Goal: Transaction & Acquisition: Purchase product/service

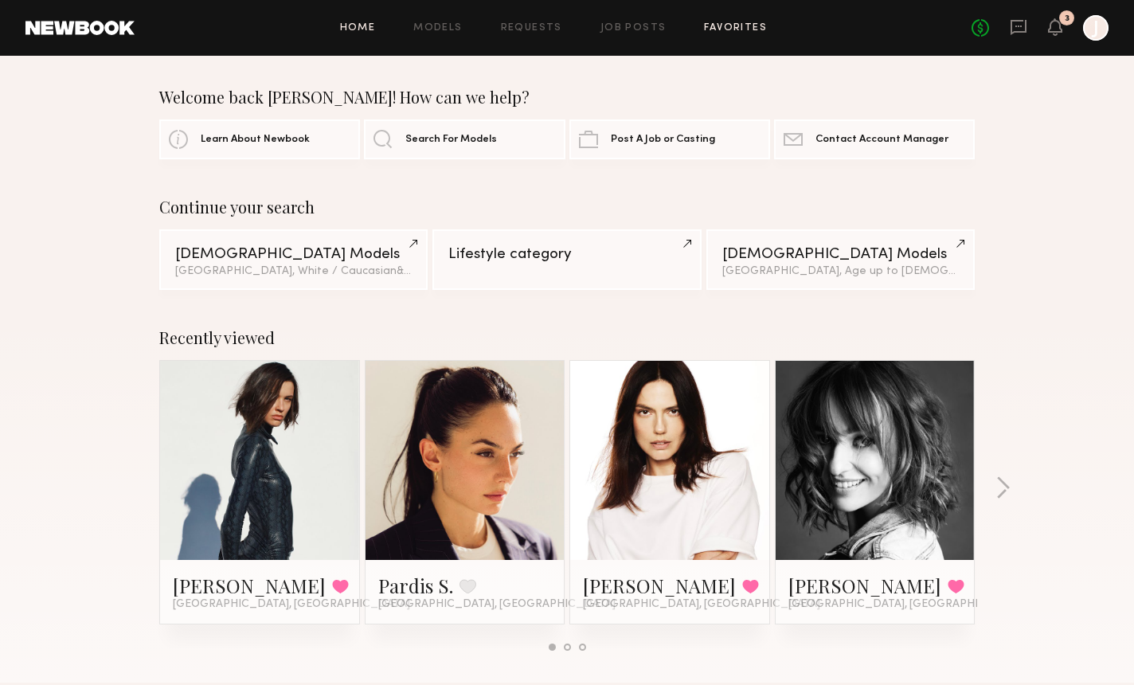
click at [727, 31] on link "Favorites" at bounding box center [735, 28] width 63 height 10
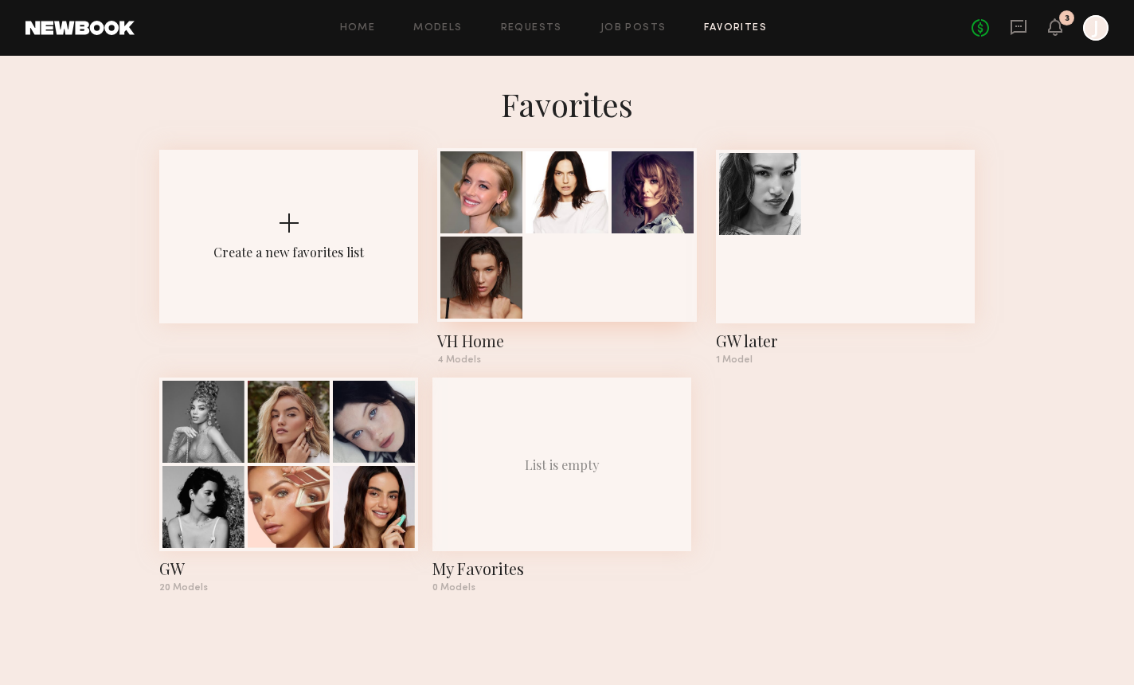
click at [589, 288] on div at bounding box center [566, 235] width 259 height 174
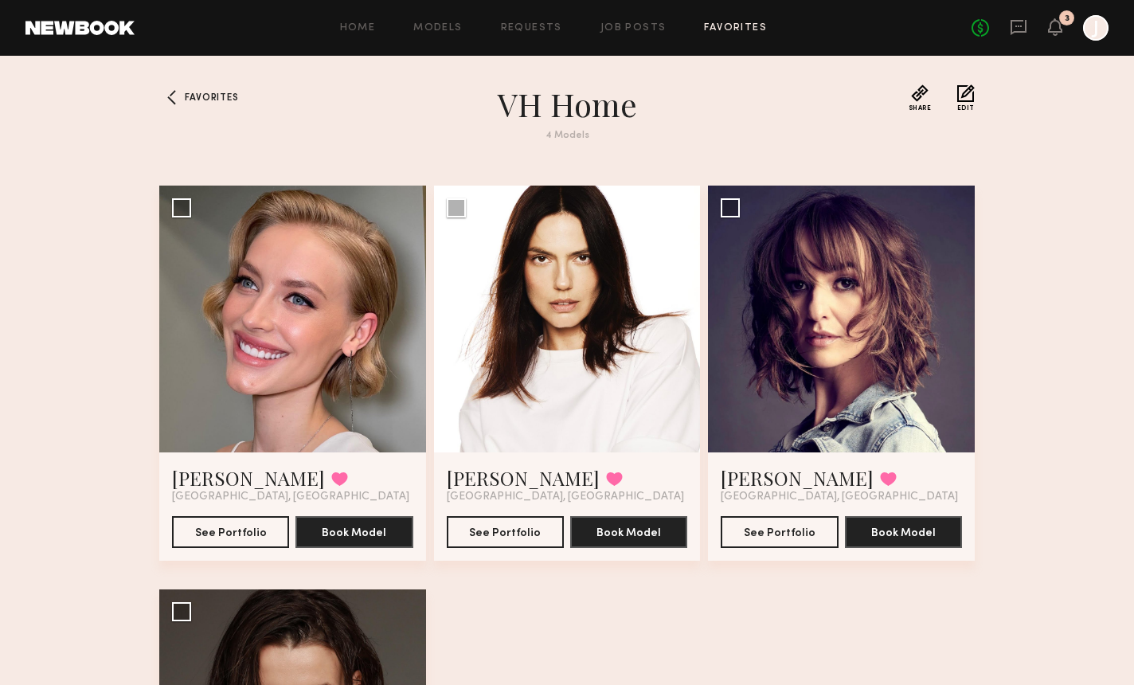
click at [429, 33] on div "Home Models Requests Job Posts Favorites Sign Out No fees up to $5,000 3 J" at bounding box center [622, 27] width 974 height 25
click at [429, 28] on link "Models" at bounding box center [437, 28] width 49 height 10
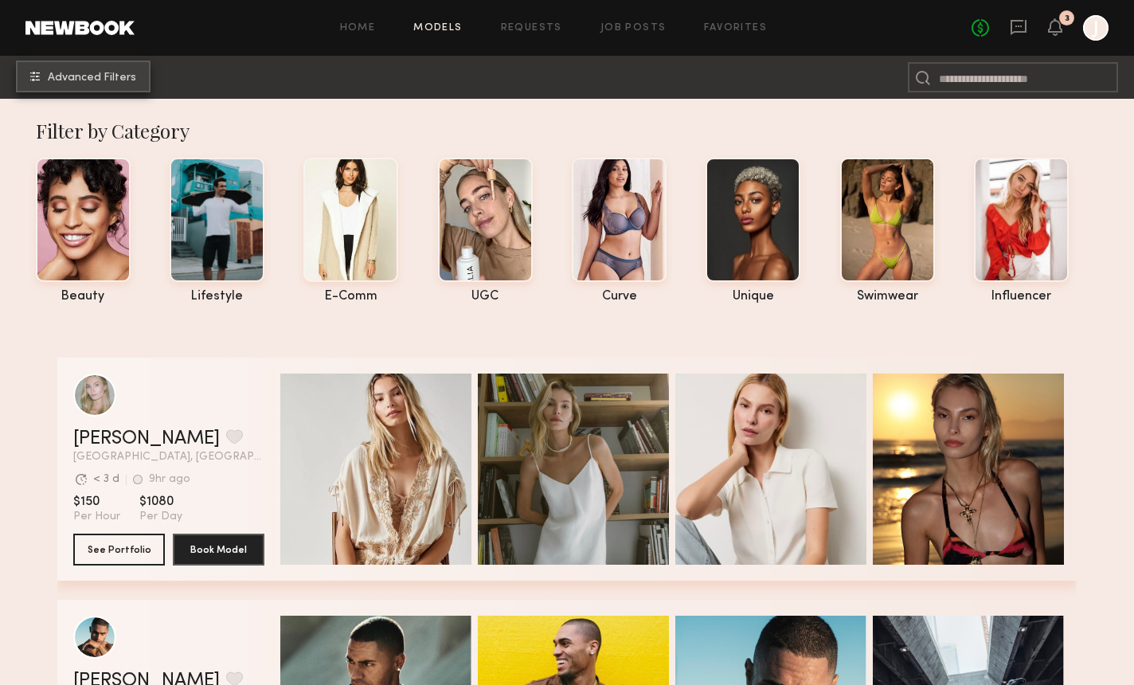
click at [53, 80] on span "Advanced Filters" at bounding box center [92, 77] width 88 height 11
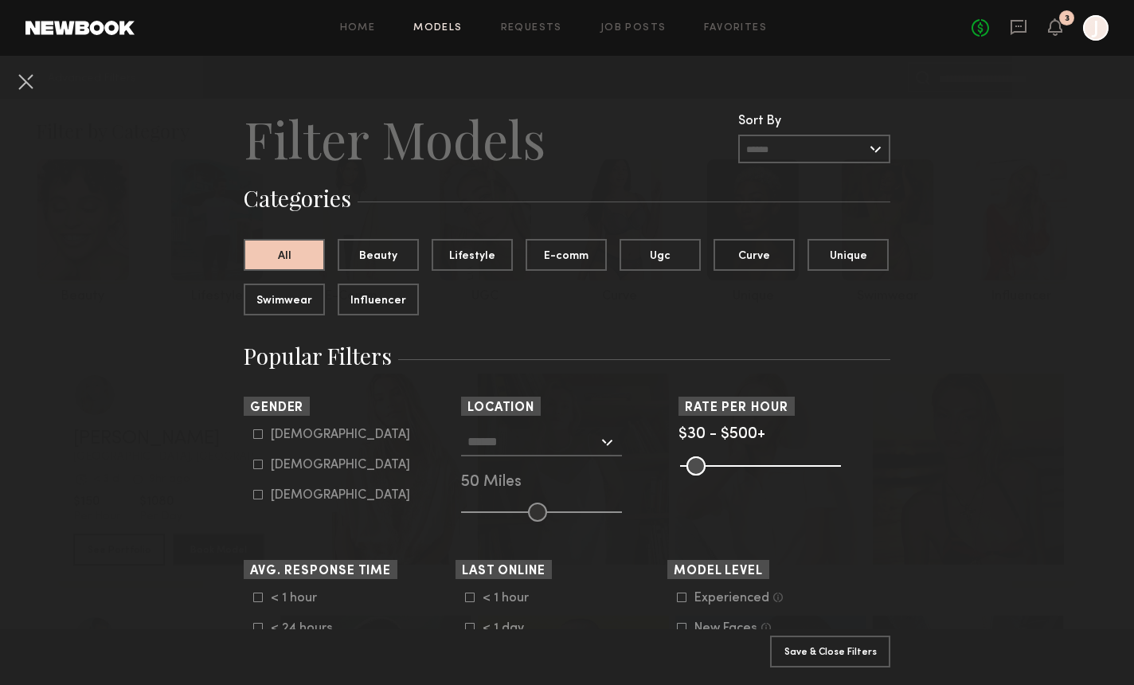
click at [276, 468] on div "Female" at bounding box center [340, 465] width 139 height 10
type input "**"
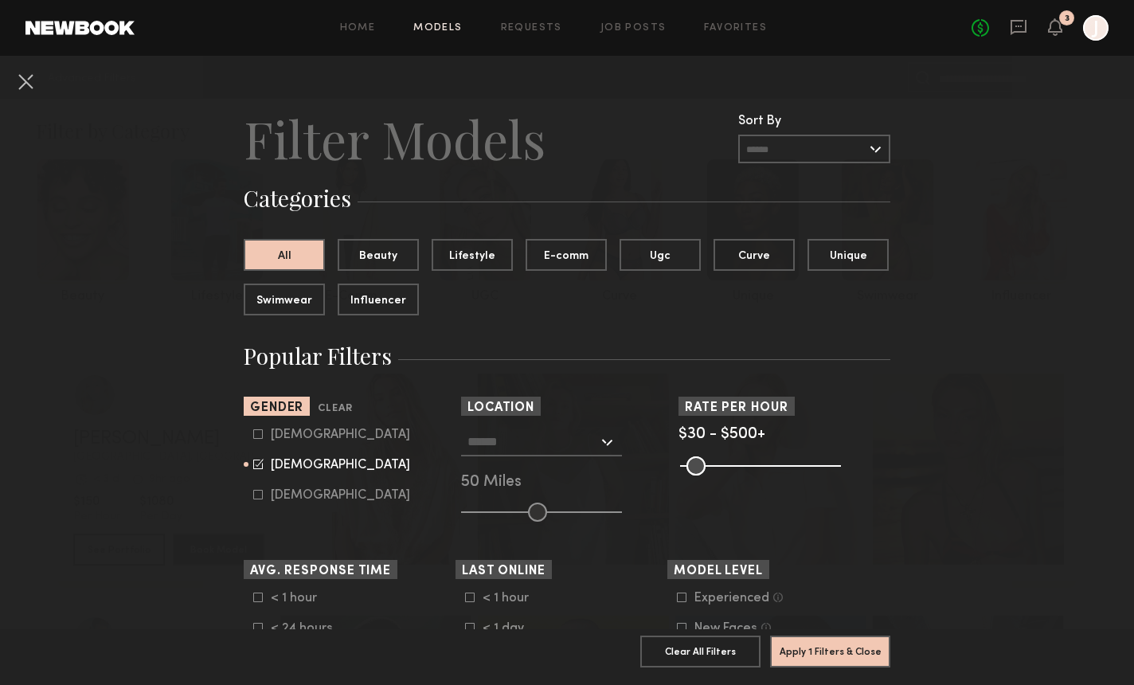
click at [540, 447] on input "text" at bounding box center [533, 441] width 131 height 27
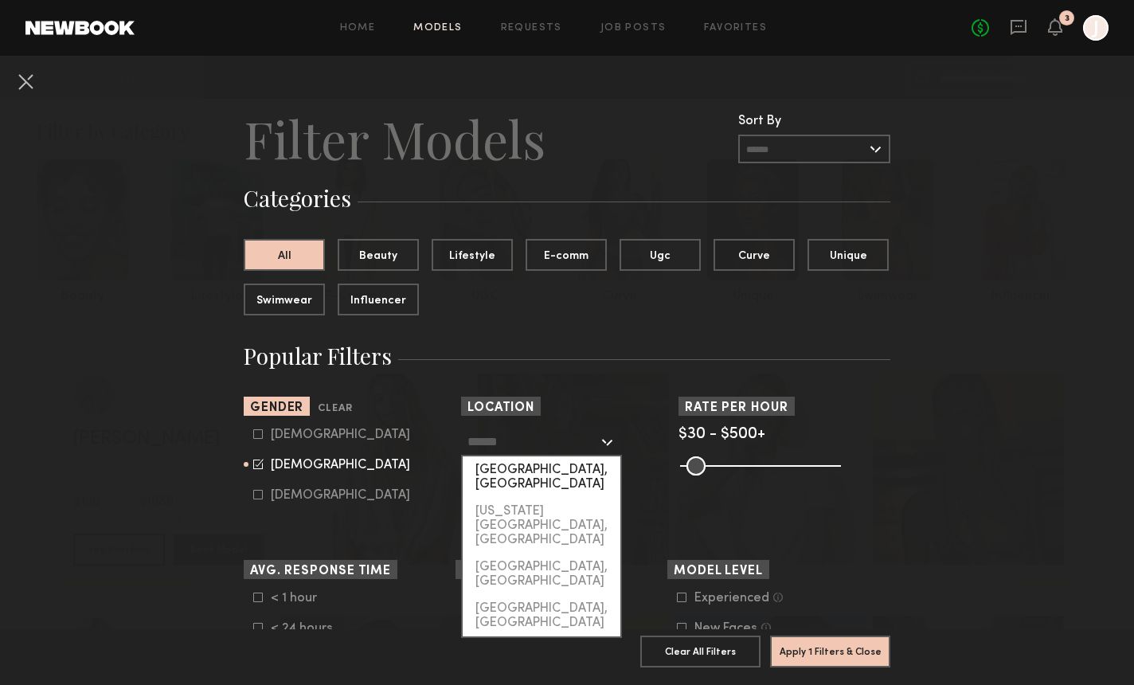
click at [552, 475] on div "Los Angeles, CA" at bounding box center [542, 476] width 158 height 41
type input "**********"
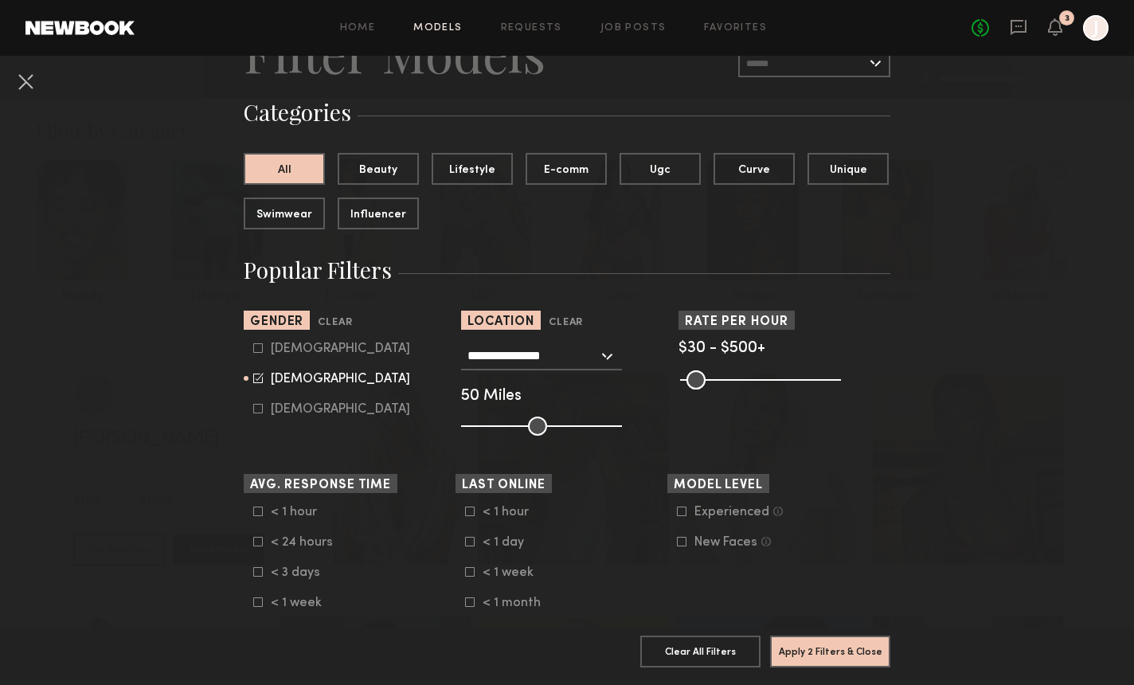
scroll to position [104, 0]
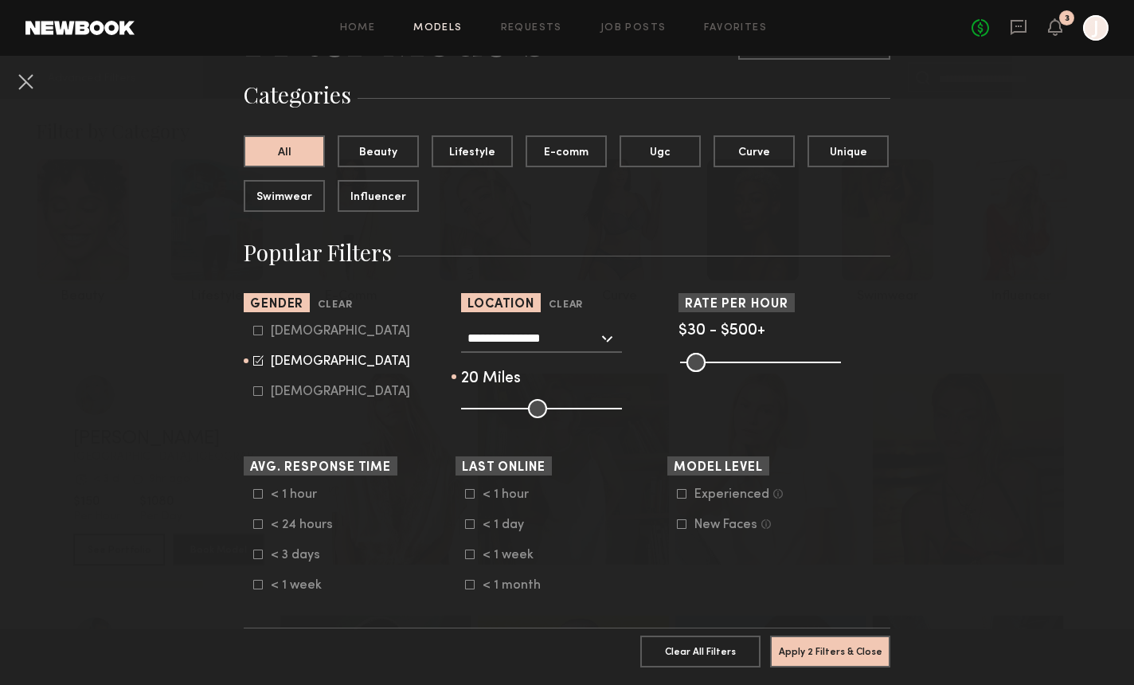
drag, startPoint x: 527, startPoint y: 412, endPoint x: 489, endPoint y: 412, distance: 37.4
type input "**"
click at [490, 411] on input "range" at bounding box center [541, 408] width 161 height 19
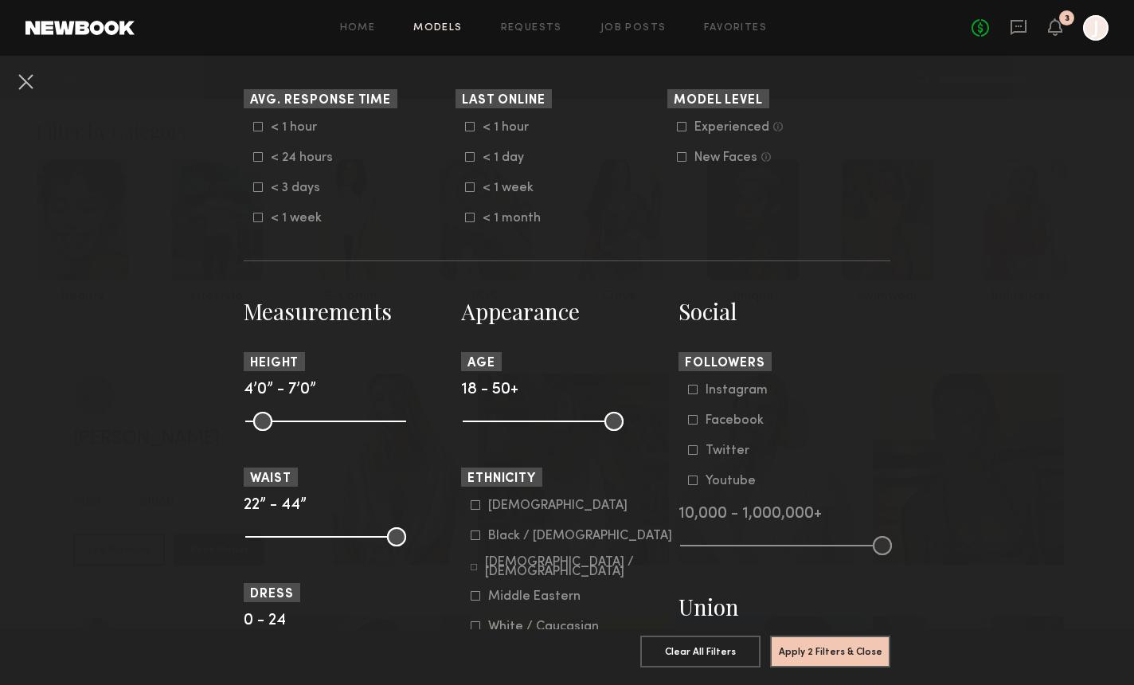
scroll to position [591, 0]
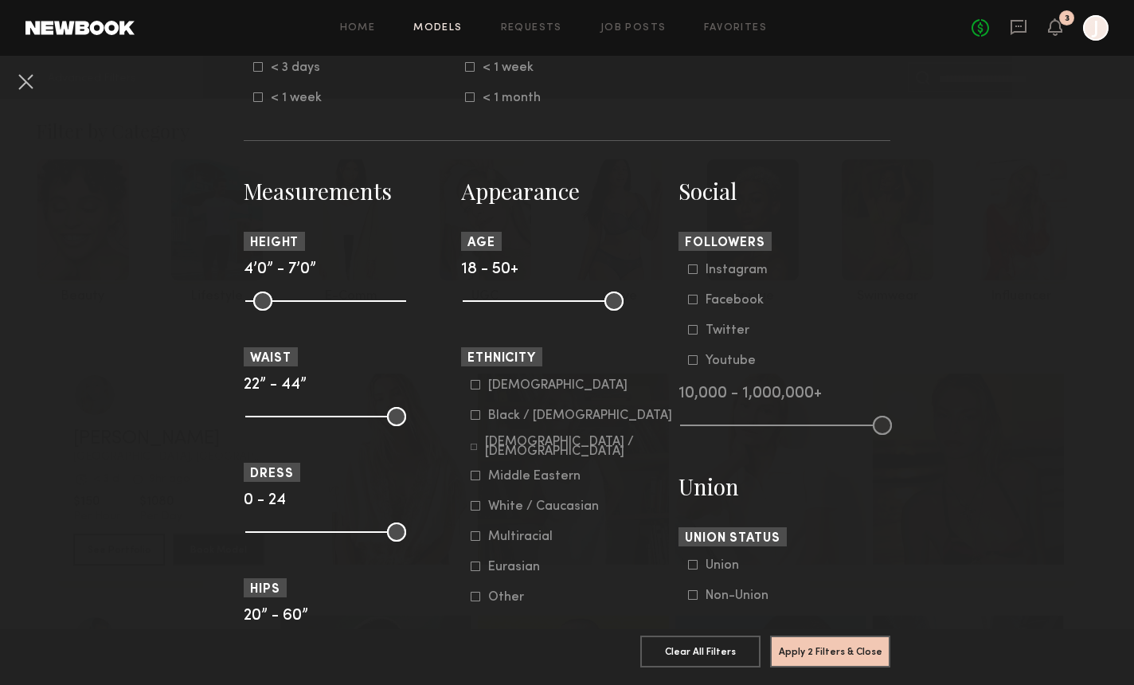
click at [562, 509] on div "White / Caucasian" at bounding box center [543, 507] width 111 height 10
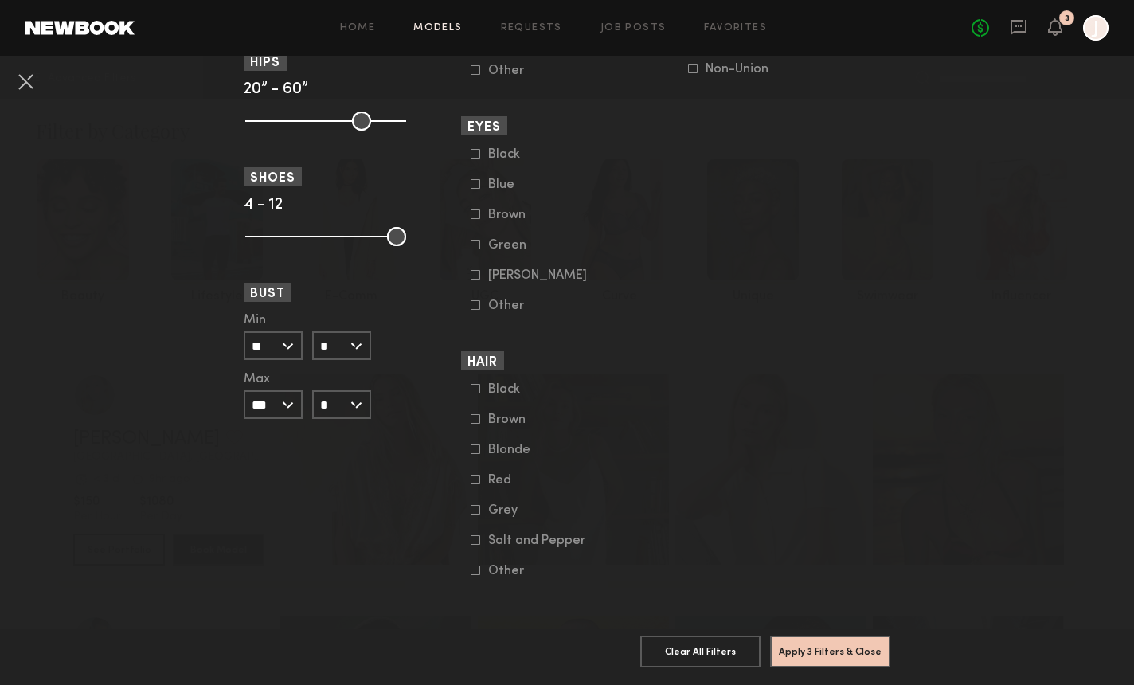
scroll to position [1118, 0]
drag, startPoint x: 812, startPoint y: 648, endPoint x: 743, endPoint y: 613, distance: 77.7
click at [812, 648] on button "Apply 3 Filters & Close" at bounding box center [830, 652] width 120 height 32
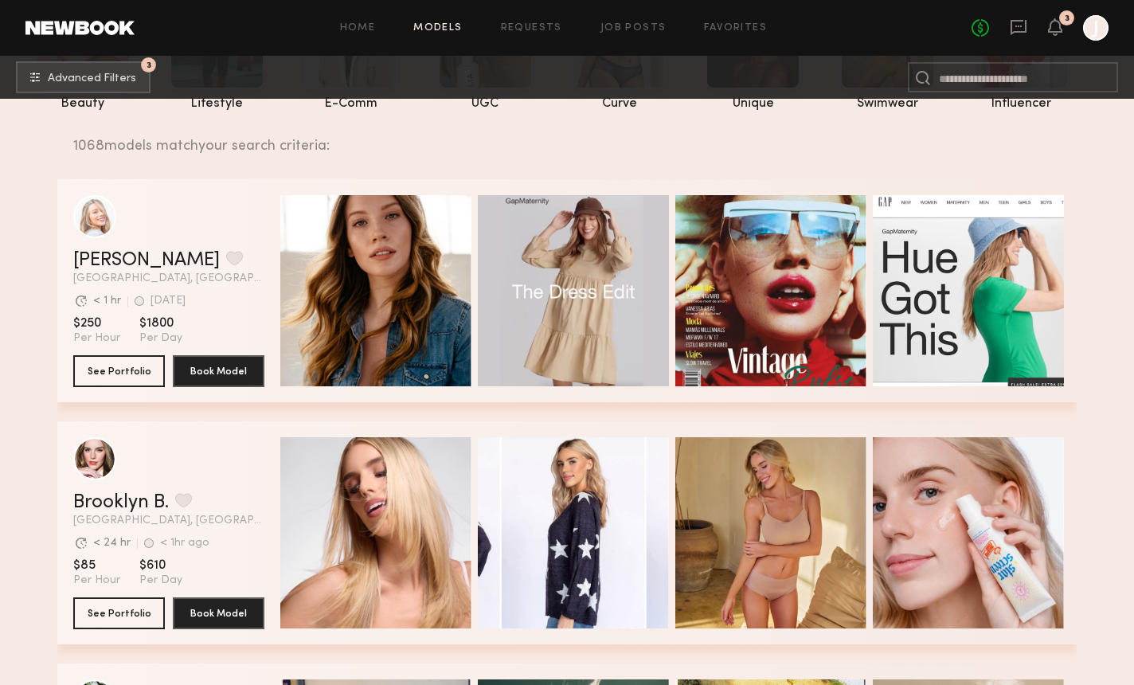
scroll to position [211, 0]
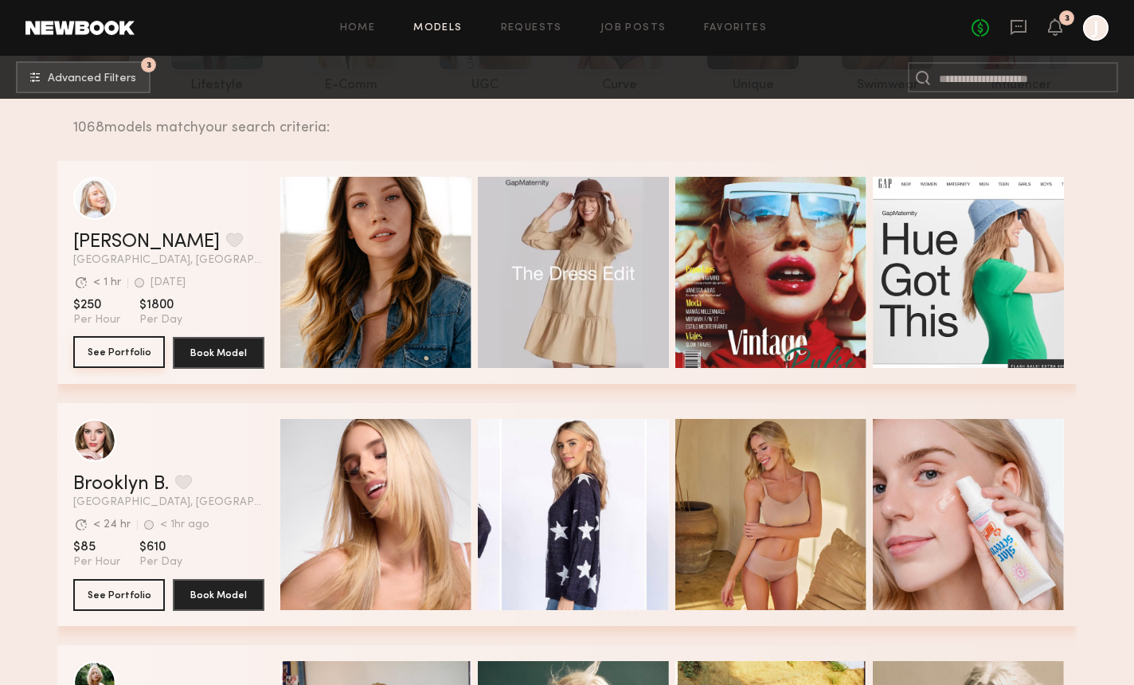
click at [96, 355] on button "See Portfolio" at bounding box center [119, 352] width 92 height 32
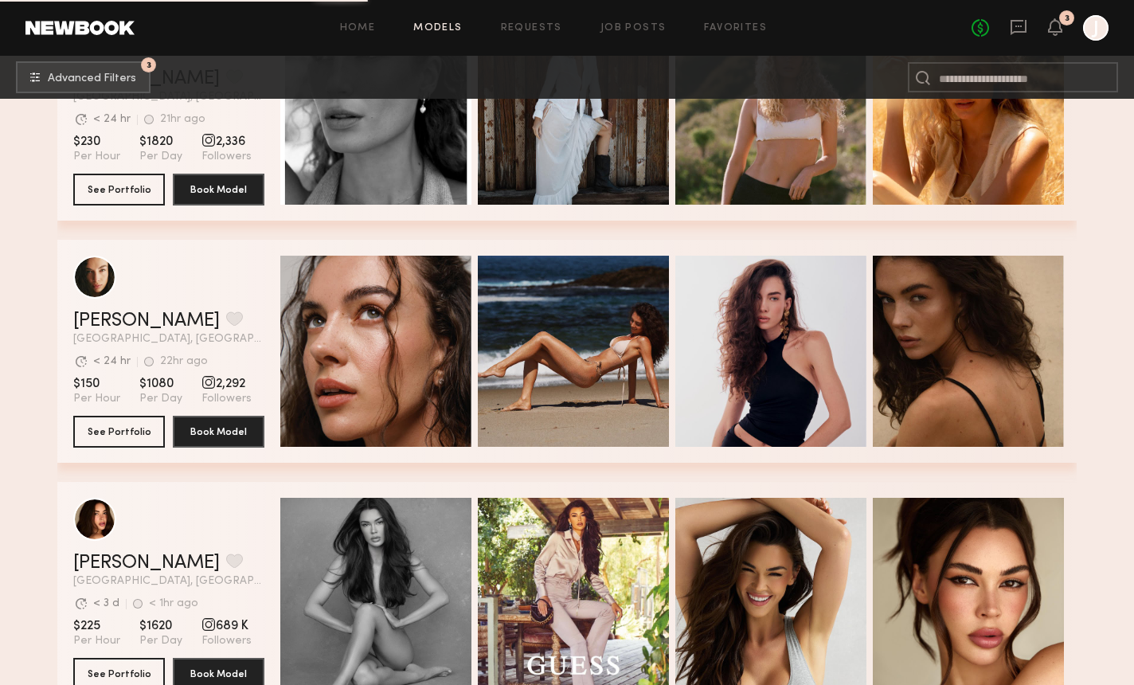
scroll to position [2318, 0]
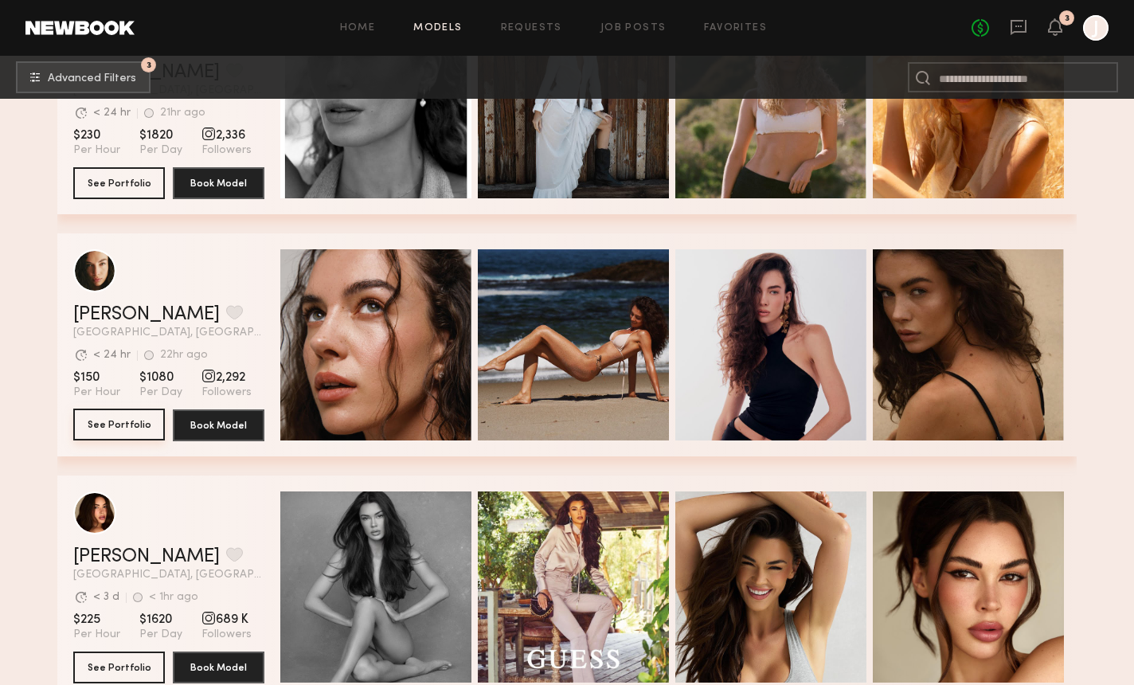
click at [109, 432] on button "See Portfolio" at bounding box center [119, 425] width 92 height 32
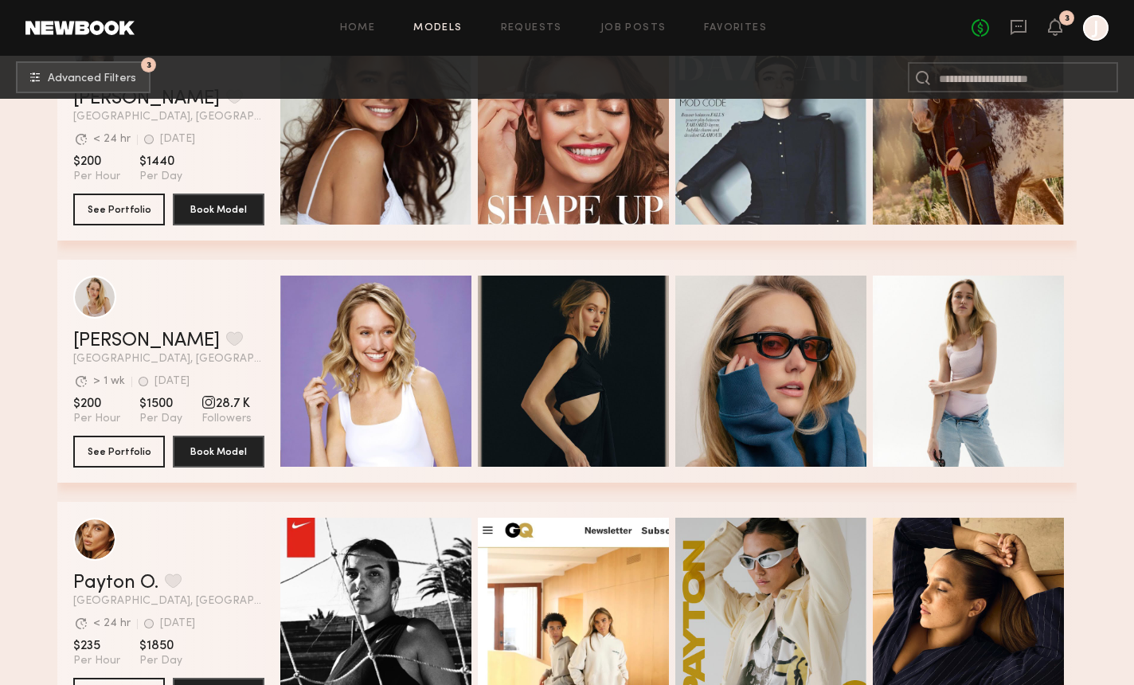
scroll to position [3181, 0]
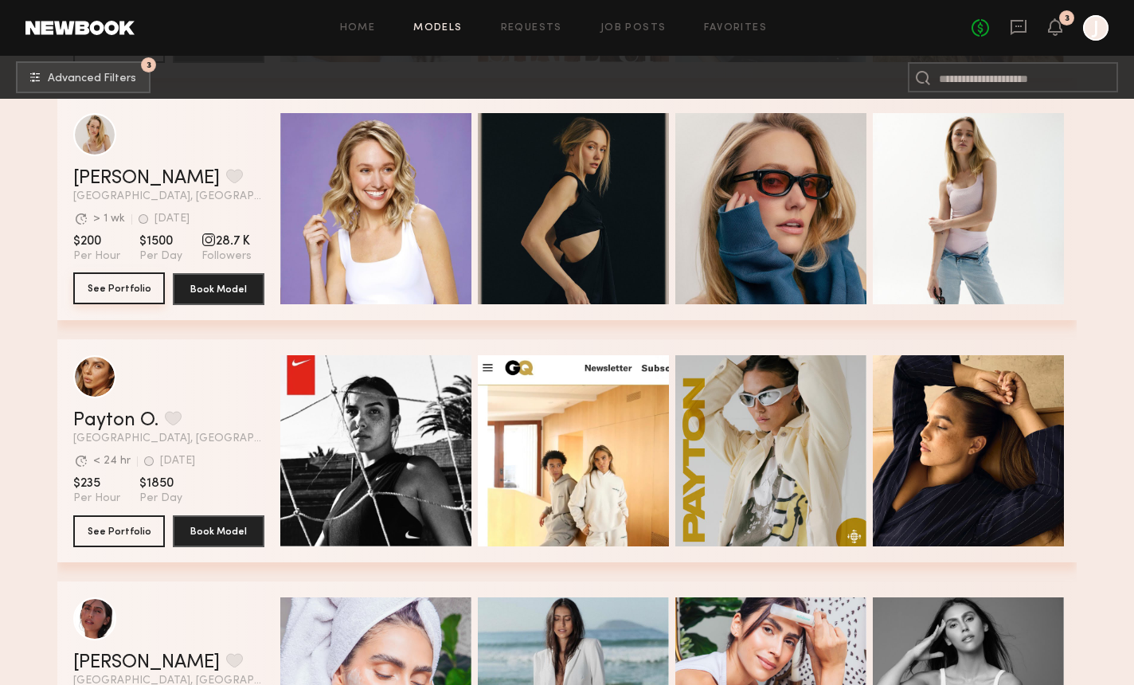
click at [133, 288] on button "See Portfolio" at bounding box center [119, 288] width 92 height 32
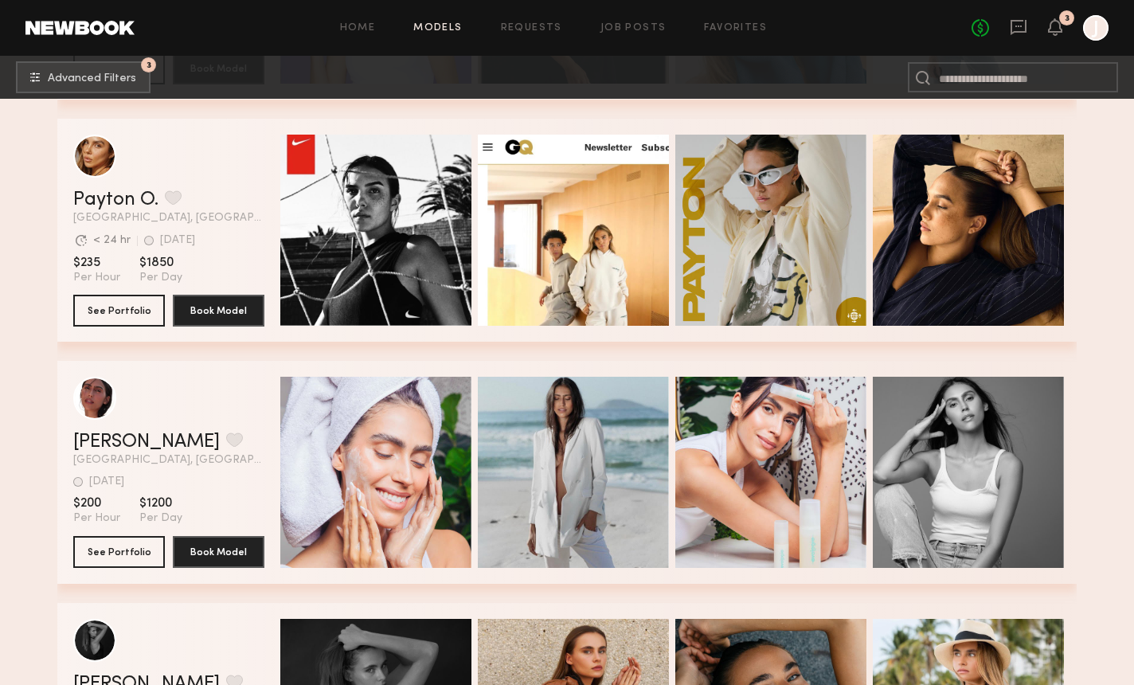
scroll to position [3453, 0]
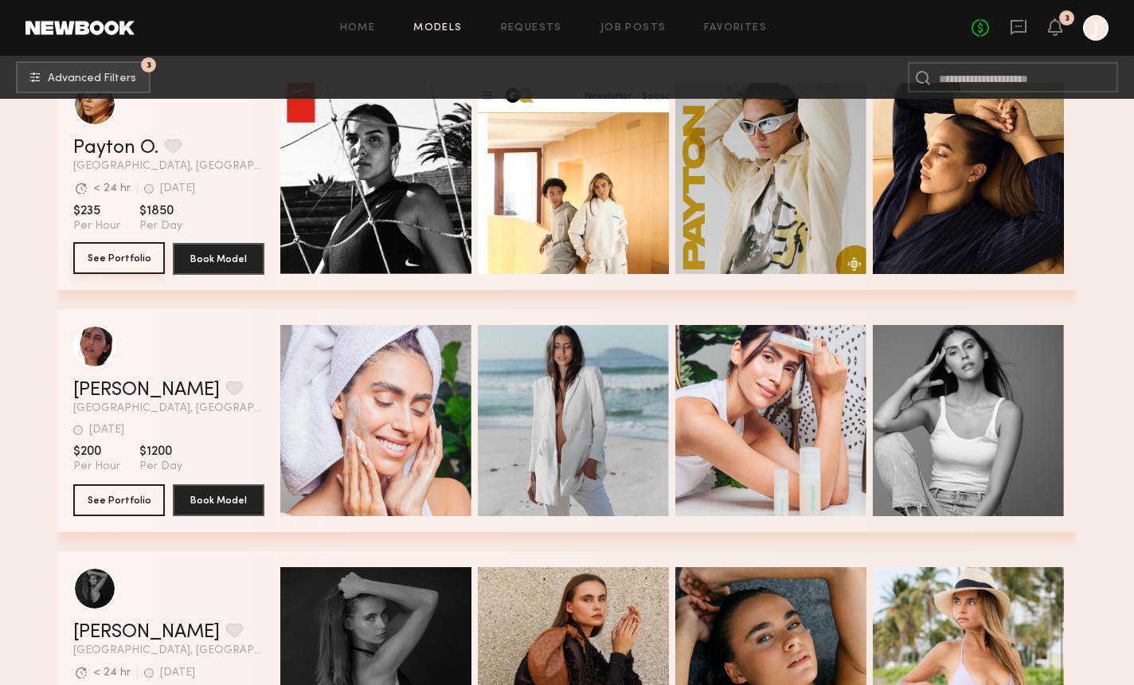
click at [134, 269] on button "See Portfolio" at bounding box center [119, 258] width 92 height 32
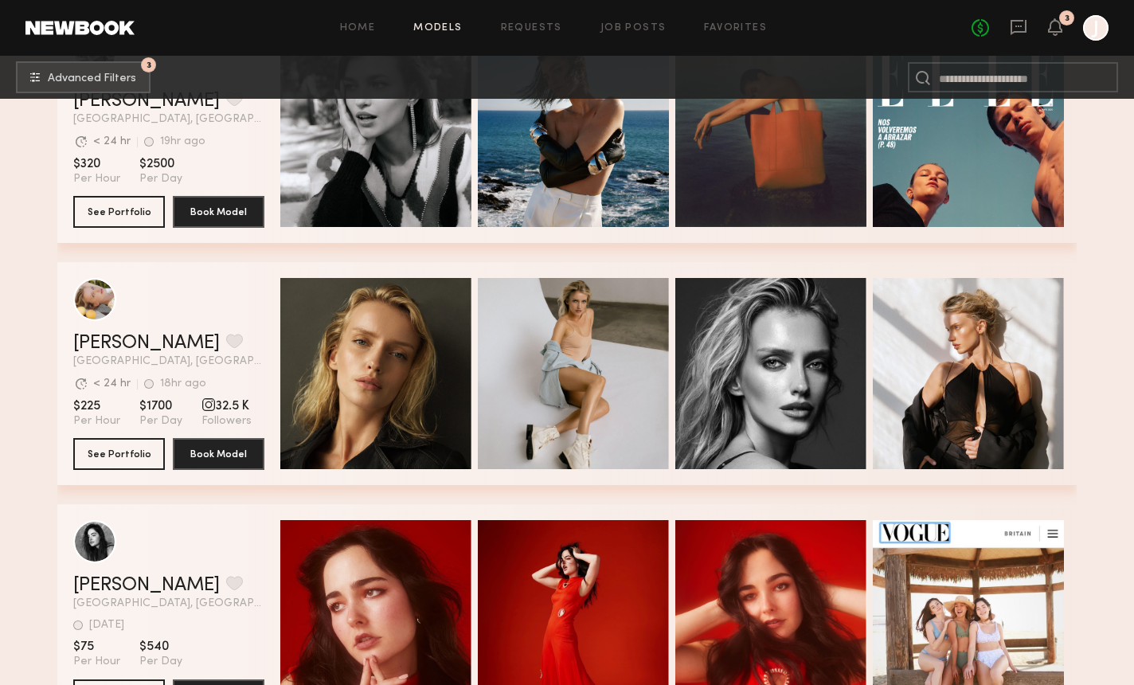
scroll to position [5686, 0]
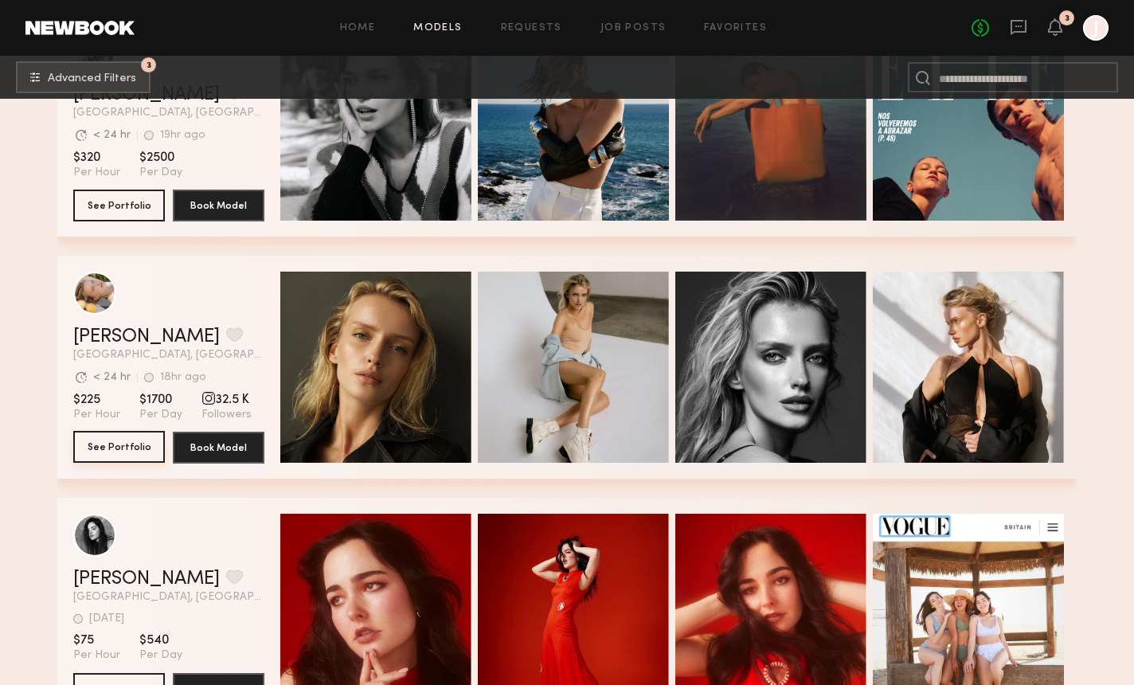
click at [115, 452] on button "See Portfolio" at bounding box center [119, 447] width 92 height 32
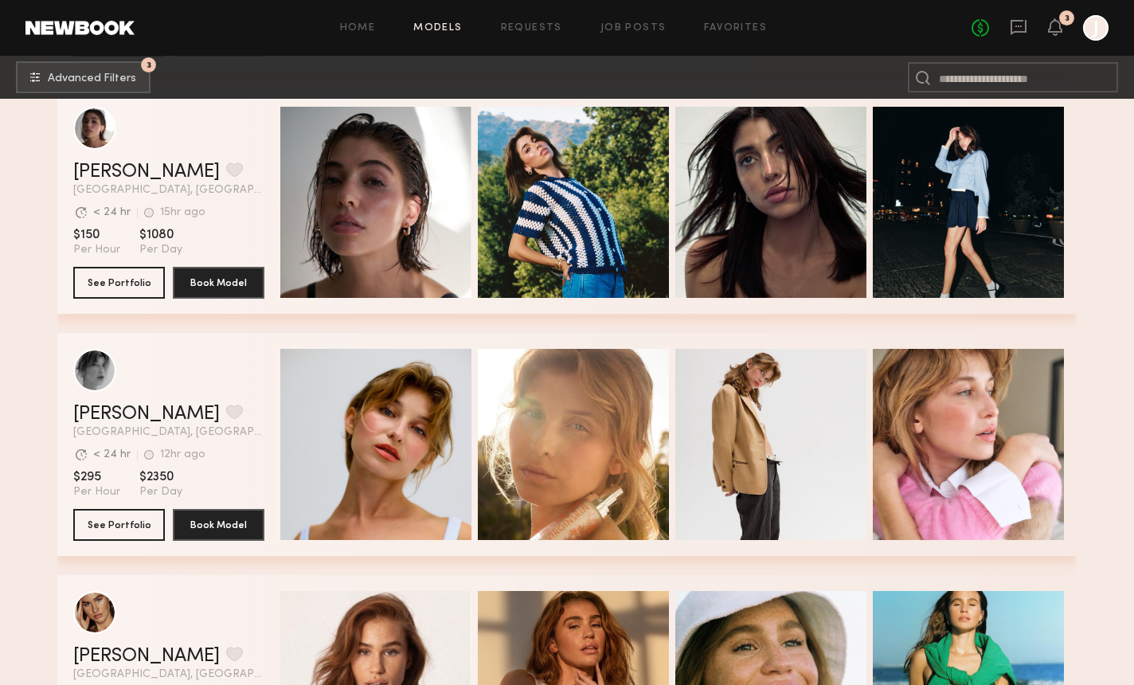
scroll to position [7064, 0]
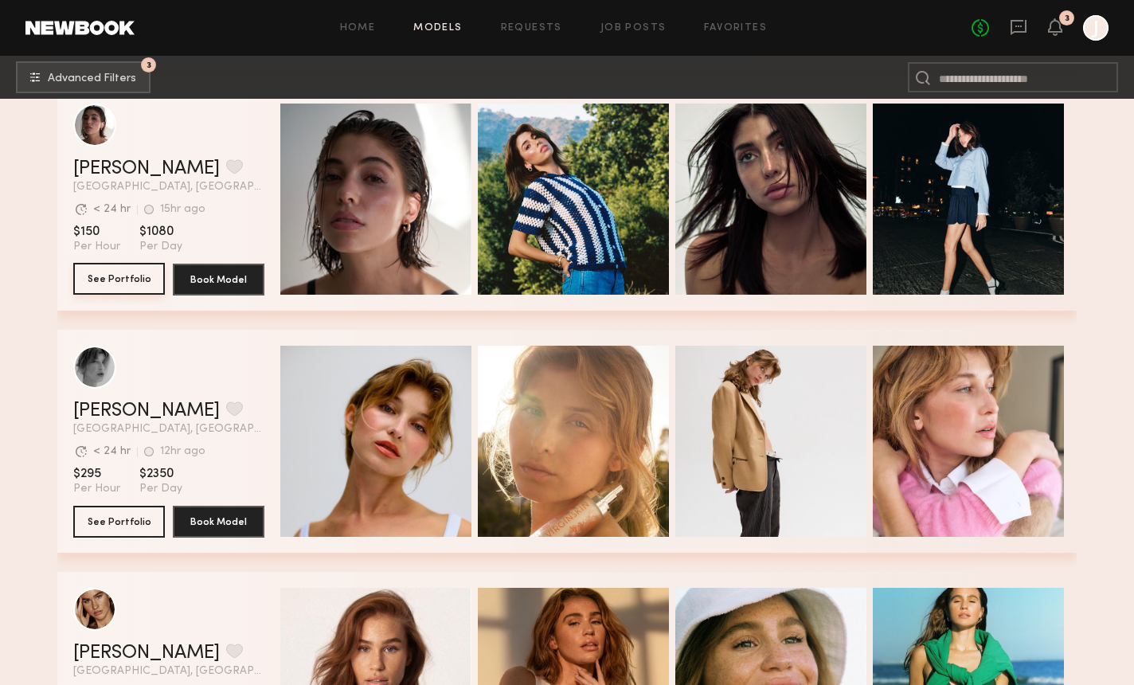
click at [121, 278] on button "See Portfolio" at bounding box center [119, 279] width 92 height 32
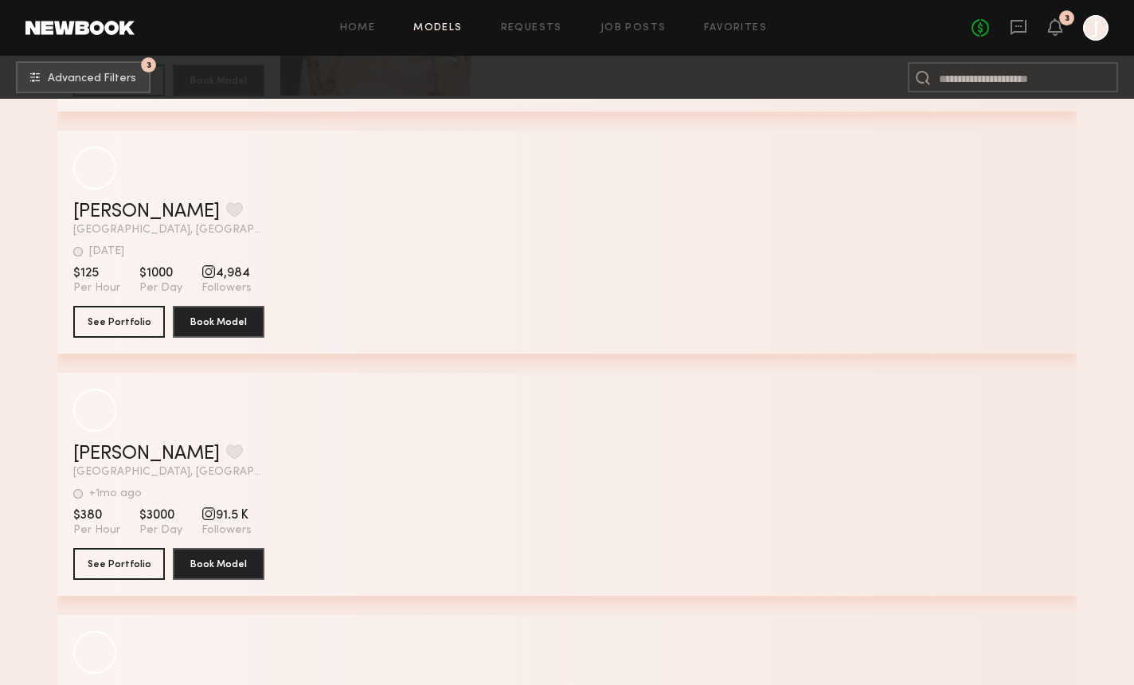
scroll to position [9687, 0]
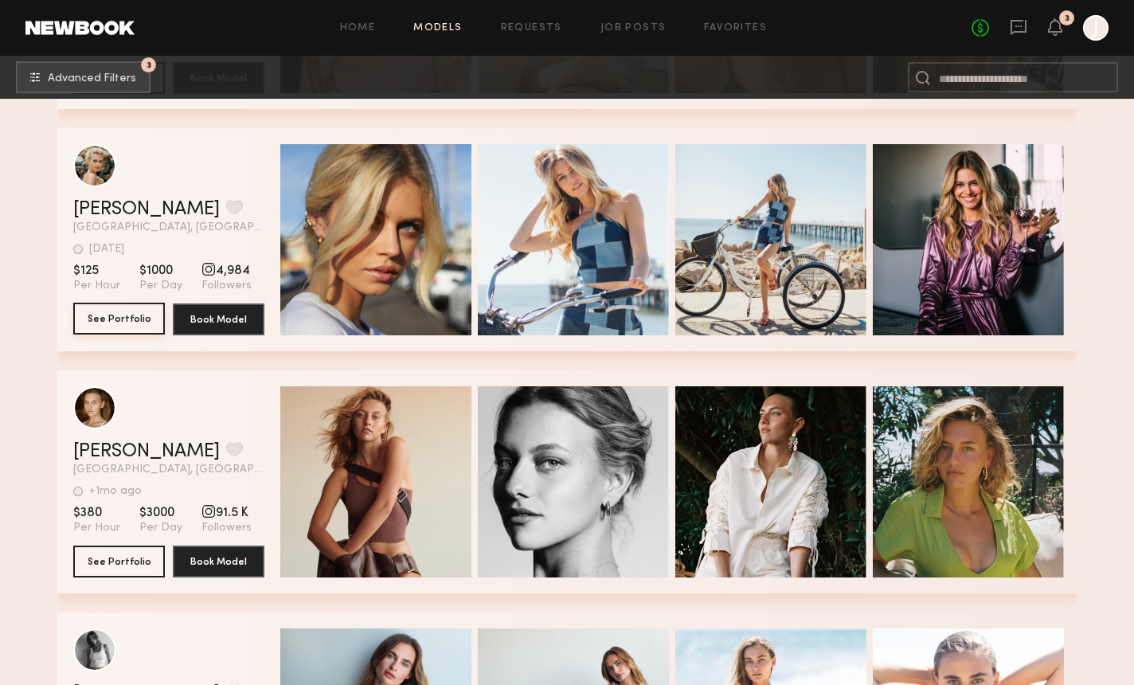
click at [138, 324] on button "See Portfolio" at bounding box center [119, 319] width 92 height 32
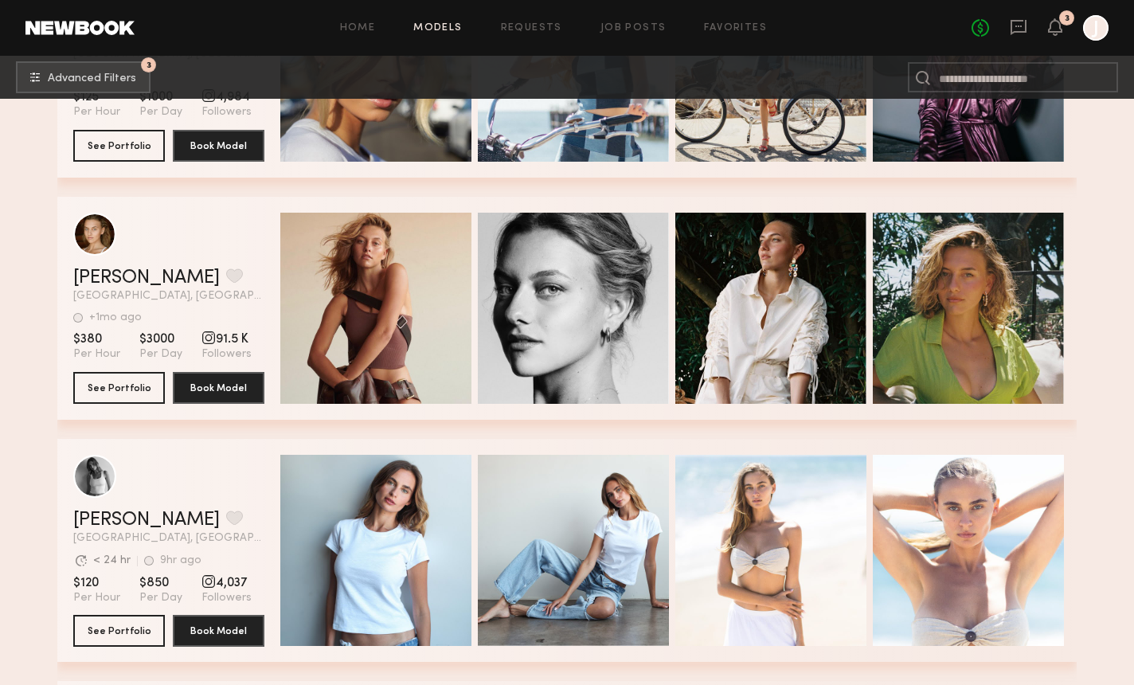
scroll to position [9845, 0]
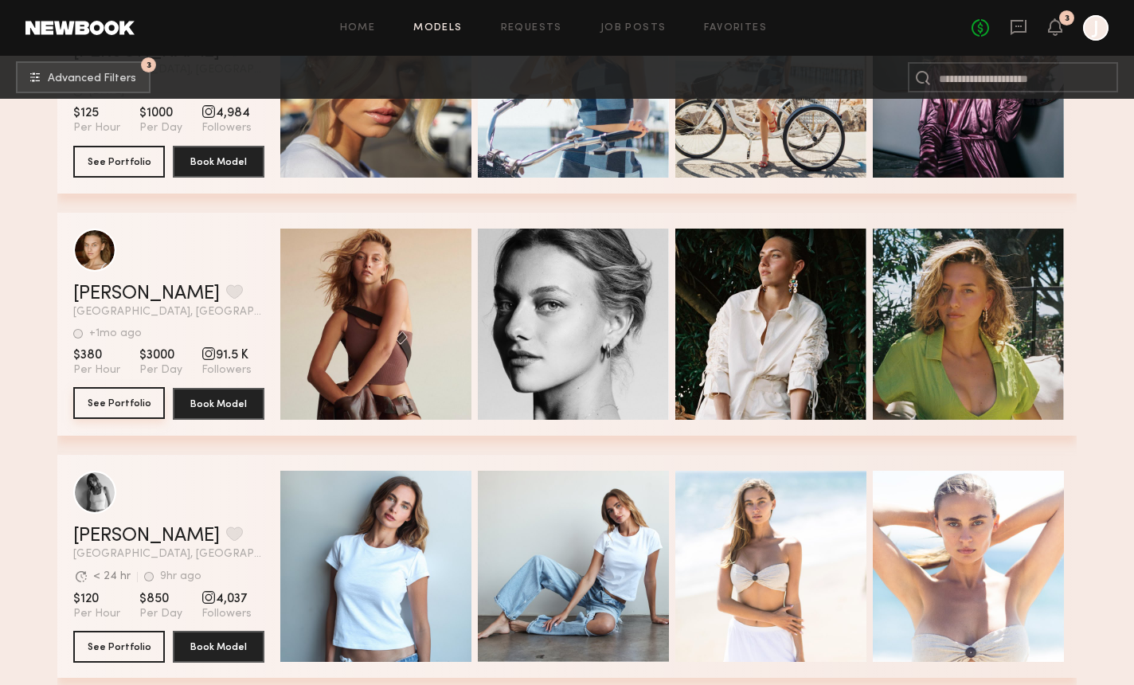
click at [120, 395] on button "See Portfolio" at bounding box center [119, 403] width 92 height 32
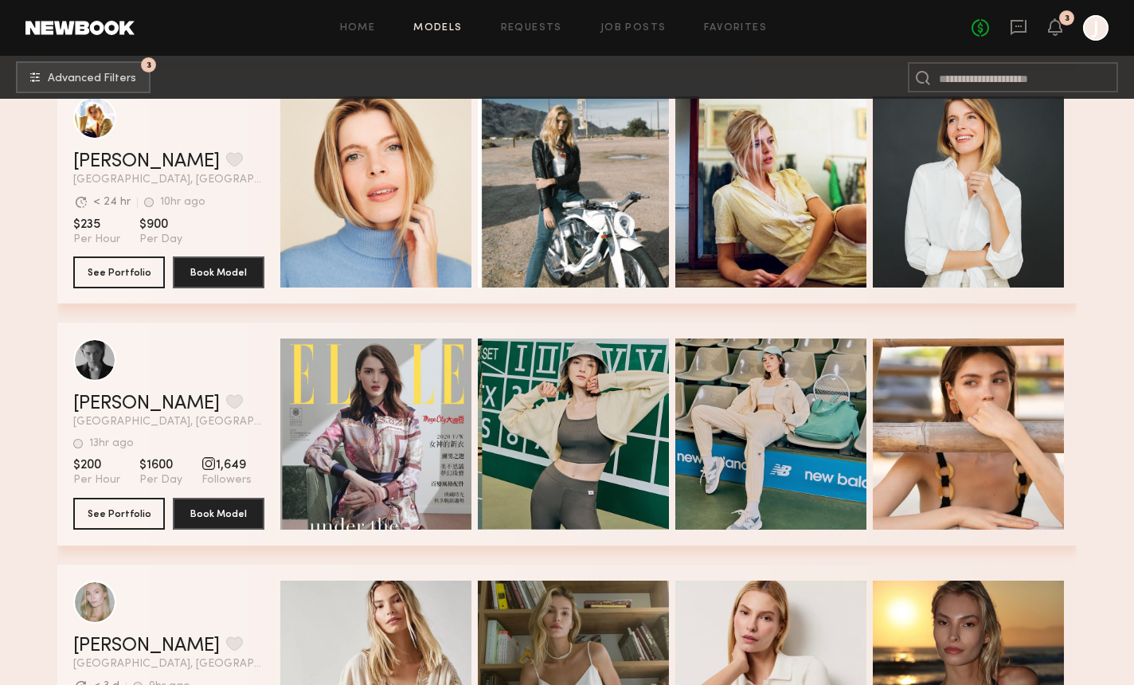
scroll to position [12396, 0]
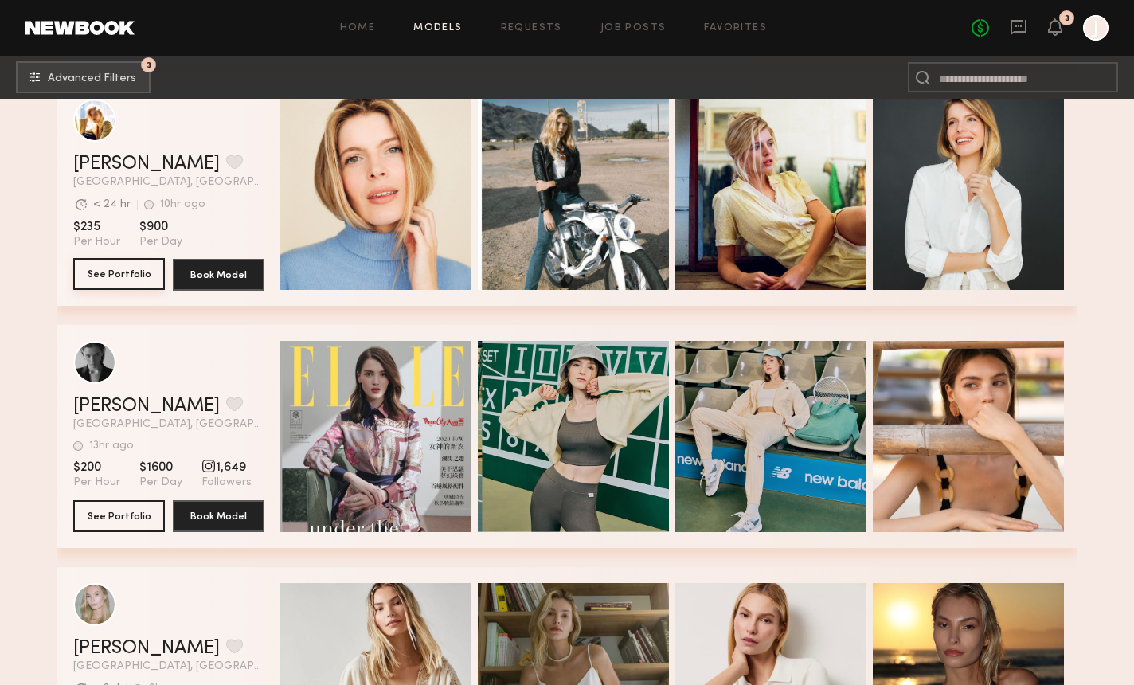
click at [143, 271] on button "See Portfolio" at bounding box center [119, 274] width 92 height 32
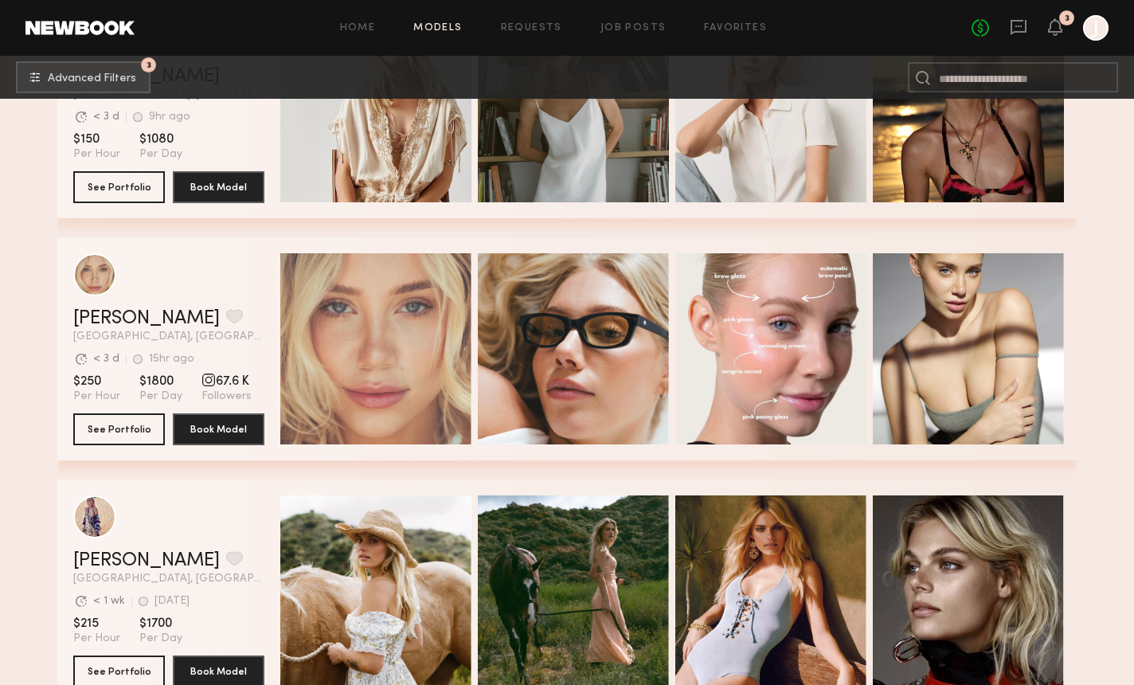
scroll to position [12994, 0]
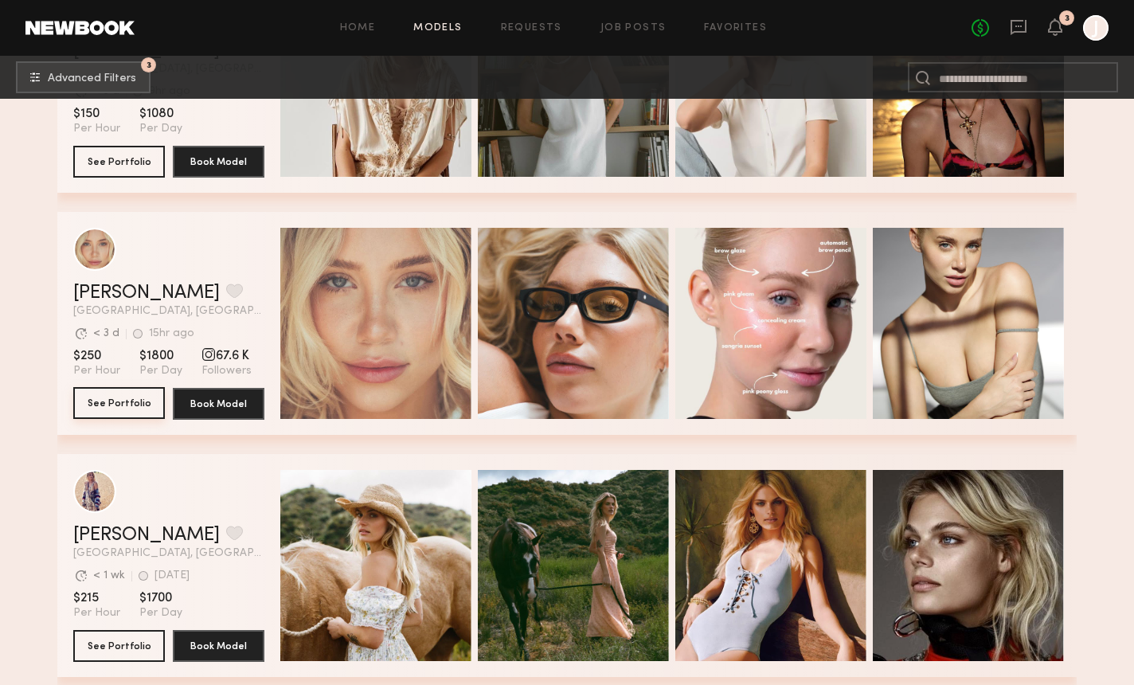
click at [134, 408] on button "See Portfolio" at bounding box center [119, 403] width 92 height 32
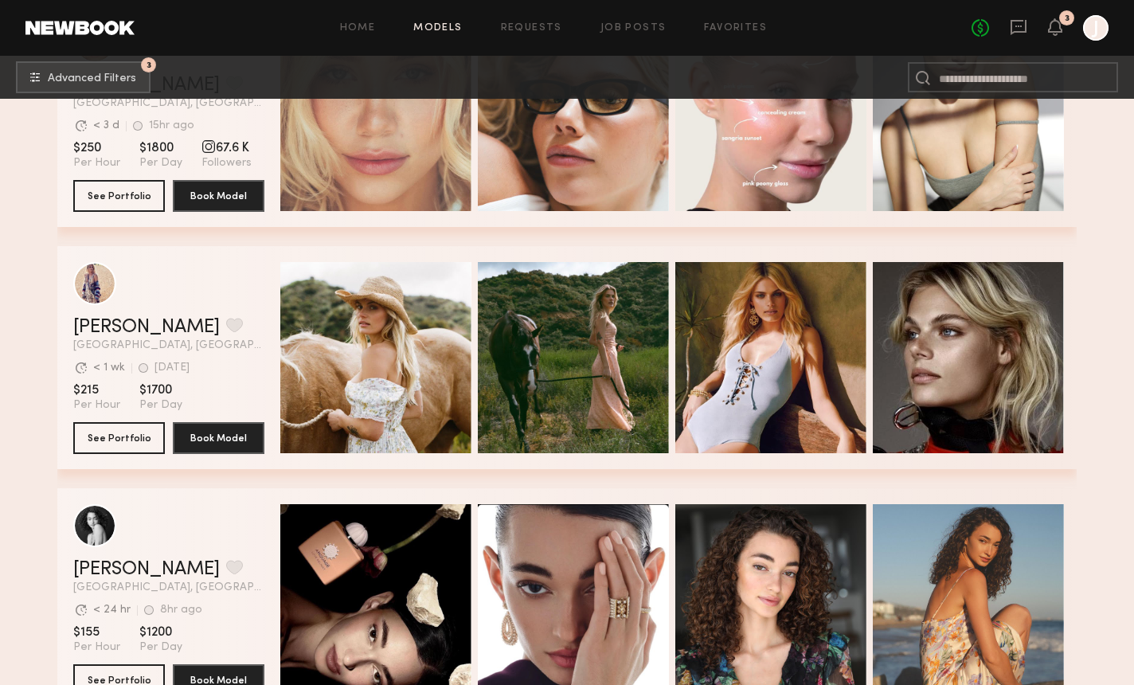
scroll to position [13204, 0]
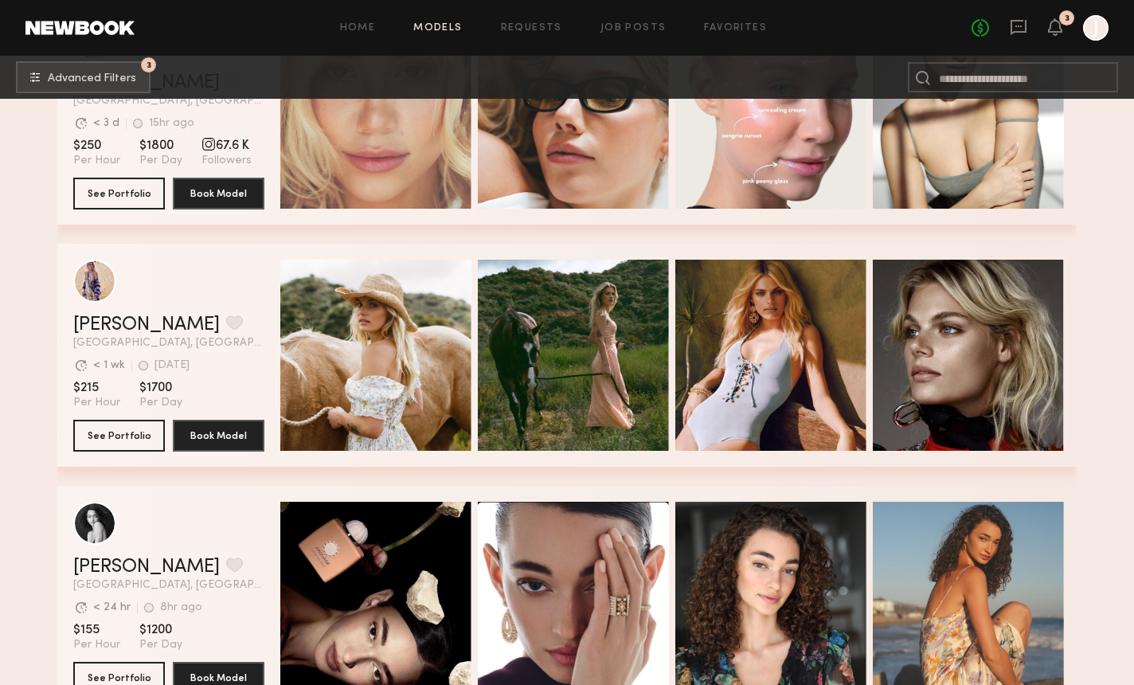
click at [76, 452] on section "Kristin K. Favorite Los Angeles, CA Avg. request response time < 1 wk 2d ago La…" at bounding box center [168, 355] width 191 height 223
click at [88, 443] on button "See Portfolio" at bounding box center [119, 435] width 92 height 32
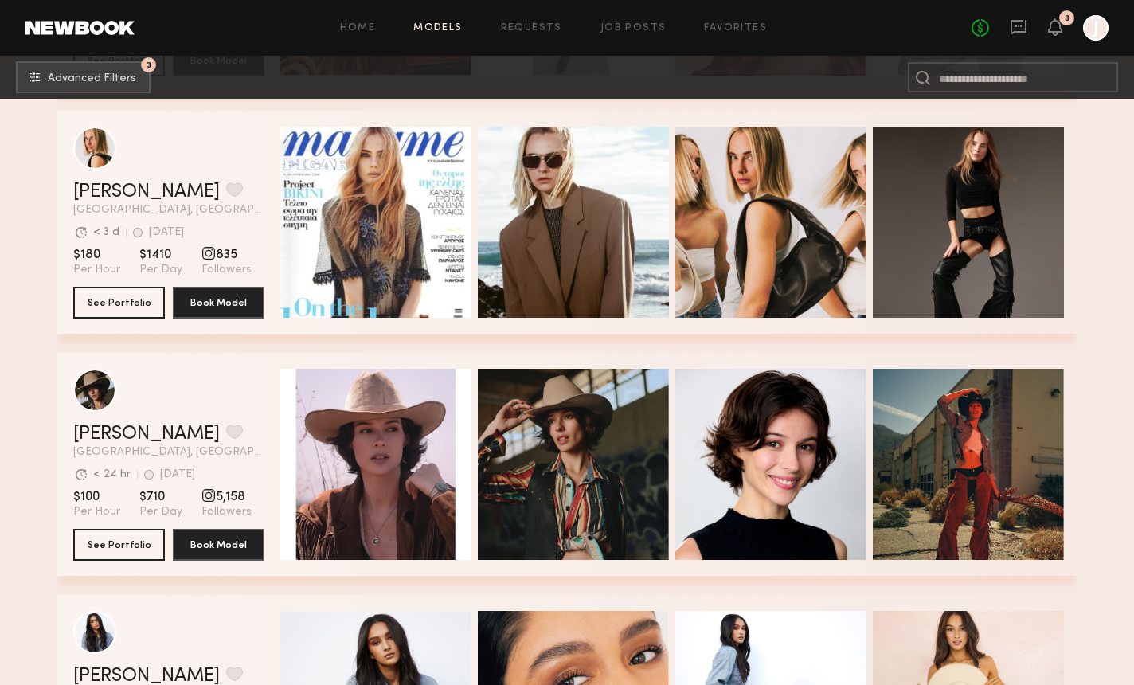
scroll to position [14803, 0]
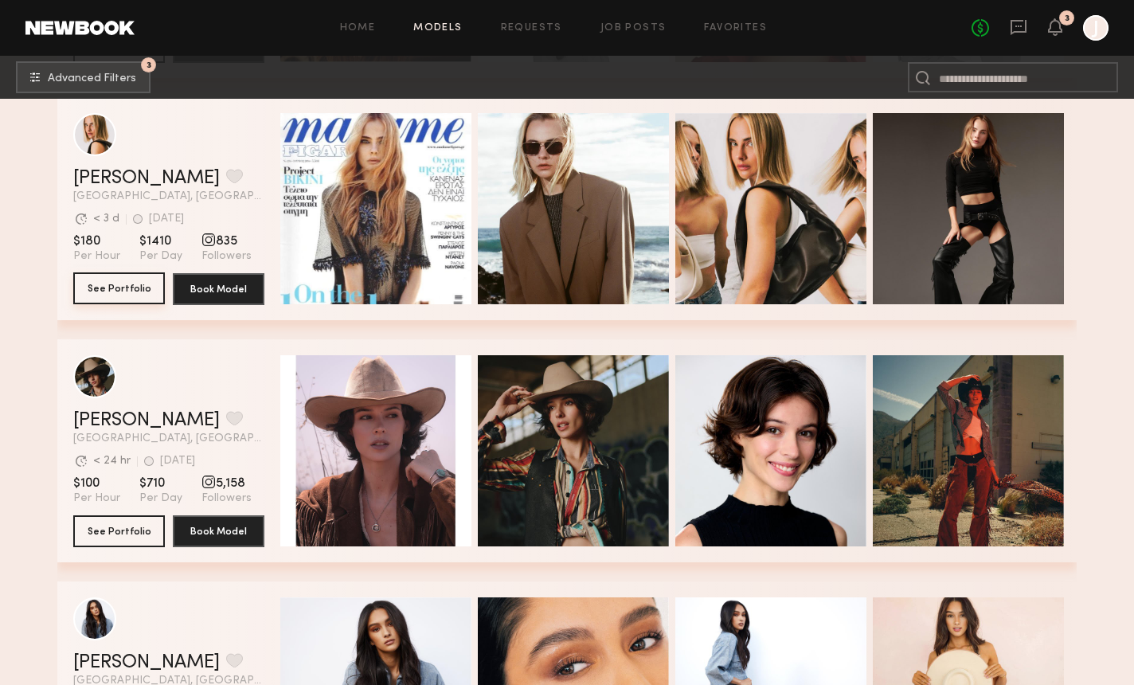
click at [111, 297] on button "See Portfolio" at bounding box center [119, 288] width 92 height 32
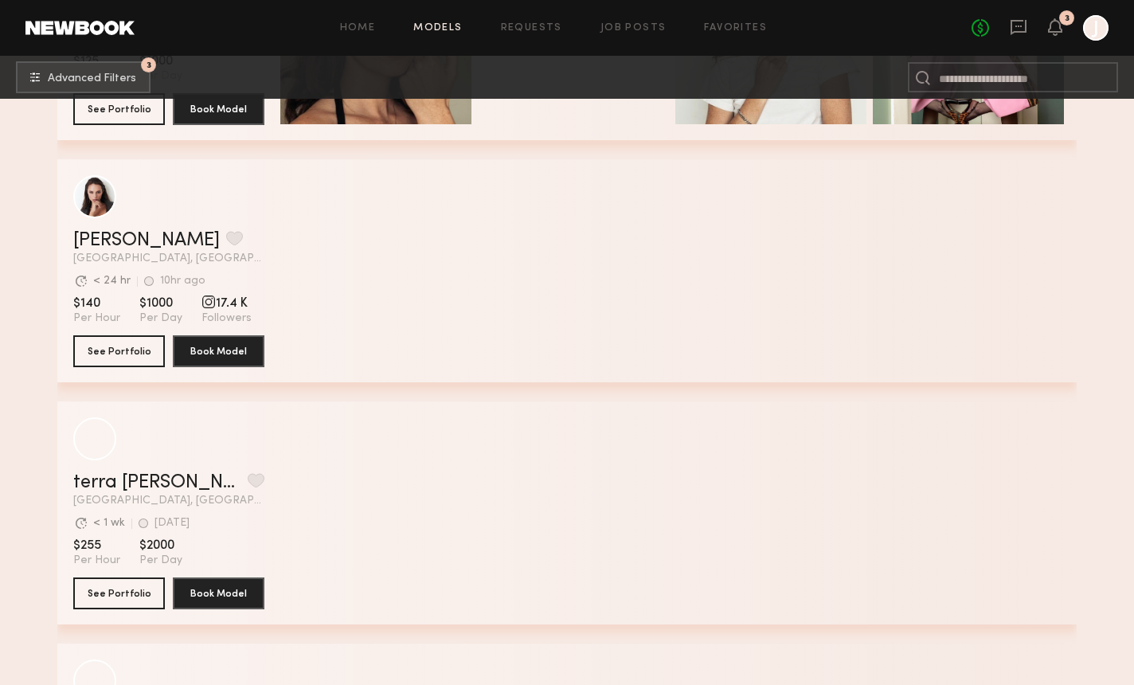
scroll to position [20316, 0]
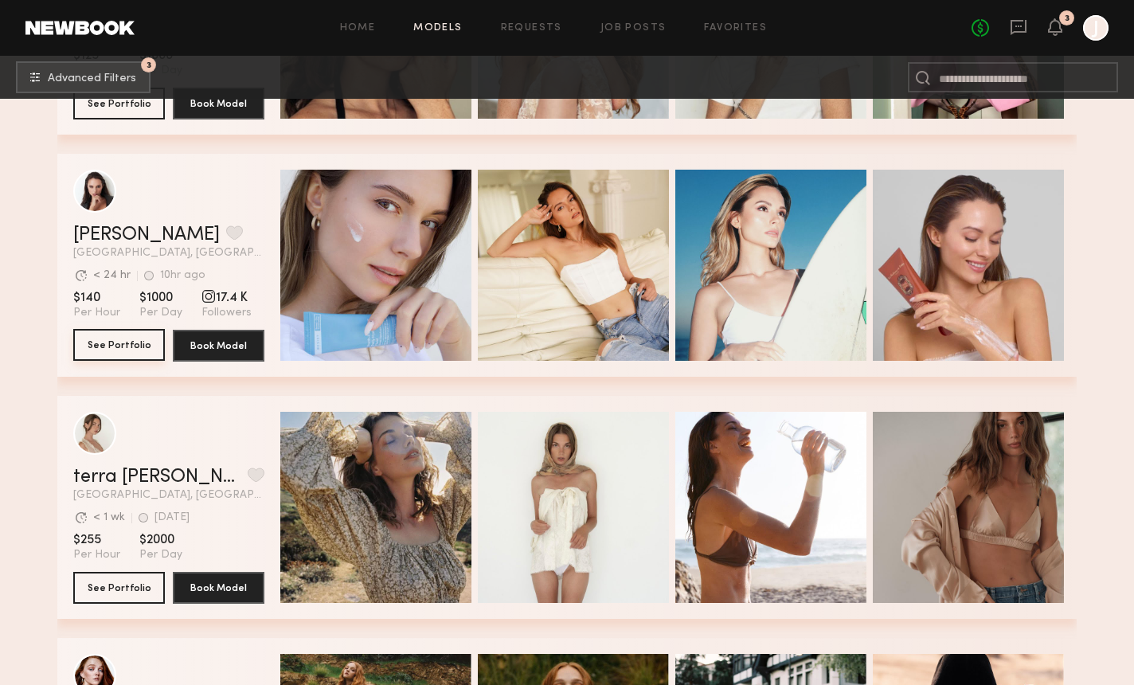
click at [106, 339] on button "See Portfolio" at bounding box center [119, 345] width 92 height 32
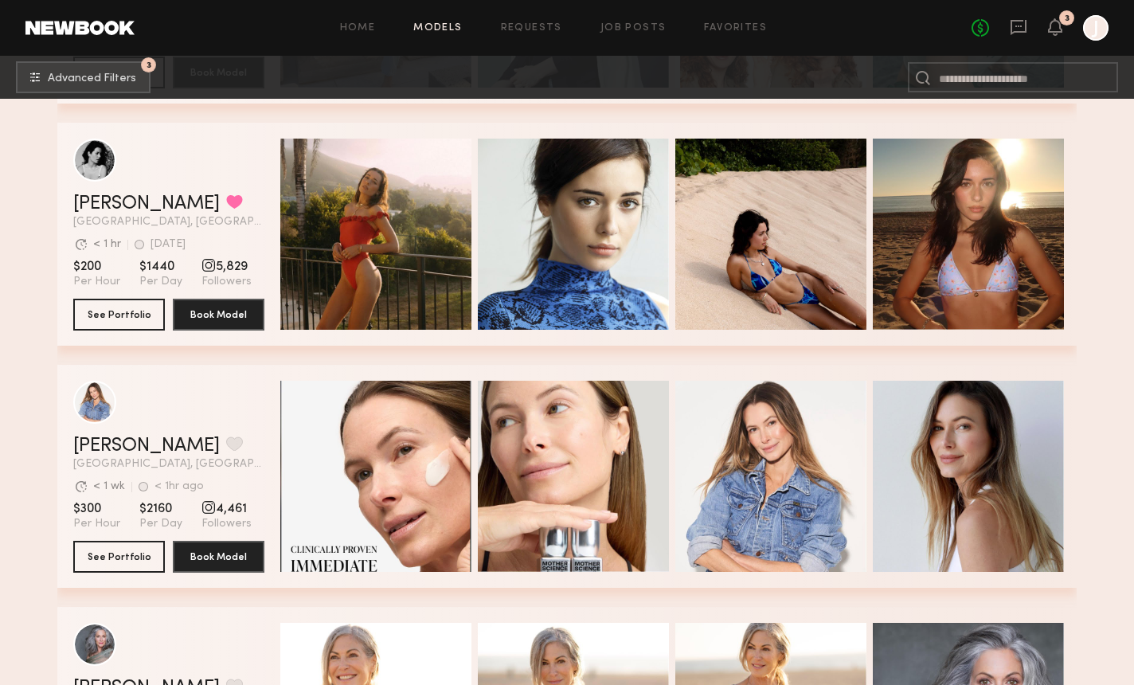
scroll to position [23502, 0]
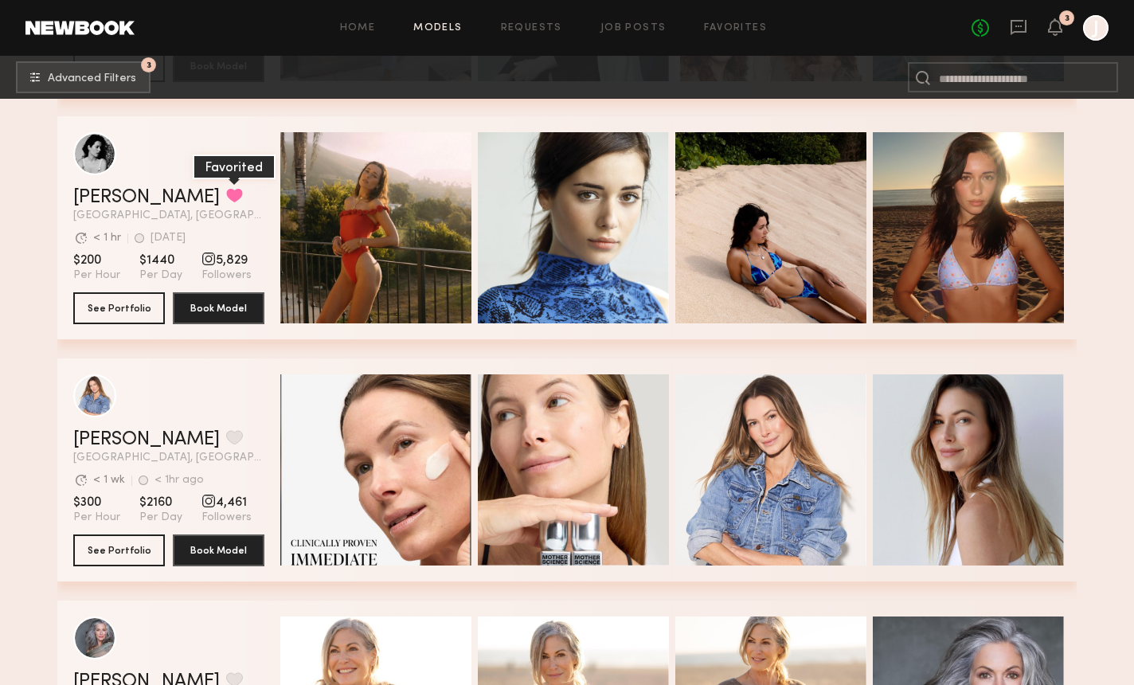
click at [226, 196] on button "grid" at bounding box center [234, 195] width 17 height 14
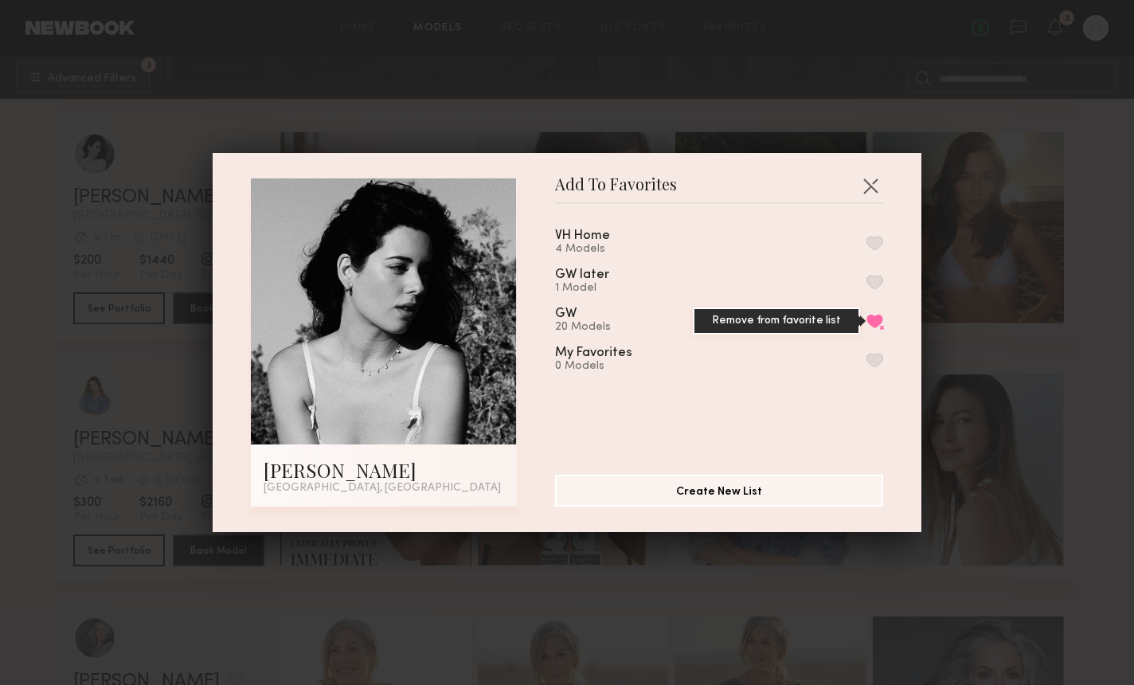
click at [879, 319] on button "Remove from favorite list" at bounding box center [875, 321] width 17 height 14
click at [873, 192] on button "button" at bounding box center [870, 185] width 25 height 25
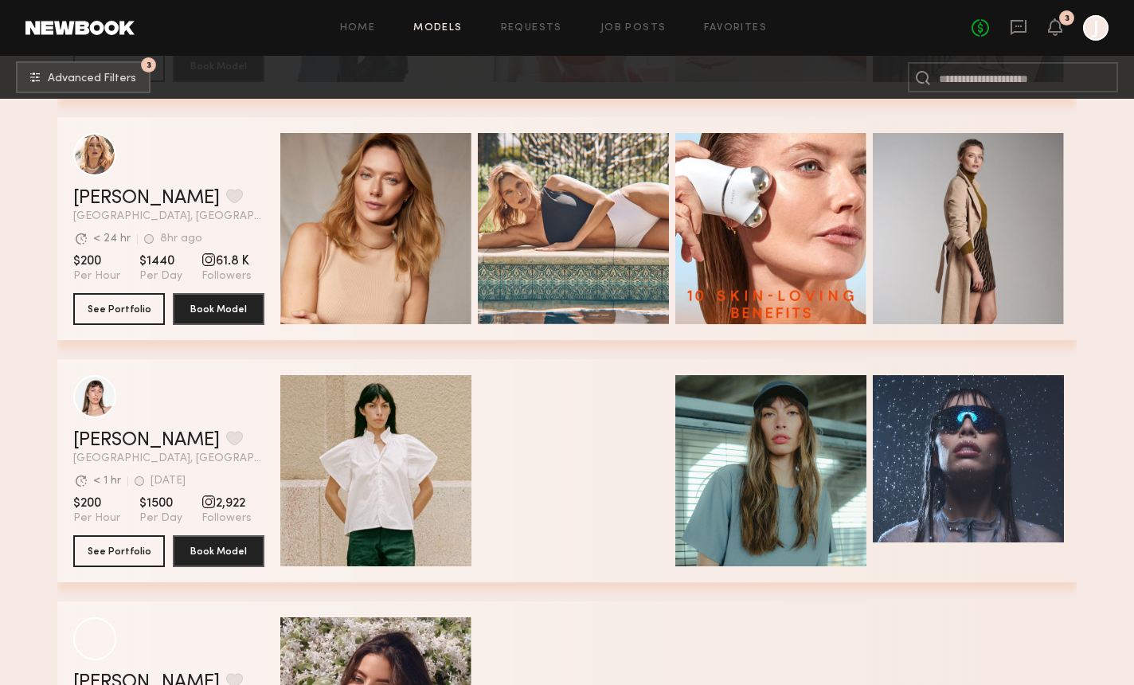
scroll to position [27864, 0]
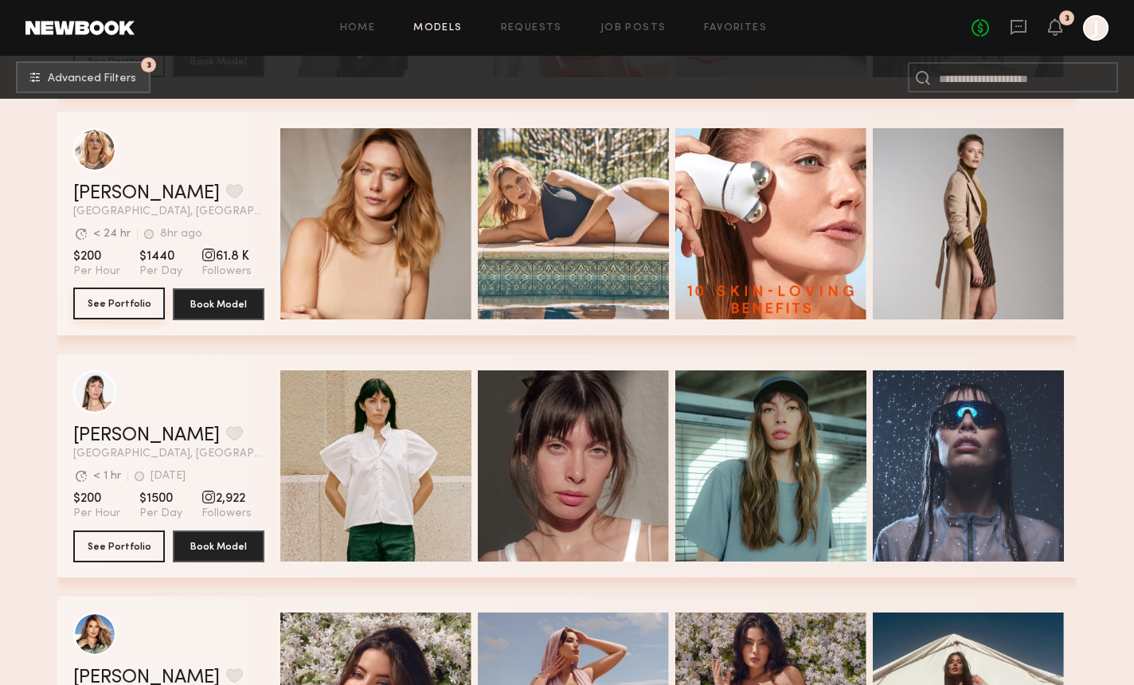
click at [130, 303] on button "See Portfolio" at bounding box center [119, 304] width 92 height 32
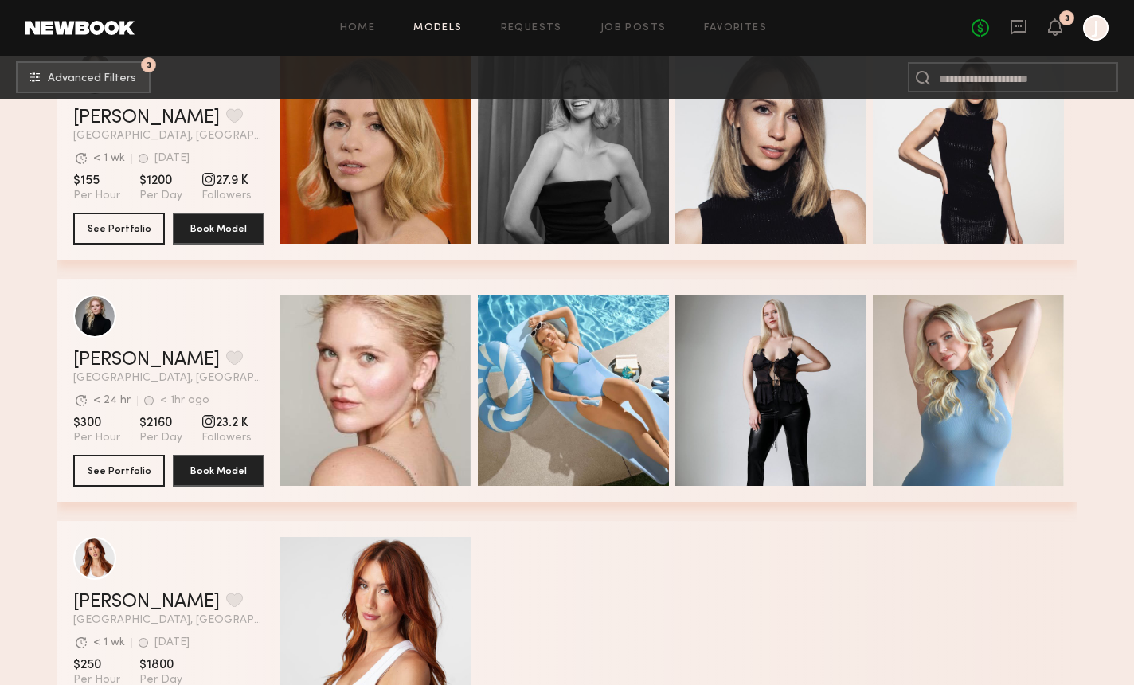
scroll to position [29217, 0]
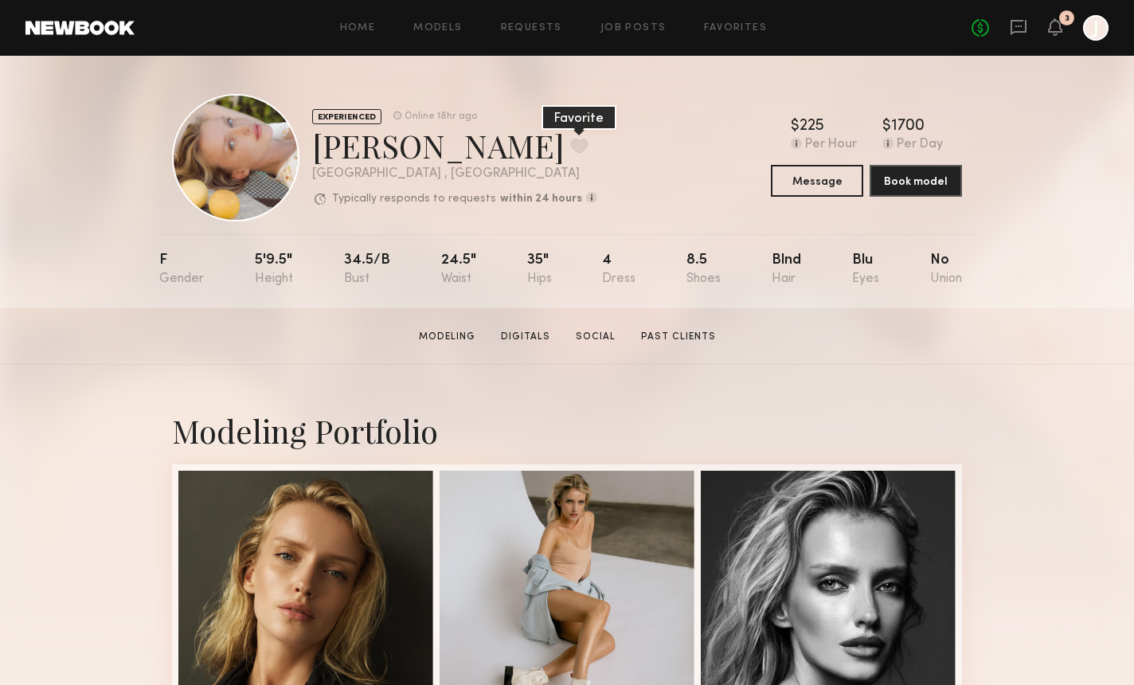
click at [571, 143] on button at bounding box center [579, 146] width 17 height 14
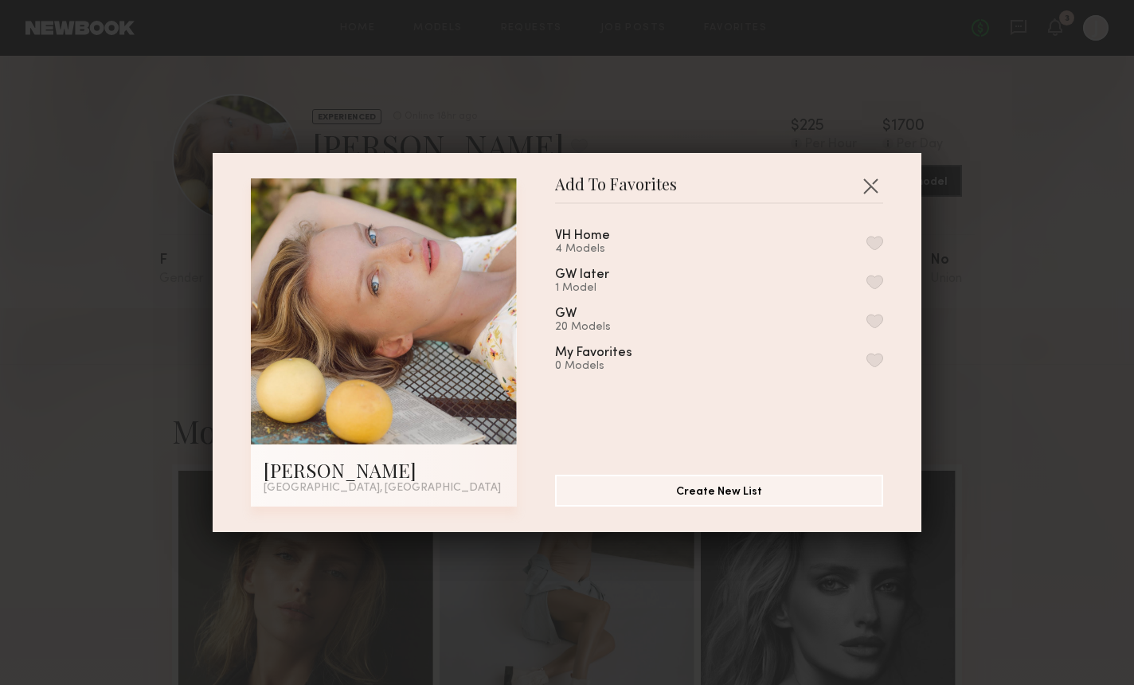
click at [875, 244] on button "button" at bounding box center [875, 243] width 17 height 14
click at [871, 181] on button "button" at bounding box center [870, 185] width 25 height 25
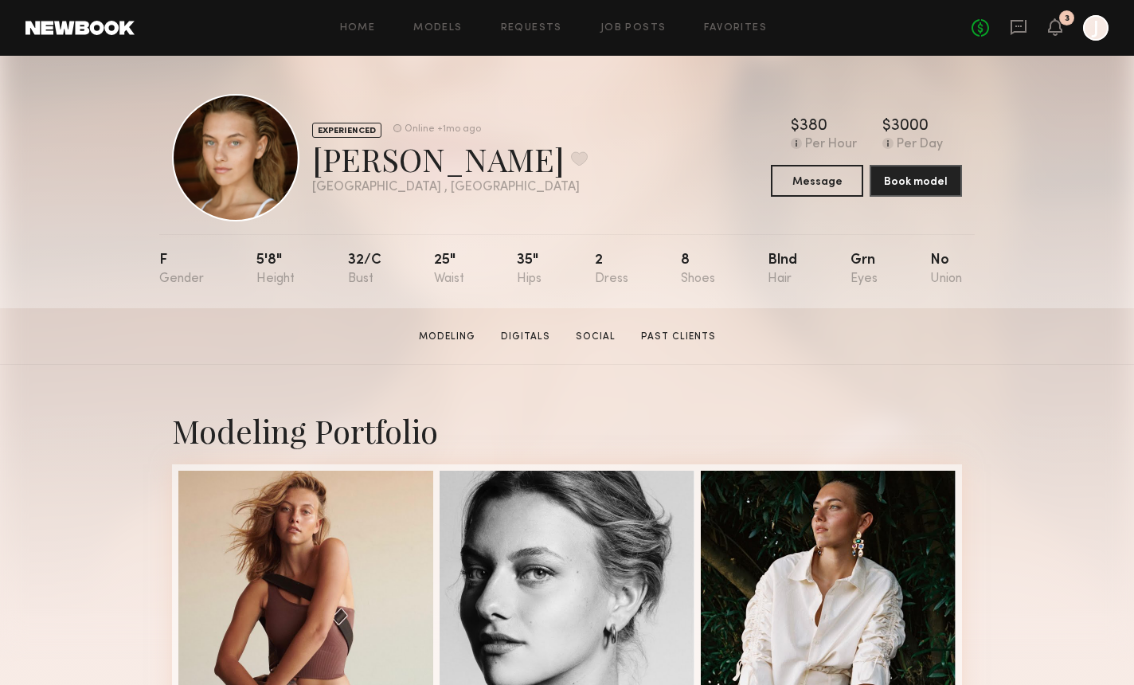
drag, startPoint x: 413, startPoint y: 165, endPoint x: 700, endPoint y: 189, distance: 288.5
click at [700, 189] on div "EXPERIENCED Online +1mo ago Ella K. Favorite Los Angeles , CA Online +1mo ago $…" at bounding box center [567, 157] width 790 height 127
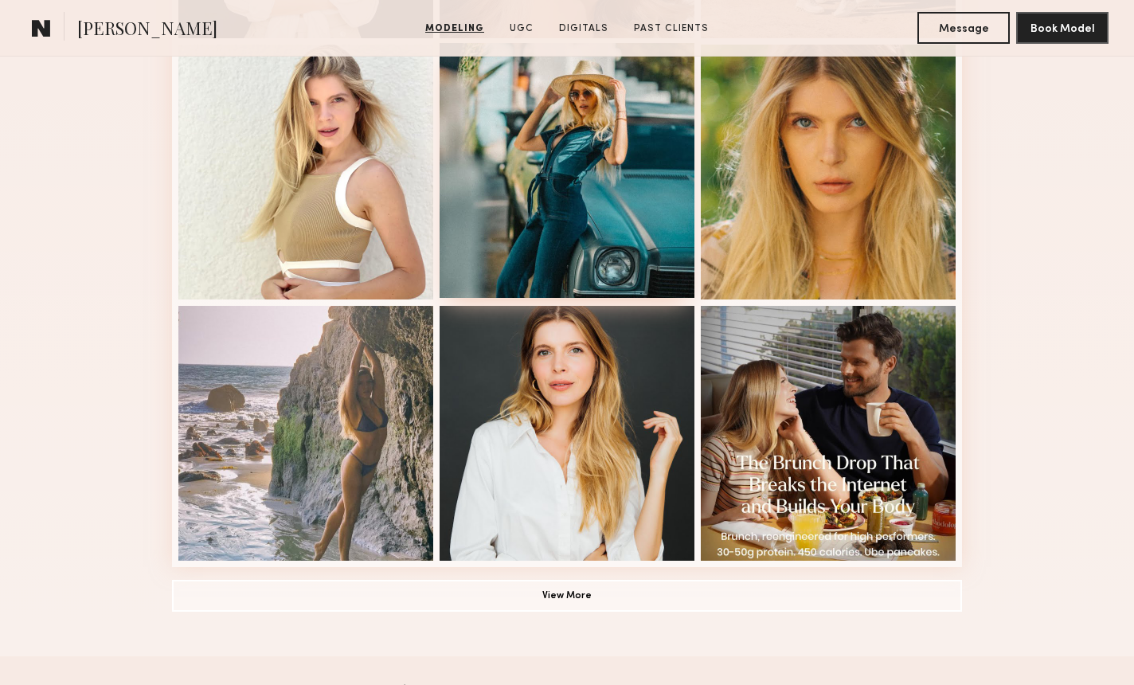
scroll to position [1026, 0]
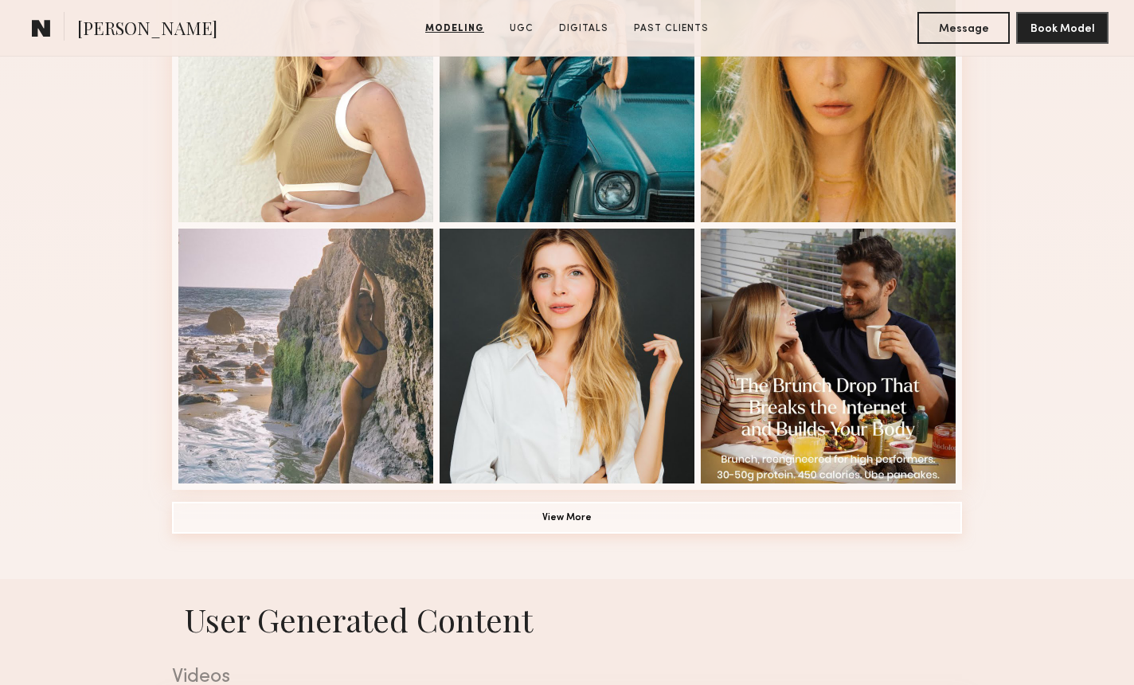
click at [548, 523] on button "View More" at bounding box center [567, 518] width 790 height 32
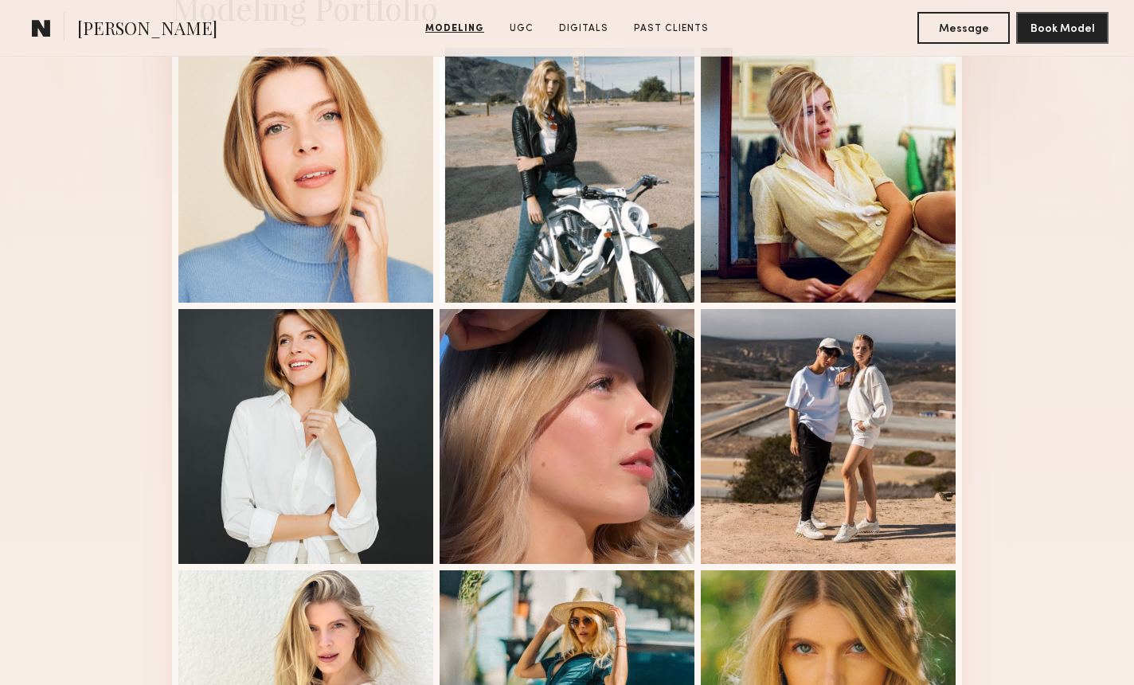
scroll to position [358, 0]
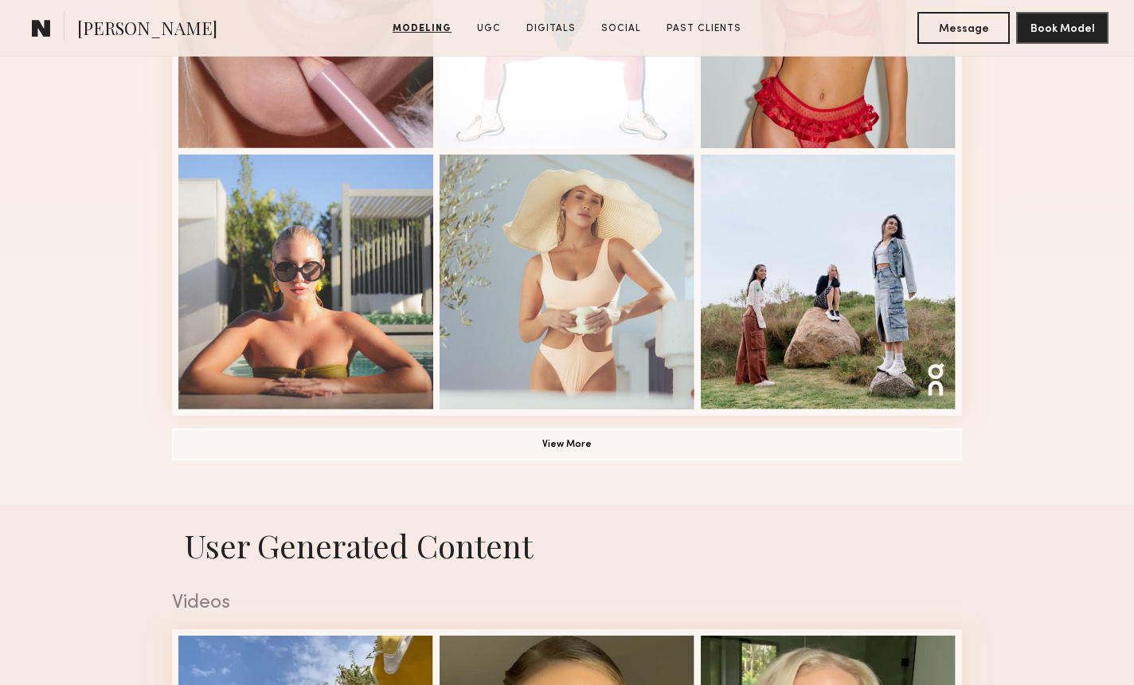
scroll to position [1218, 0]
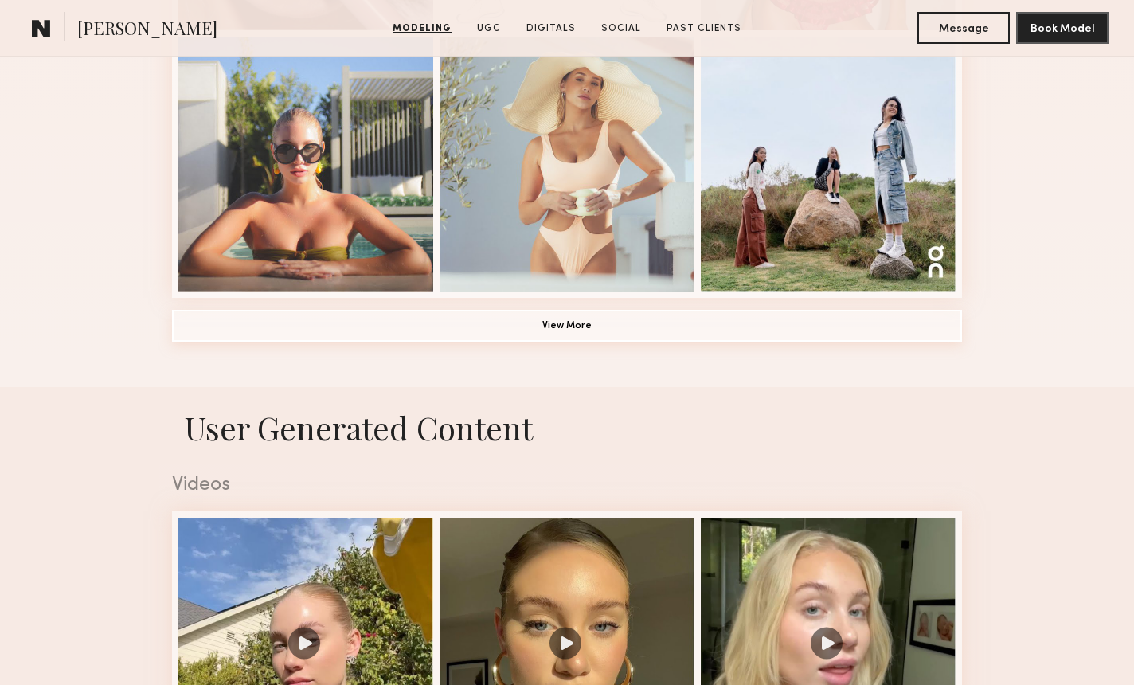
click at [574, 330] on button "View More" at bounding box center [567, 326] width 790 height 32
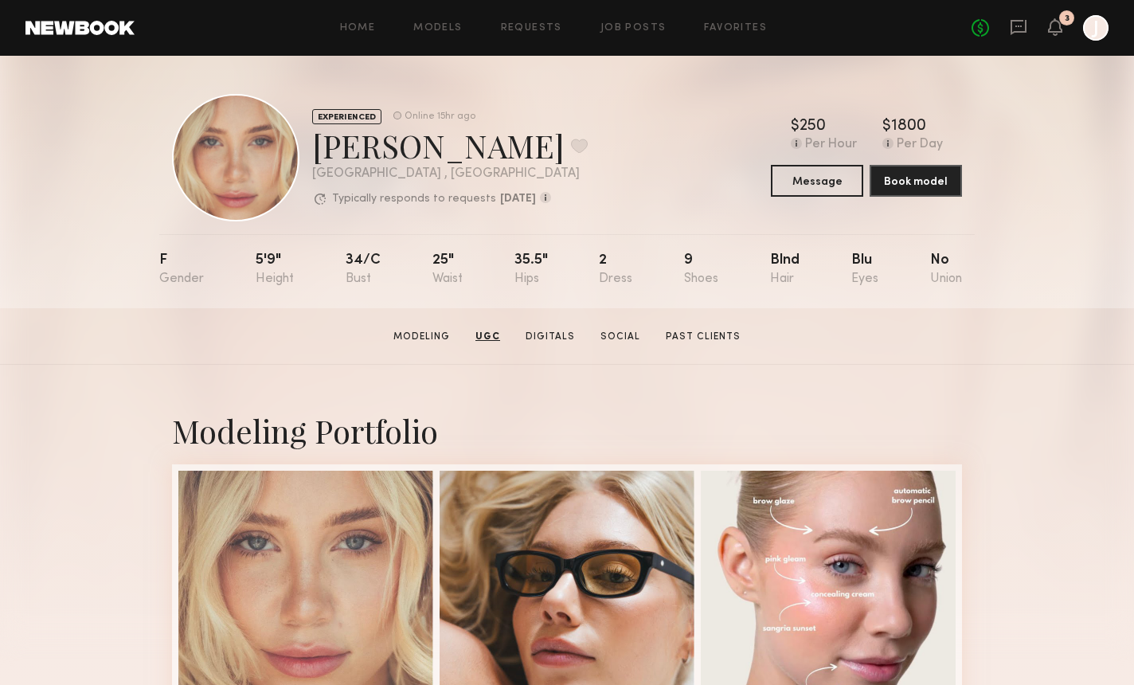
scroll to position [0, 0]
click at [571, 152] on button at bounding box center [579, 146] width 17 height 14
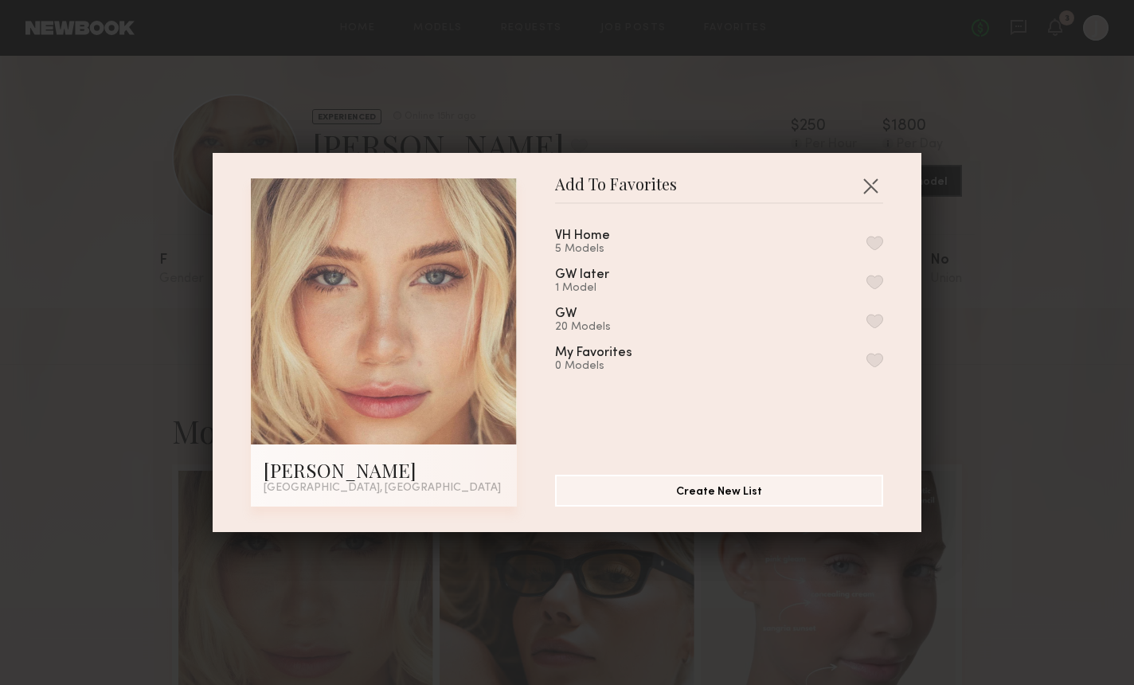
click at [868, 279] on button "button" at bounding box center [875, 282] width 17 height 14
drag, startPoint x: 876, startPoint y: 189, endPoint x: 885, endPoint y: 191, distance: 9.1
click at [876, 189] on button "button" at bounding box center [870, 185] width 25 height 25
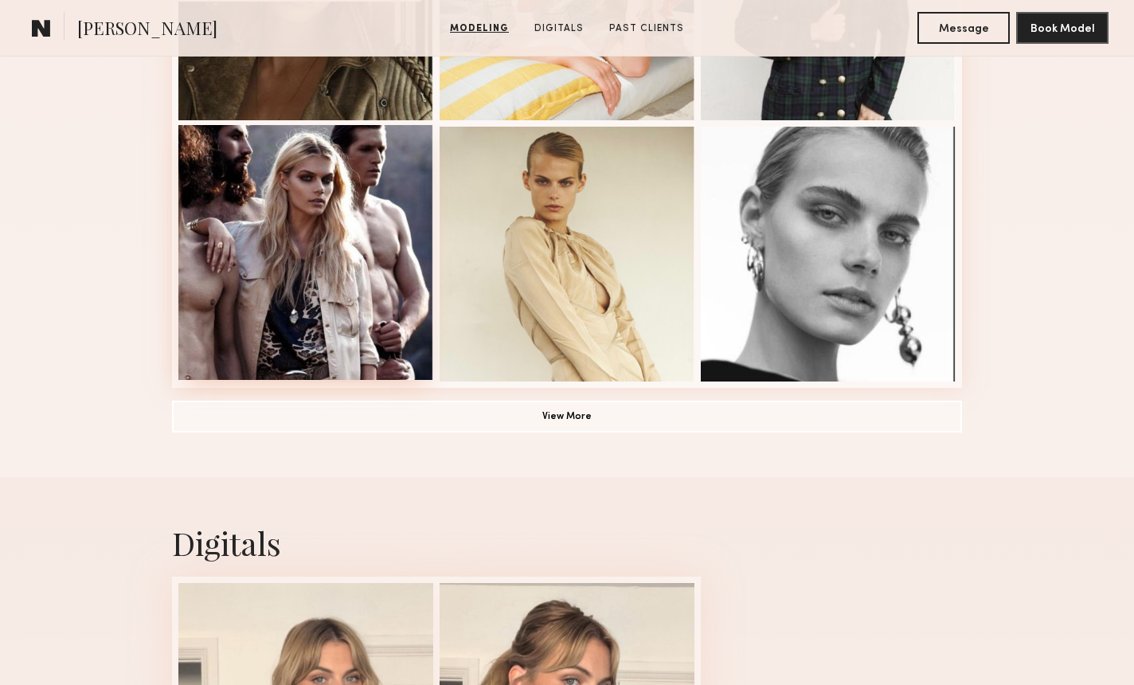
scroll to position [1203, 0]
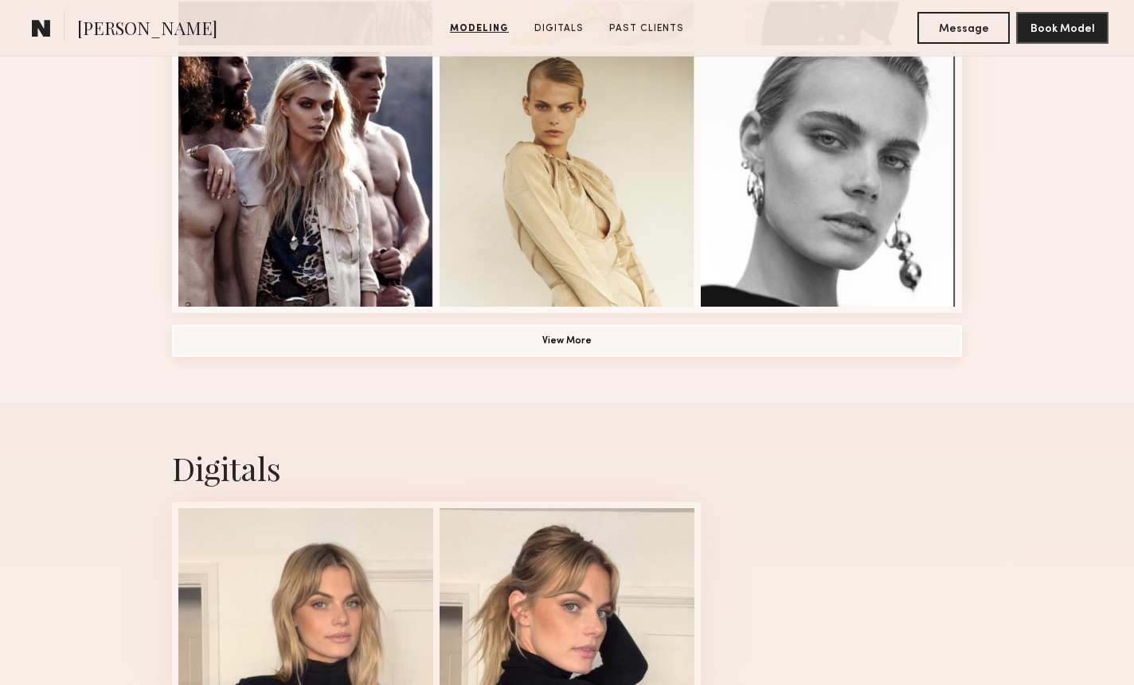
click at [491, 336] on button "View More" at bounding box center [567, 341] width 790 height 32
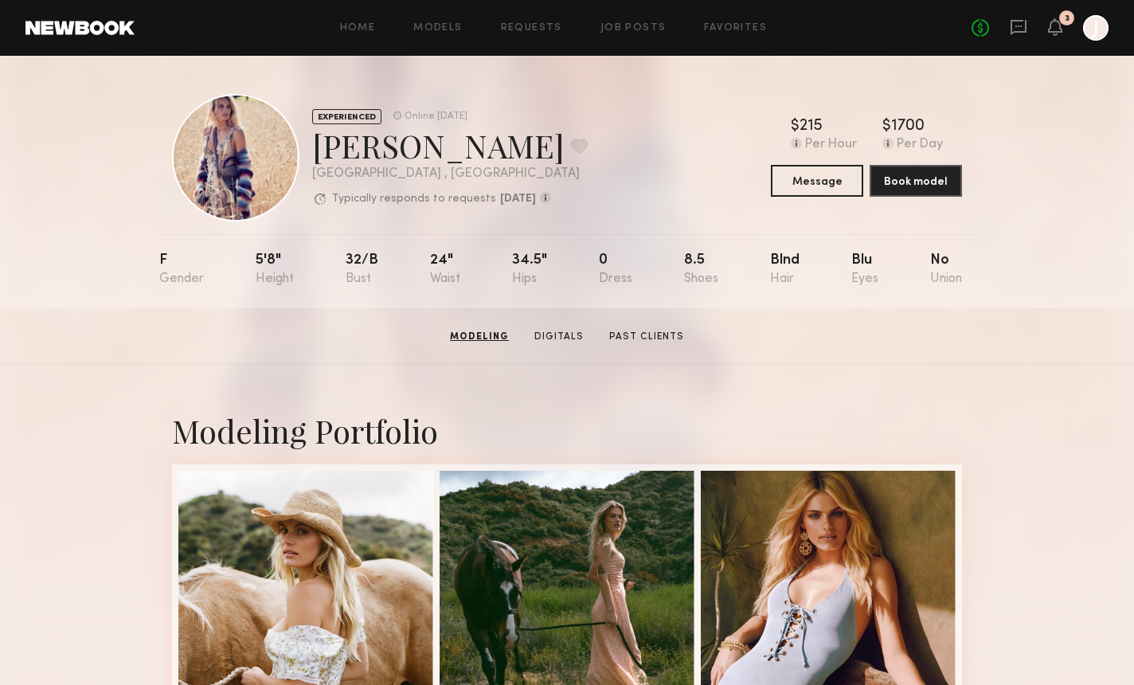
scroll to position [0, 0]
click at [571, 147] on button at bounding box center [579, 146] width 17 height 14
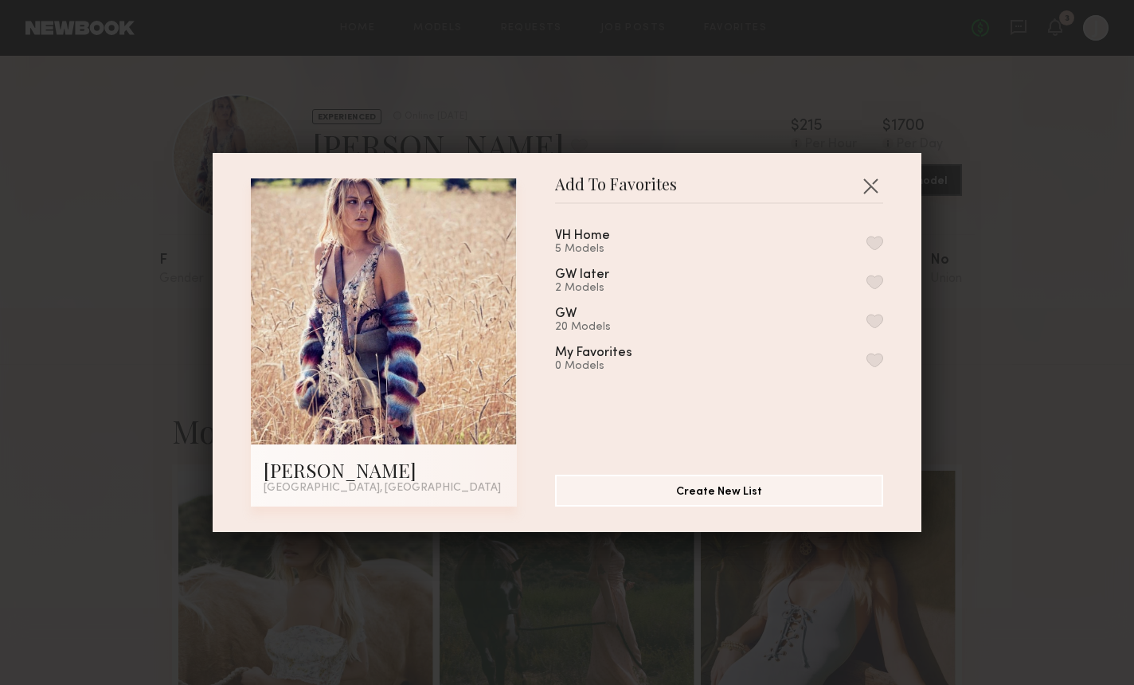
click at [870, 183] on button "button" at bounding box center [870, 185] width 25 height 25
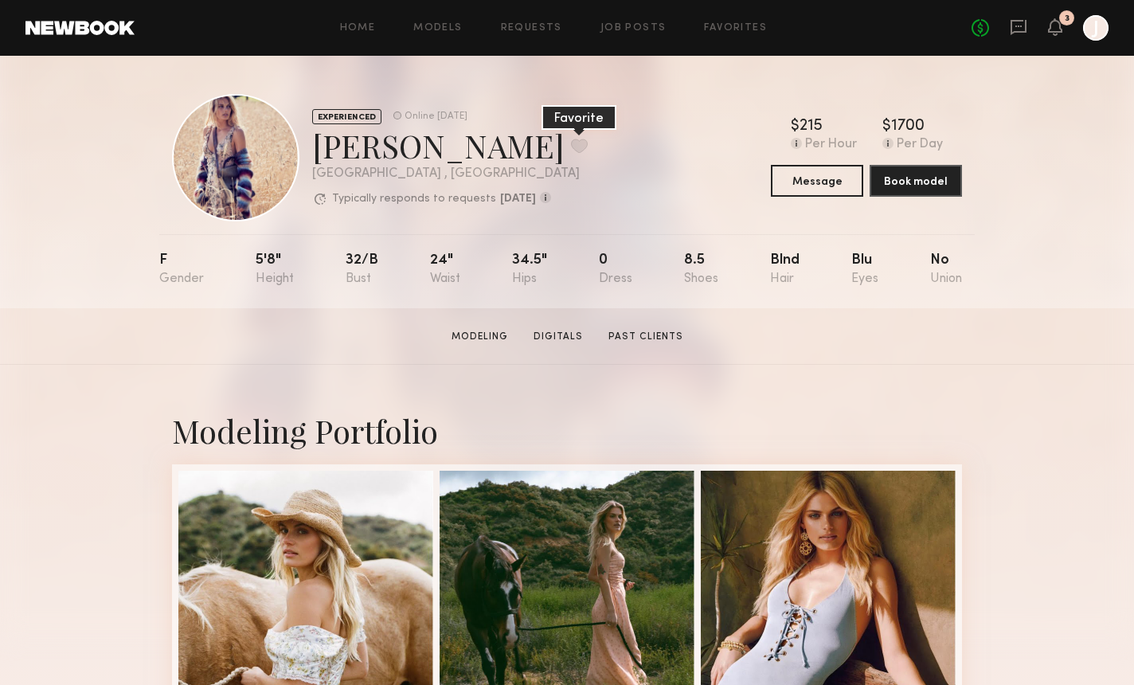
click at [571, 144] on button at bounding box center [579, 146] width 17 height 14
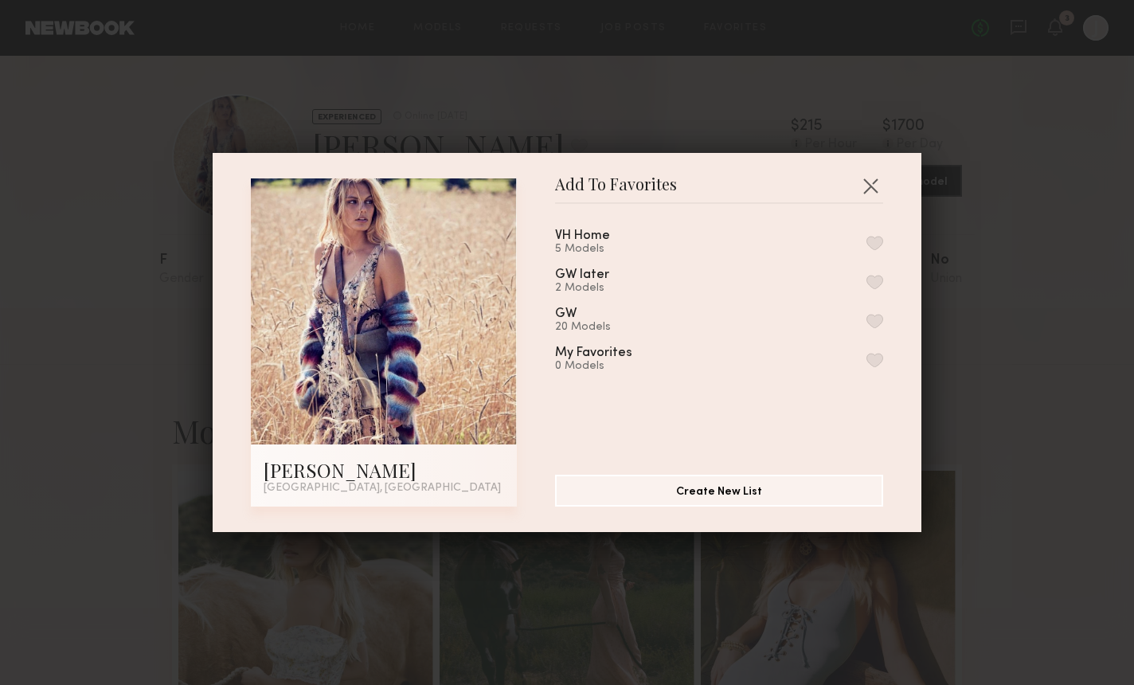
click at [875, 243] on button "button" at bounding box center [875, 243] width 17 height 14
drag, startPoint x: 869, startPoint y: 186, endPoint x: 1052, endPoint y: 96, distance: 204.1
click at [869, 186] on button "button" at bounding box center [870, 185] width 25 height 25
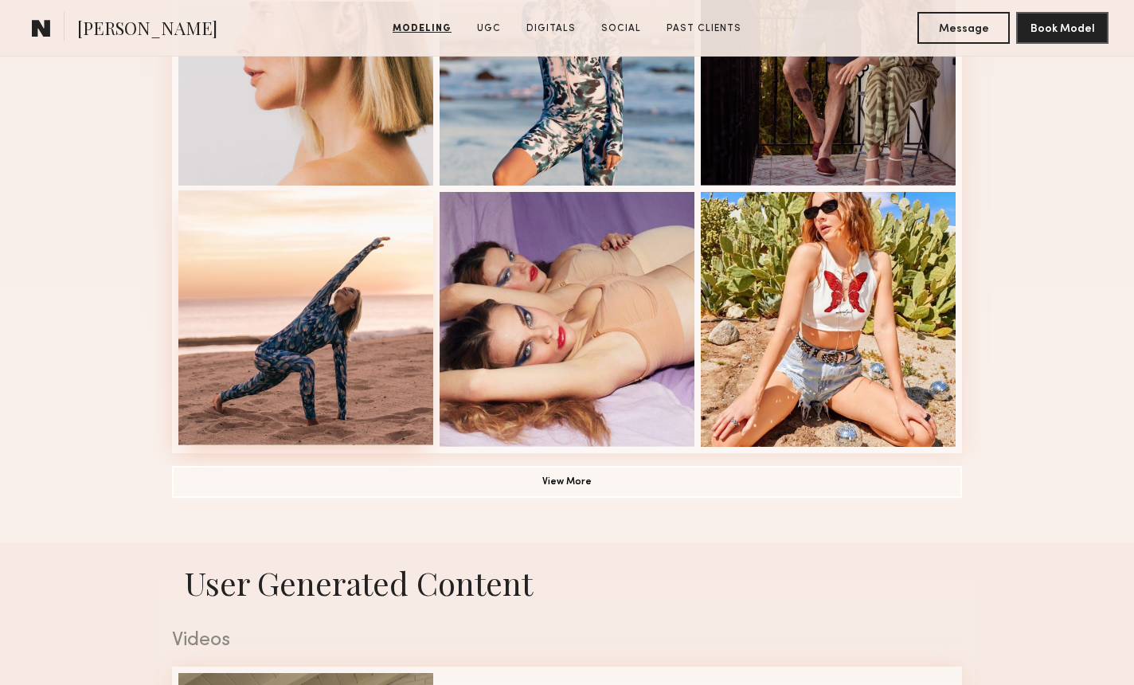
scroll to position [1064, 0]
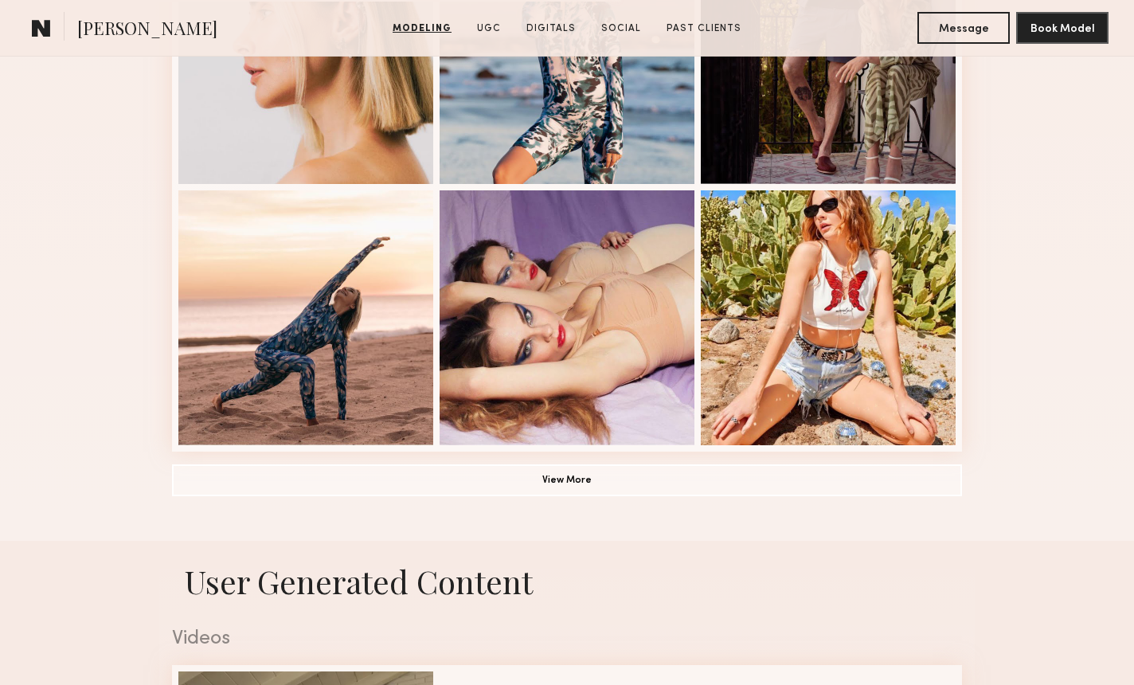
click at [632, 491] on button "View More" at bounding box center [567, 480] width 790 height 32
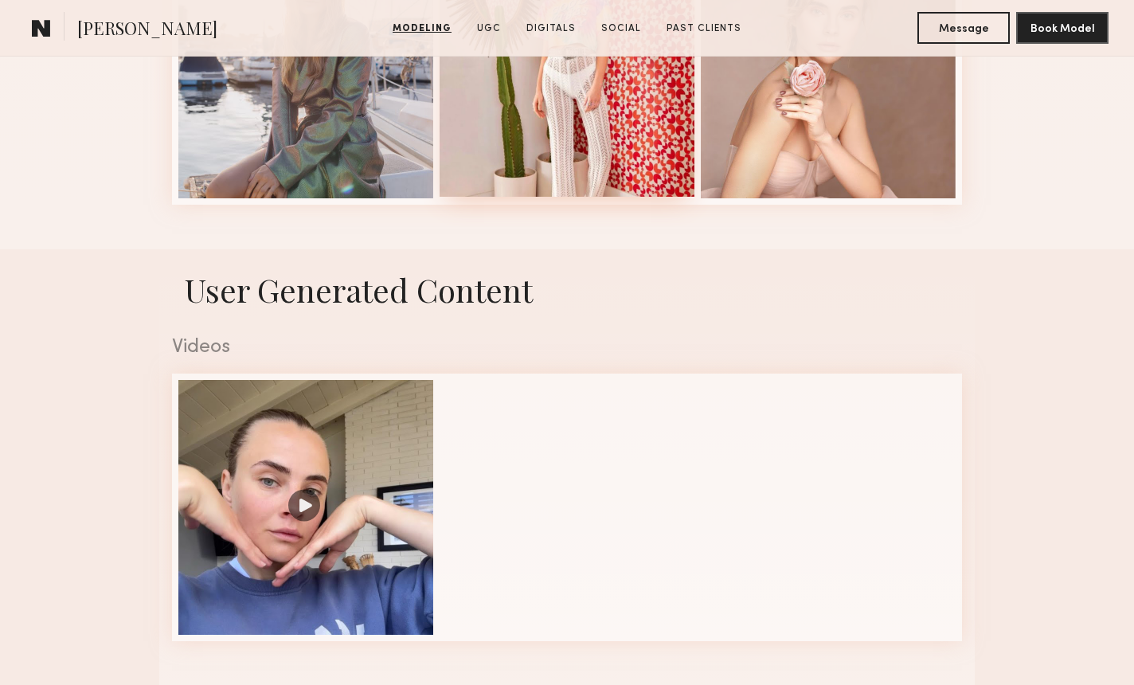
scroll to position [2395, 0]
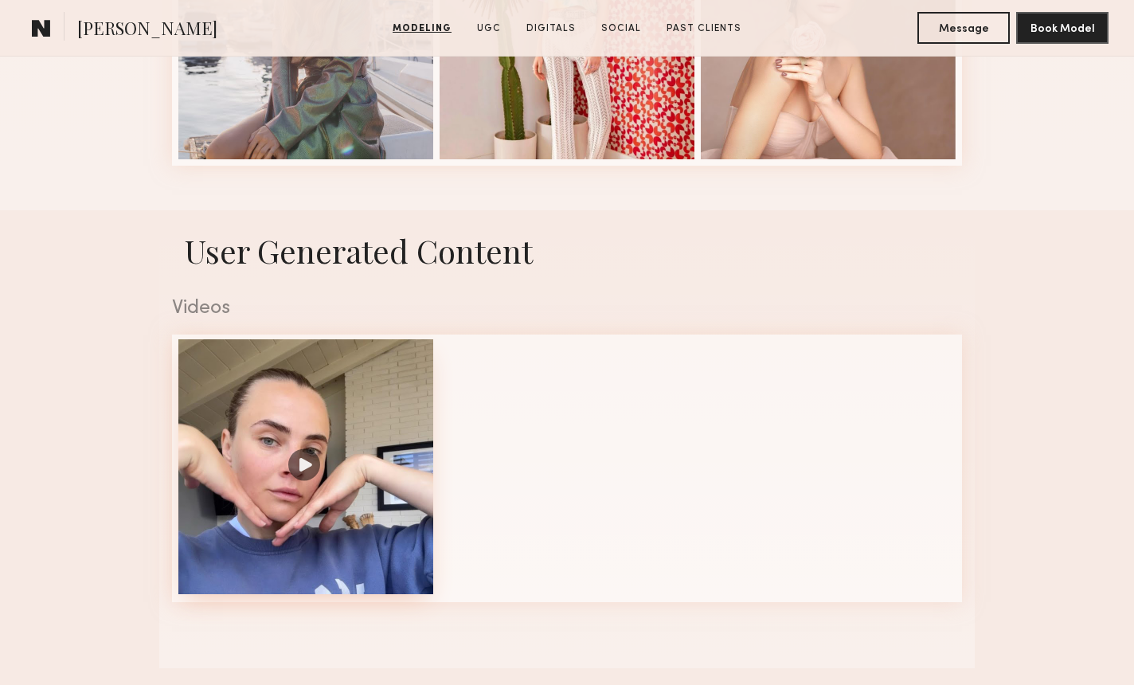
click at [309, 465] on div at bounding box center [305, 466] width 255 height 255
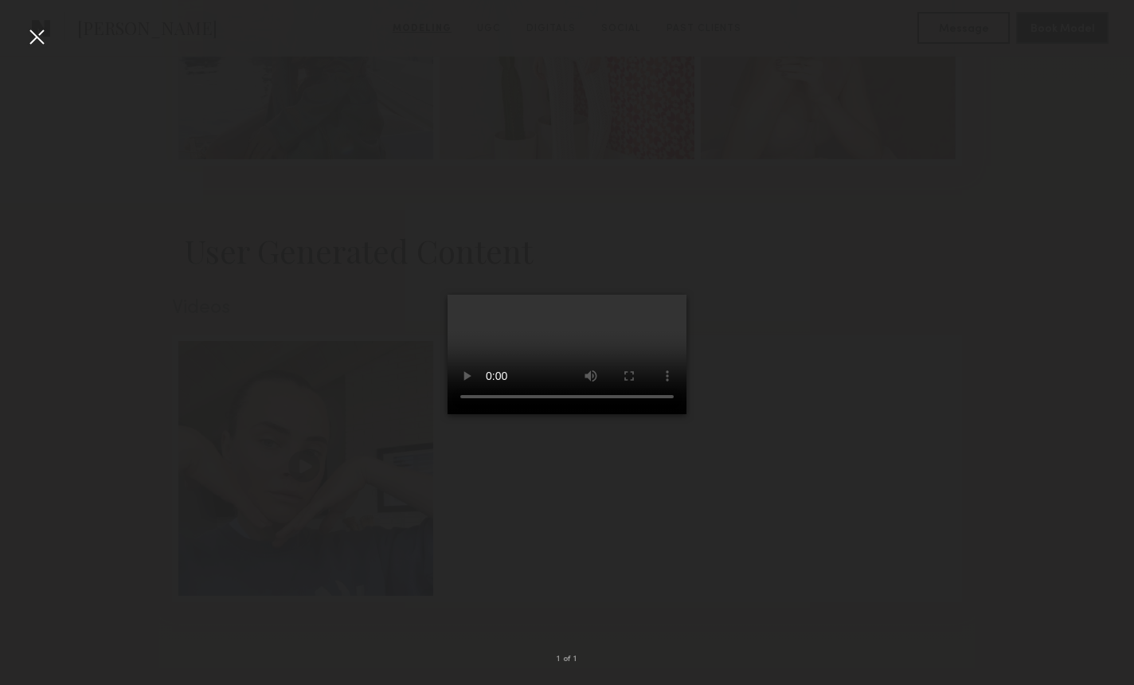
click at [43, 37] on div at bounding box center [36, 36] width 25 height 25
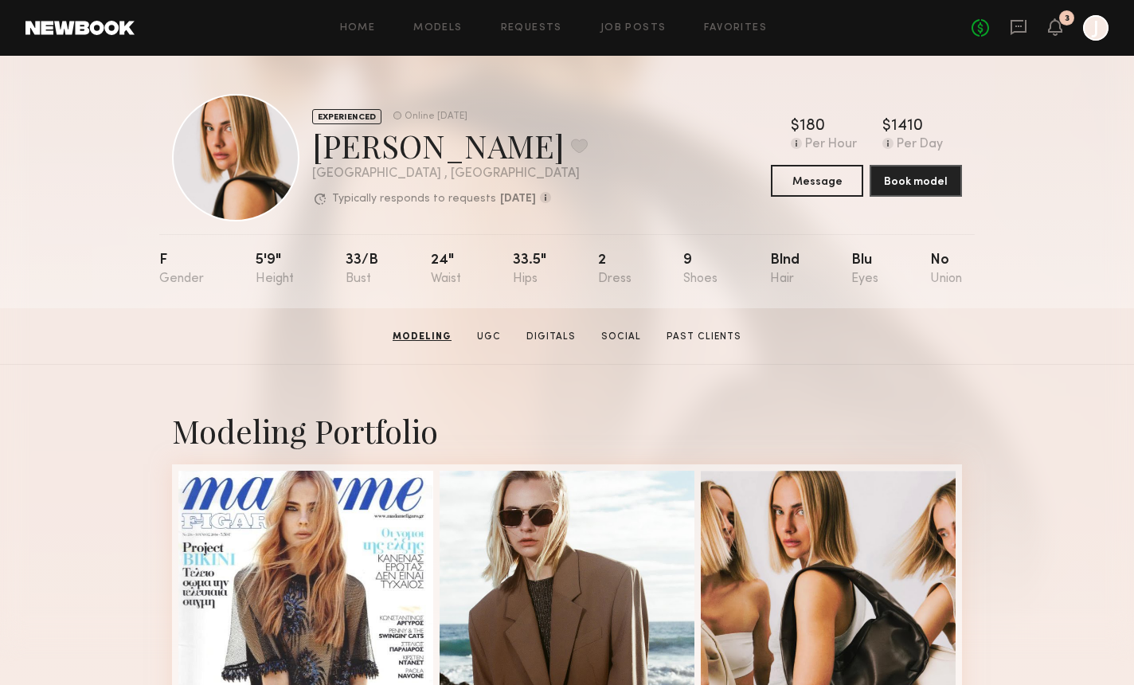
scroll to position [0, 0]
click at [571, 141] on button at bounding box center [579, 146] width 17 height 14
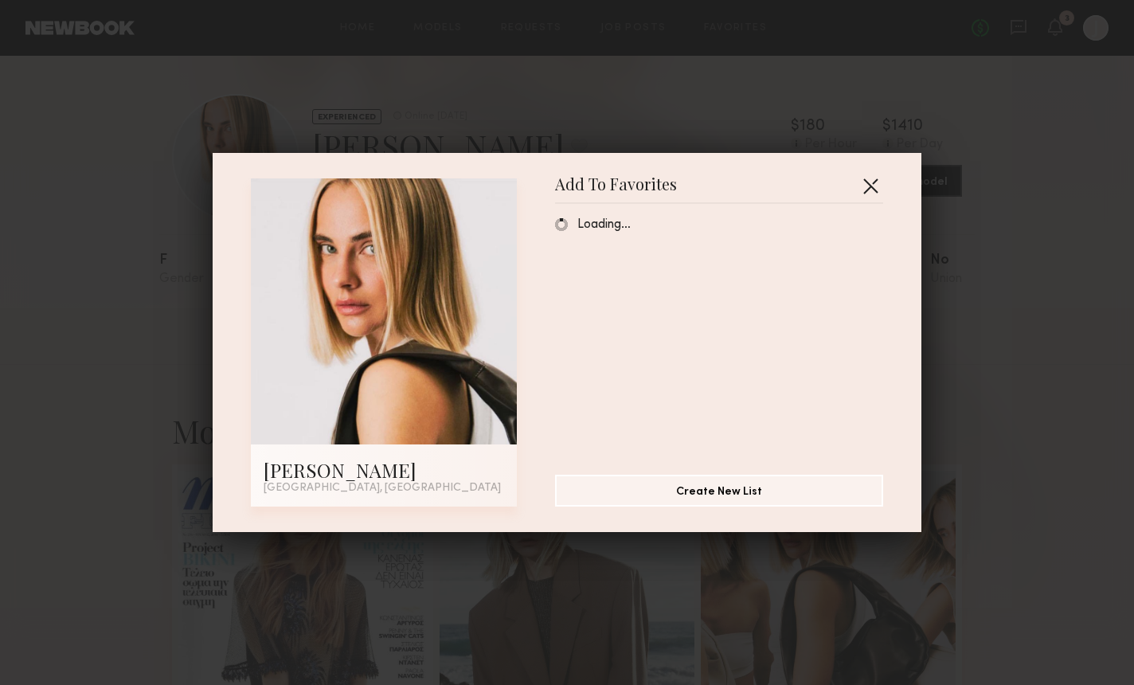
click at [874, 185] on button "button" at bounding box center [870, 185] width 25 height 25
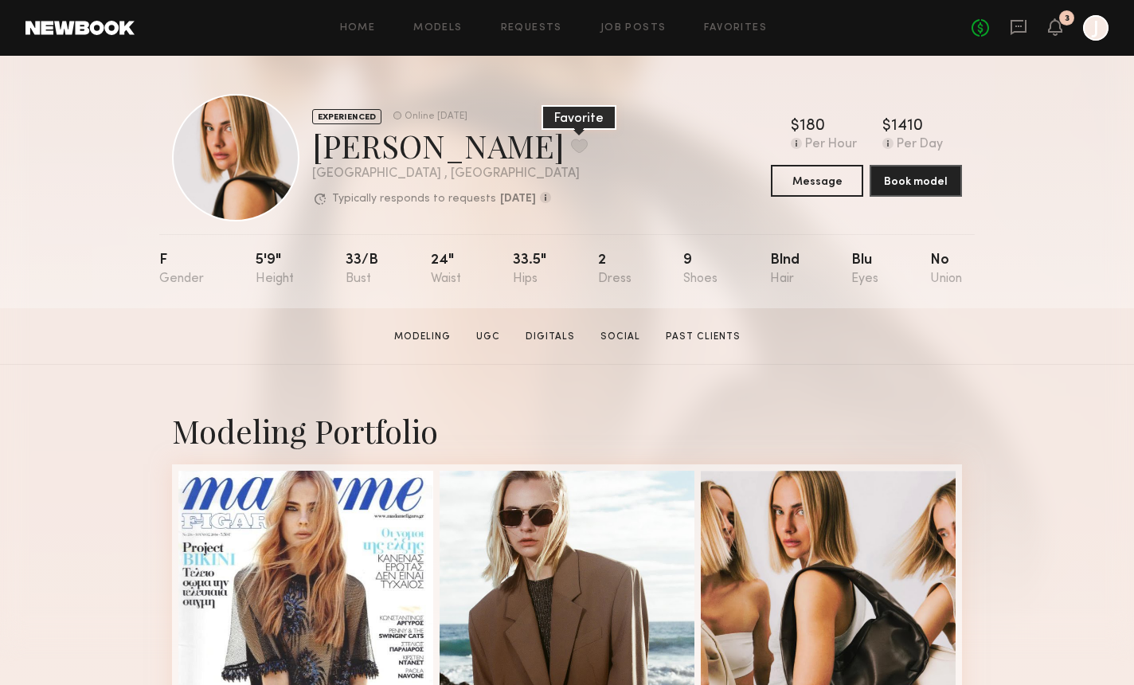
click at [571, 145] on button at bounding box center [579, 146] width 17 height 14
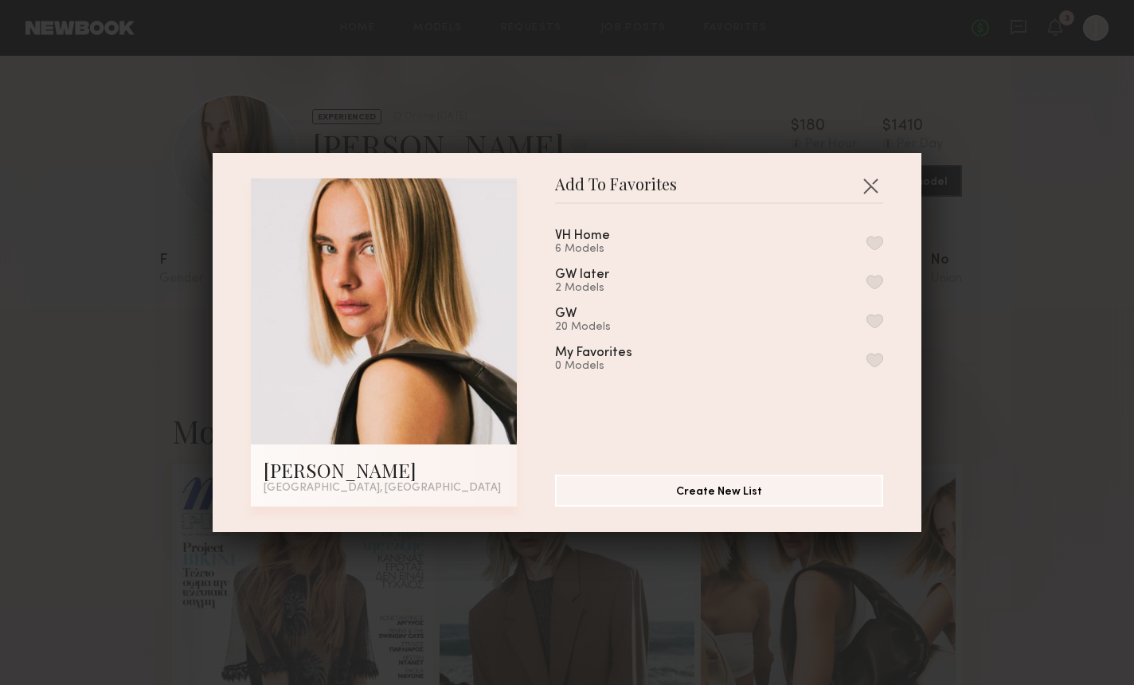
click at [870, 238] on button "button" at bounding box center [875, 243] width 17 height 14
click at [871, 186] on button "button" at bounding box center [870, 185] width 25 height 25
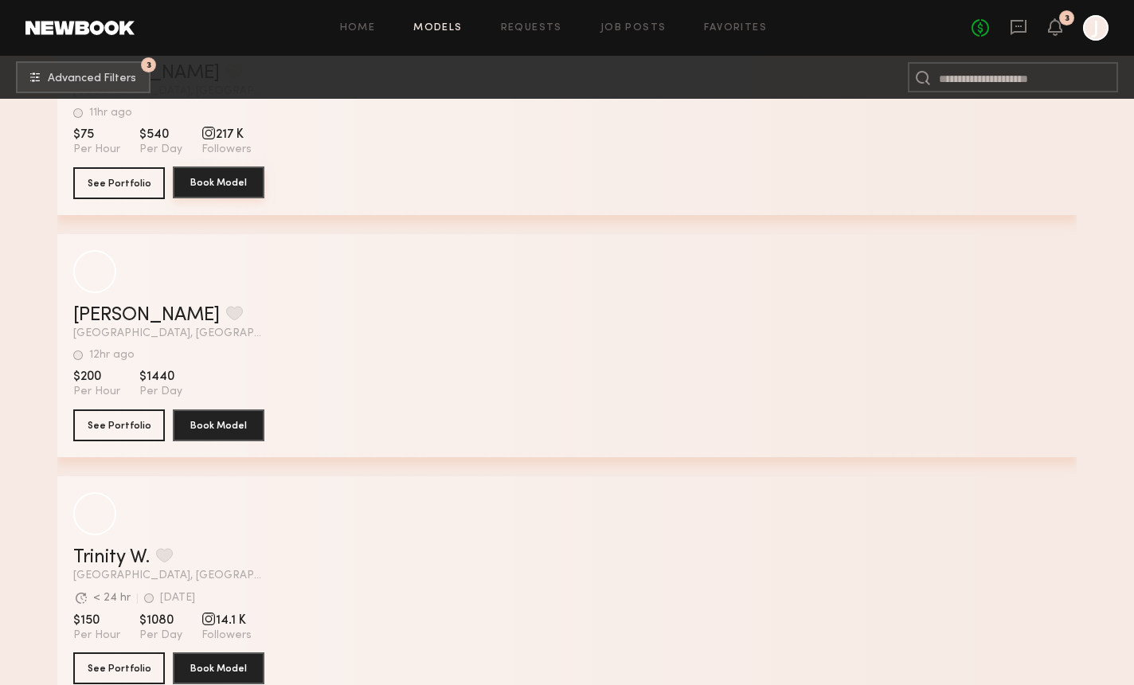
scroll to position [33348, 0]
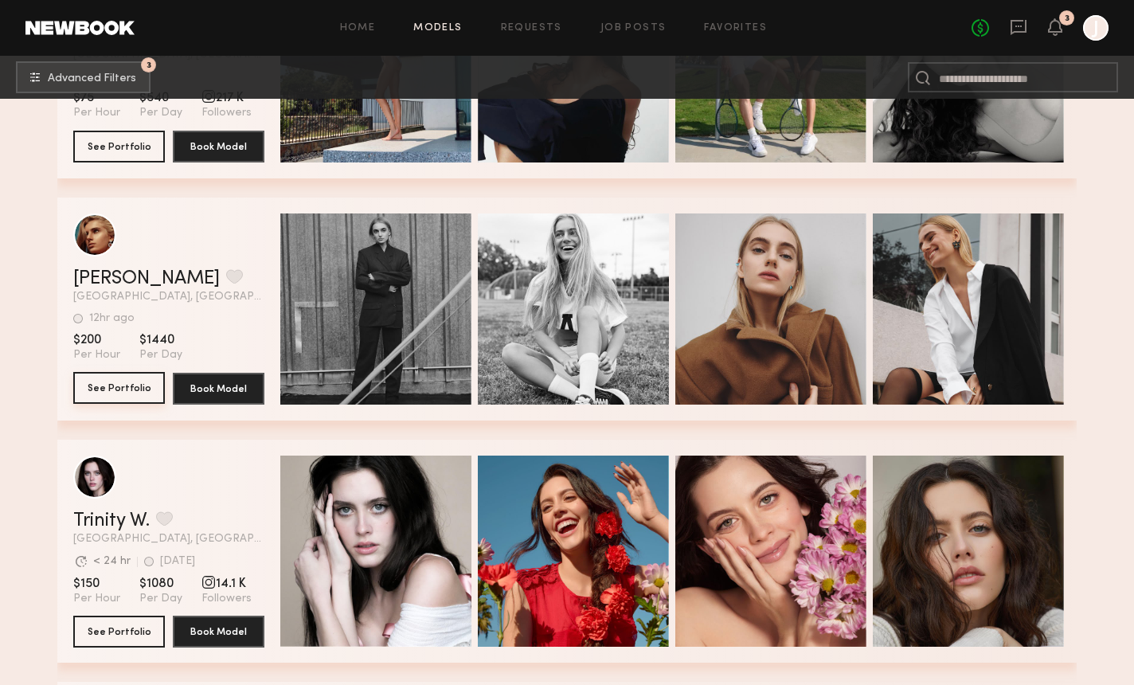
click at [122, 392] on button "See Portfolio" at bounding box center [119, 388] width 92 height 32
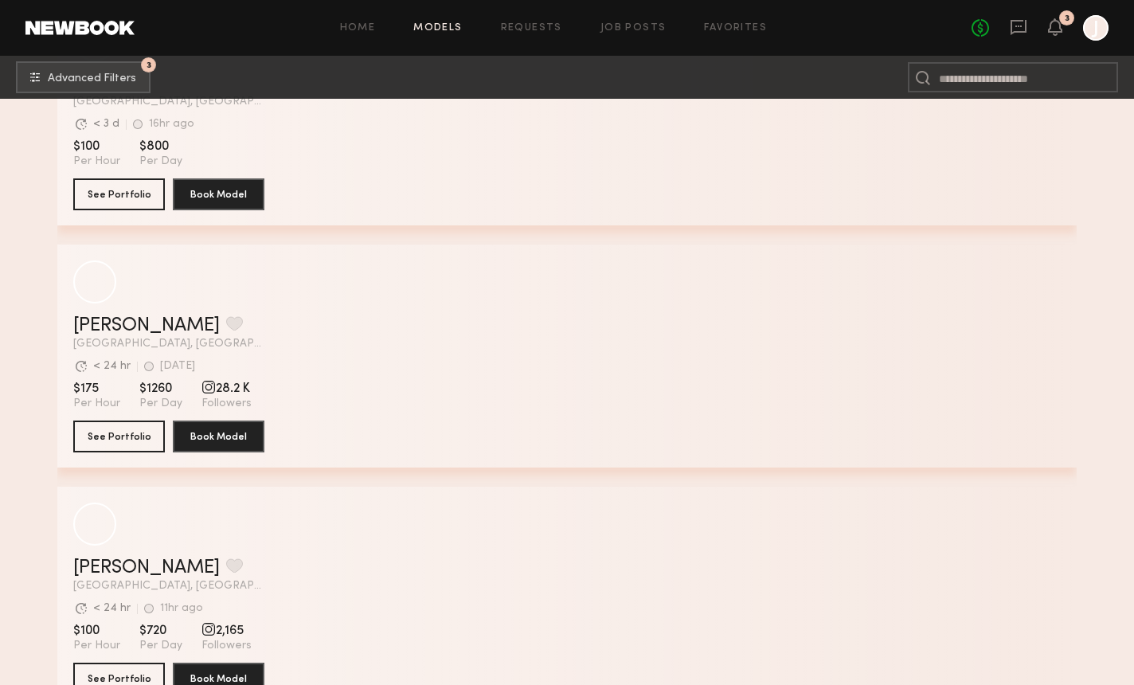
scroll to position [43725, 0]
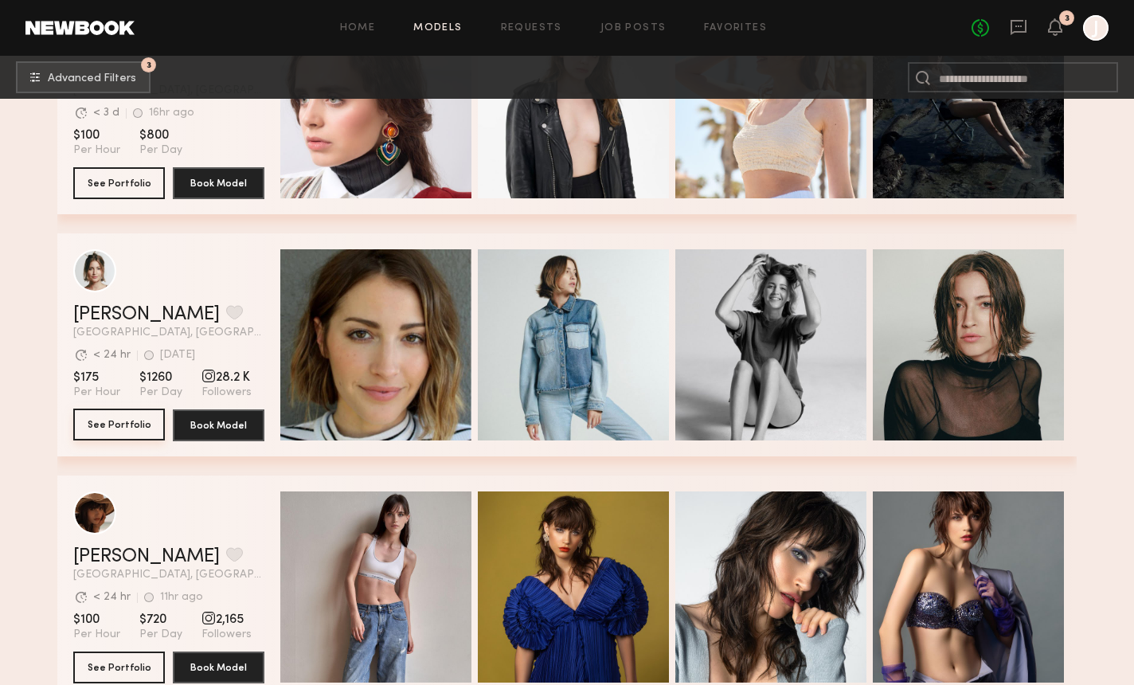
click at [95, 421] on button "See Portfolio" at bounding box center [119, 425] width 92 height 32
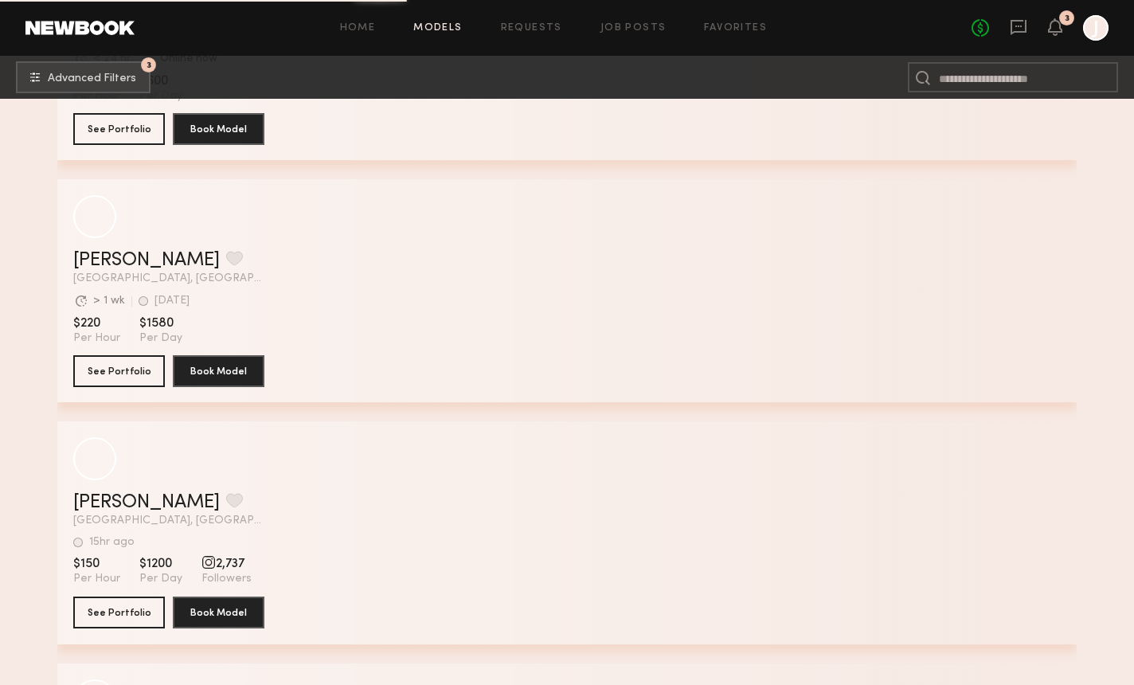
scroll to position [57707, 0]
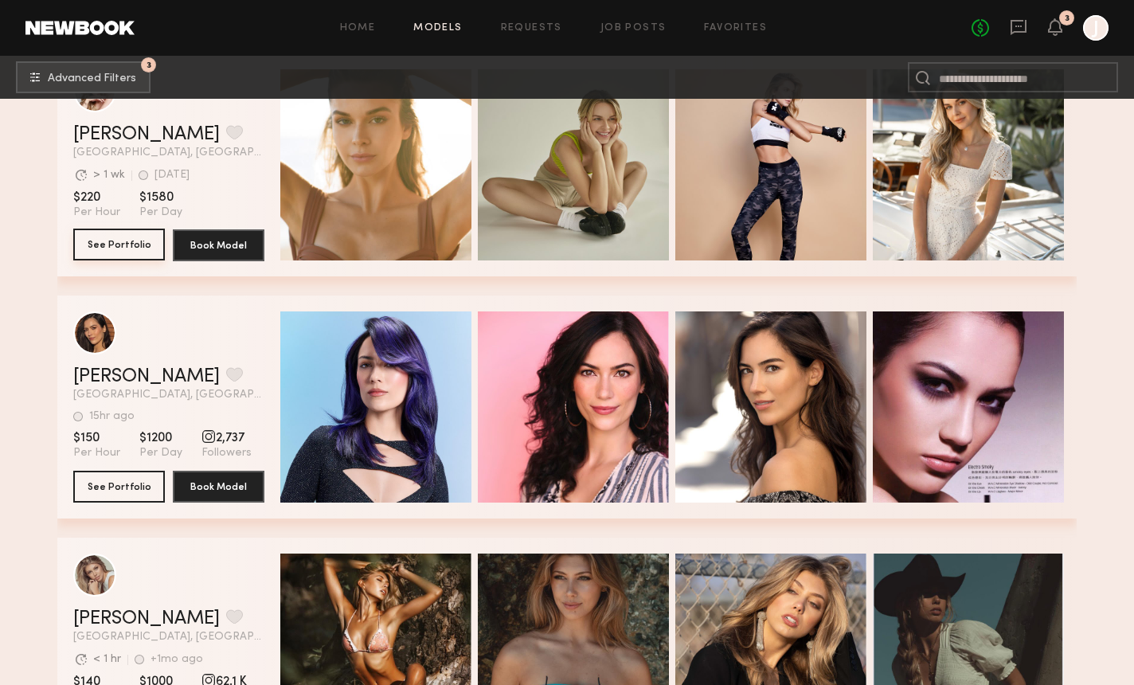
click at [115, 248] on button "See Portfolio" at bounding box center [119, 245] width 92 height 32
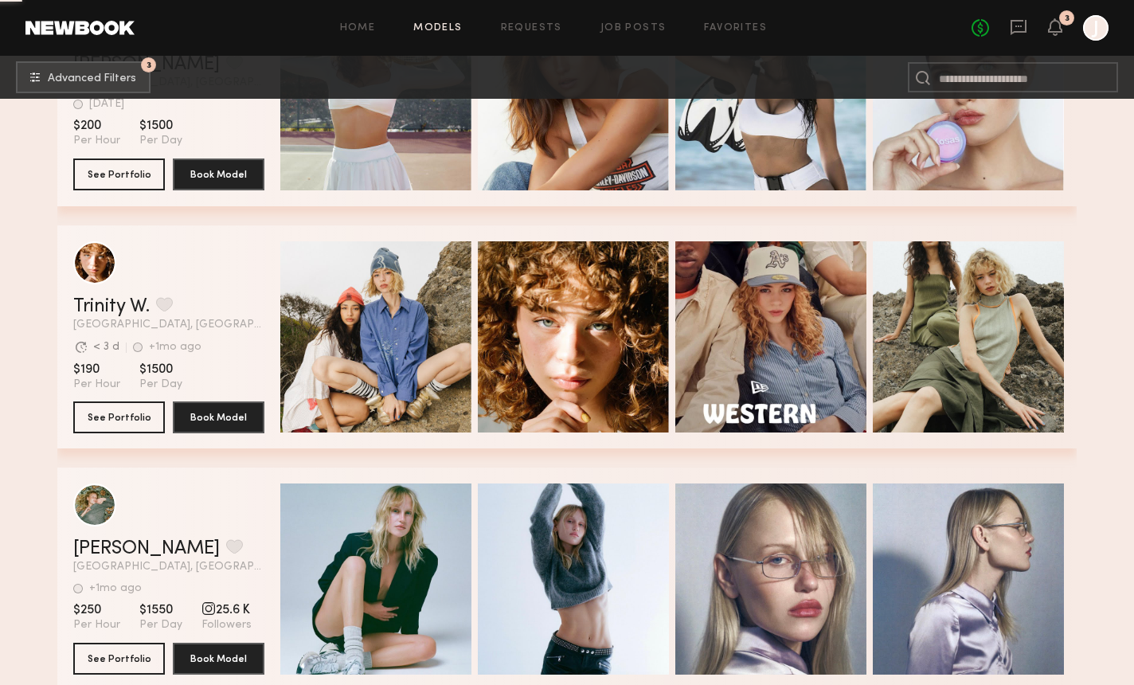
scroll to position [60006, 0]
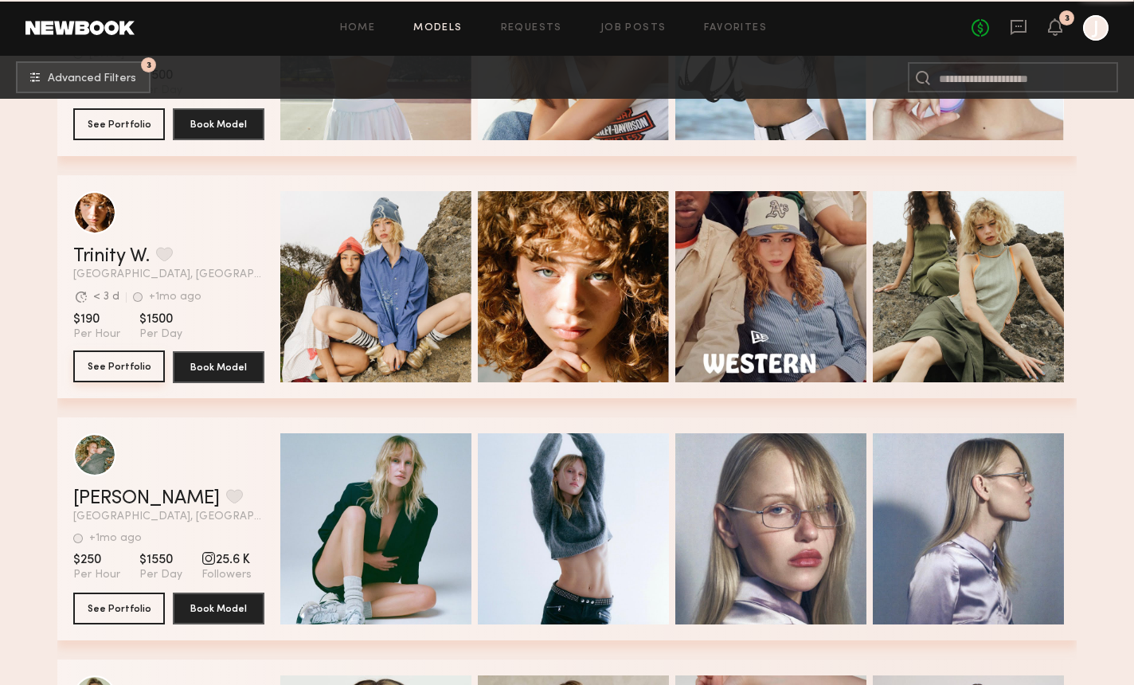
click at [139, 359] on button "See Portfolio" at bounding box center [119, 366] width 92 height 32
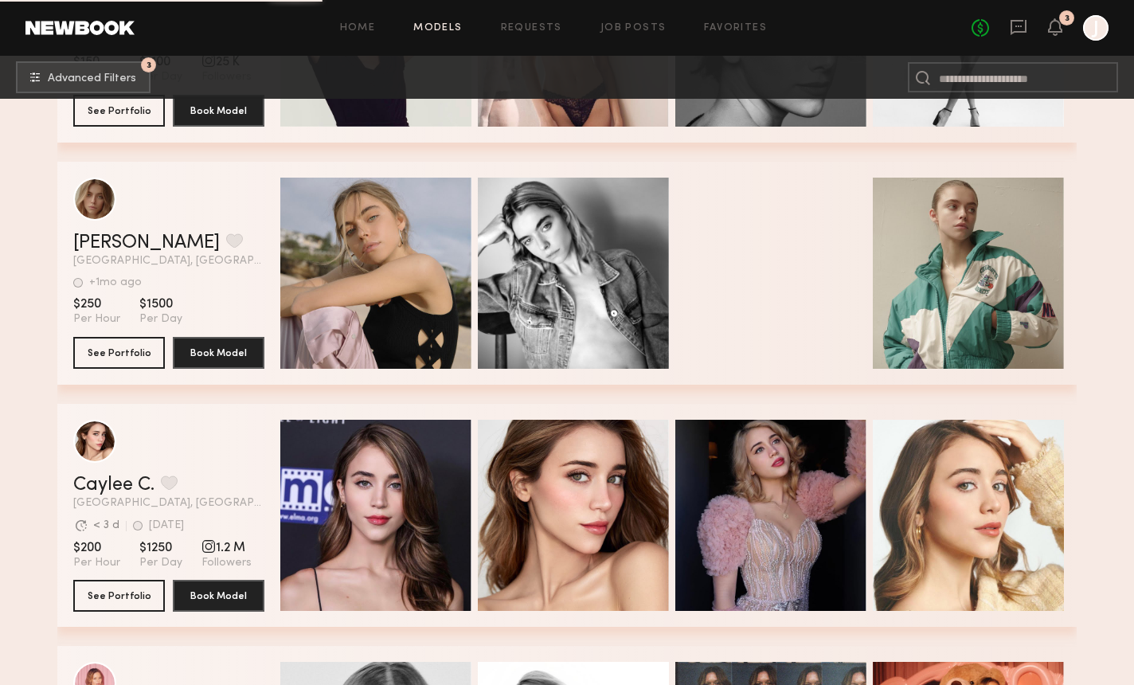
scroll to position [69228, 0]
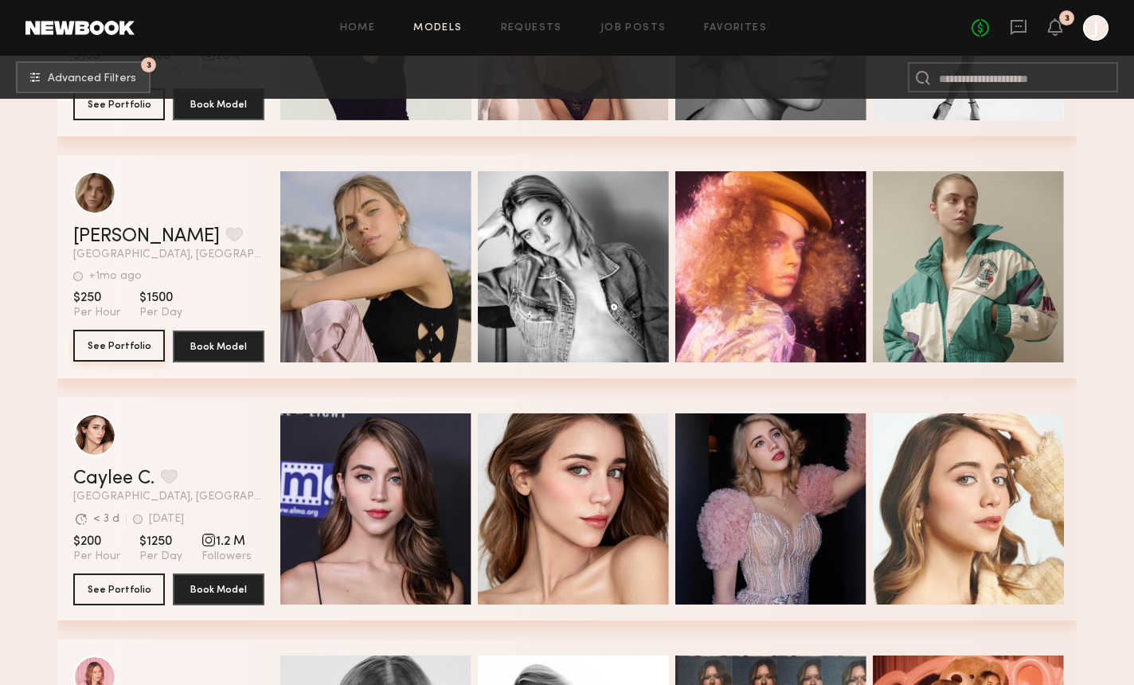
click at [120, 350] on button "See Portfolio" at bounding box center [119, 346] width 92 height 32
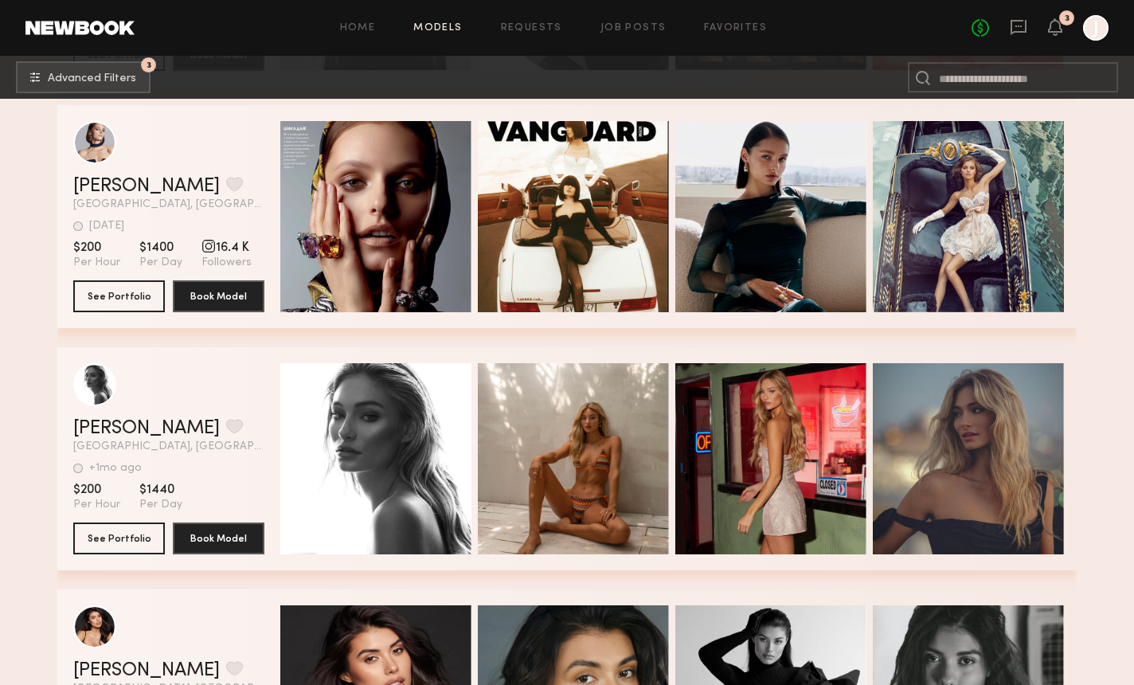
scroll to position [70018, 0]
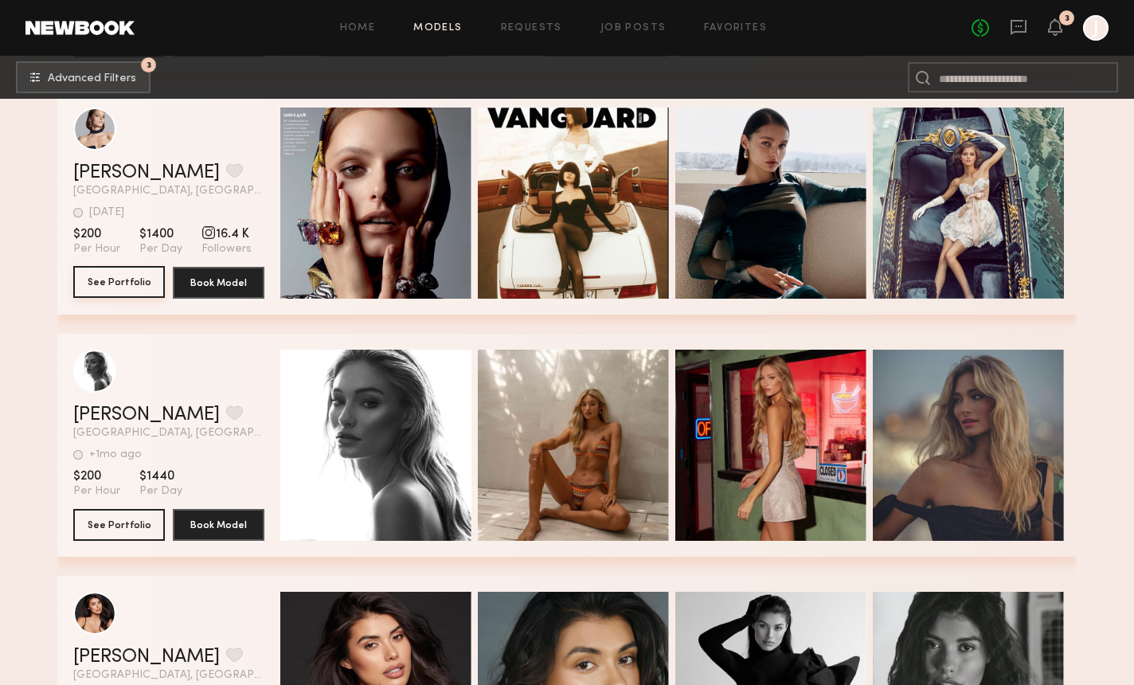
click at [115, 295] on button "See Portfolio" at bounding box center [119, 282] width 92 height 32
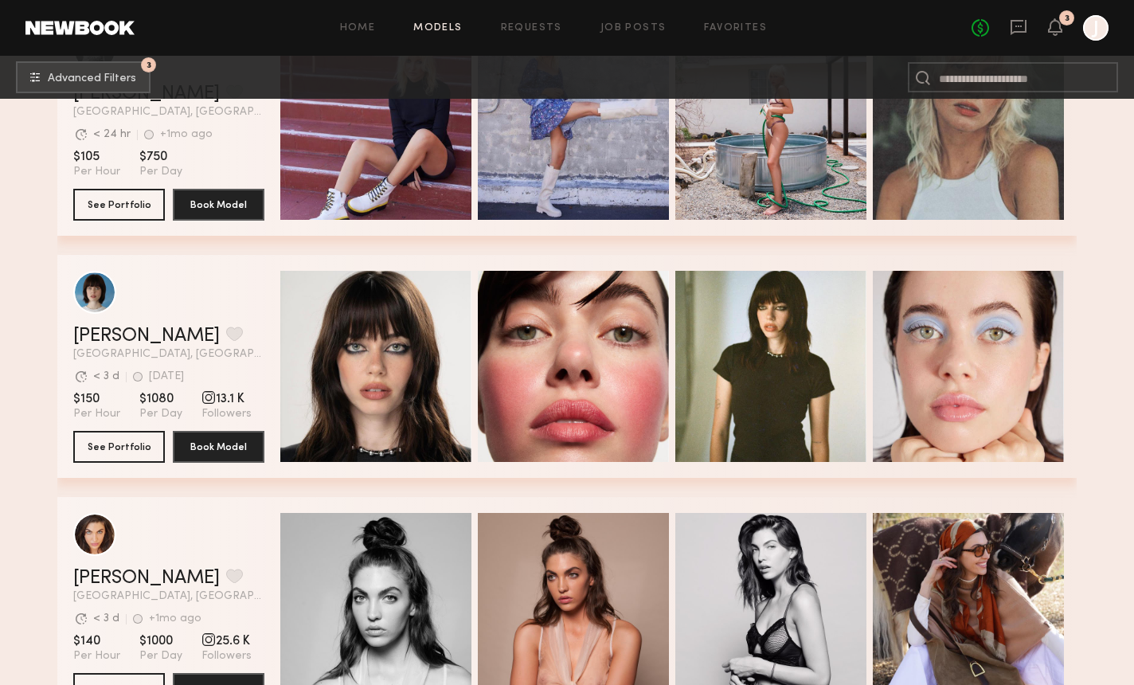
scroll to position [77605, 0]
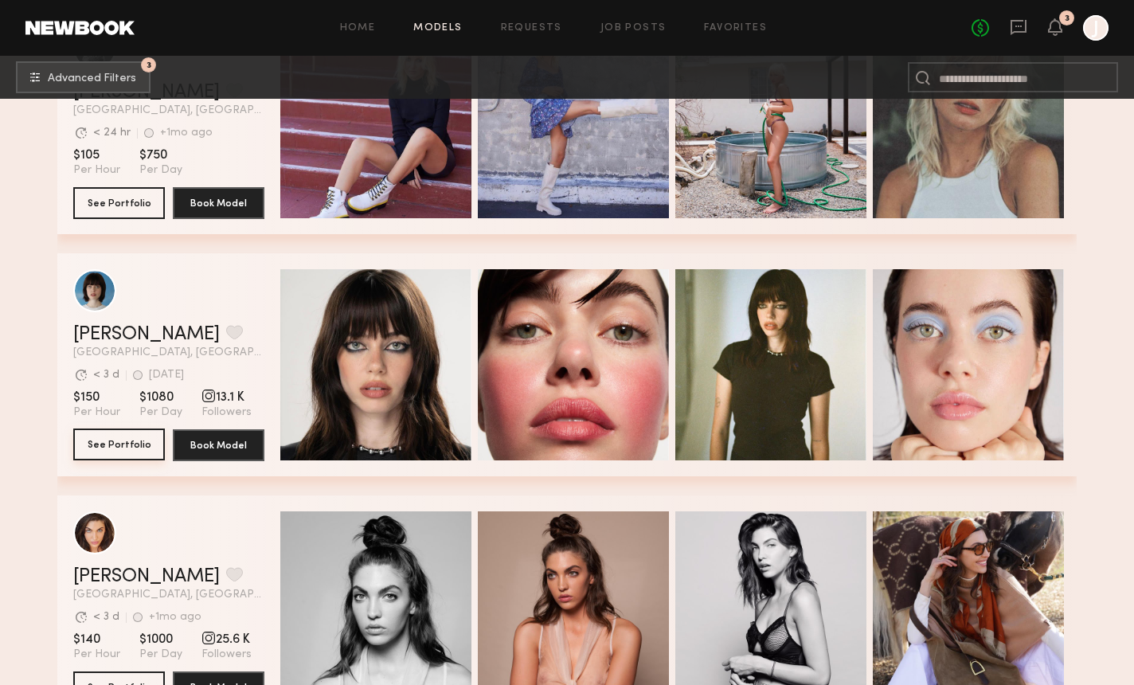
click at [106, 446] on button "See Portfolio" at bounding box center [119, 445] width 92 height 32
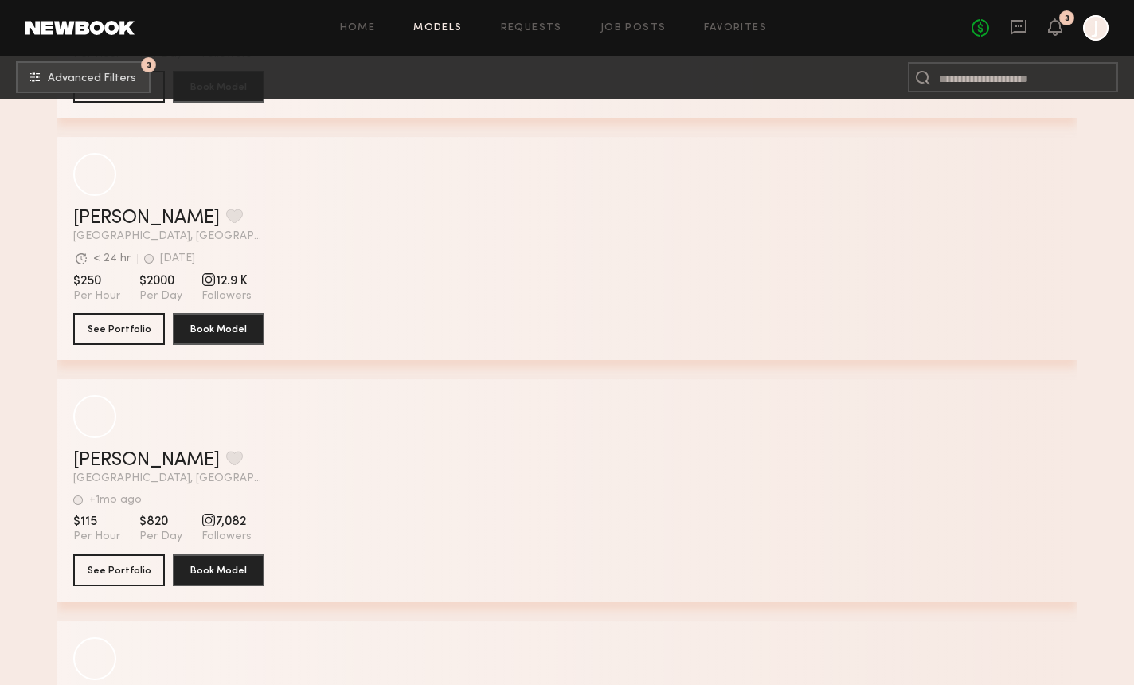
scroll to position [81129, 0]
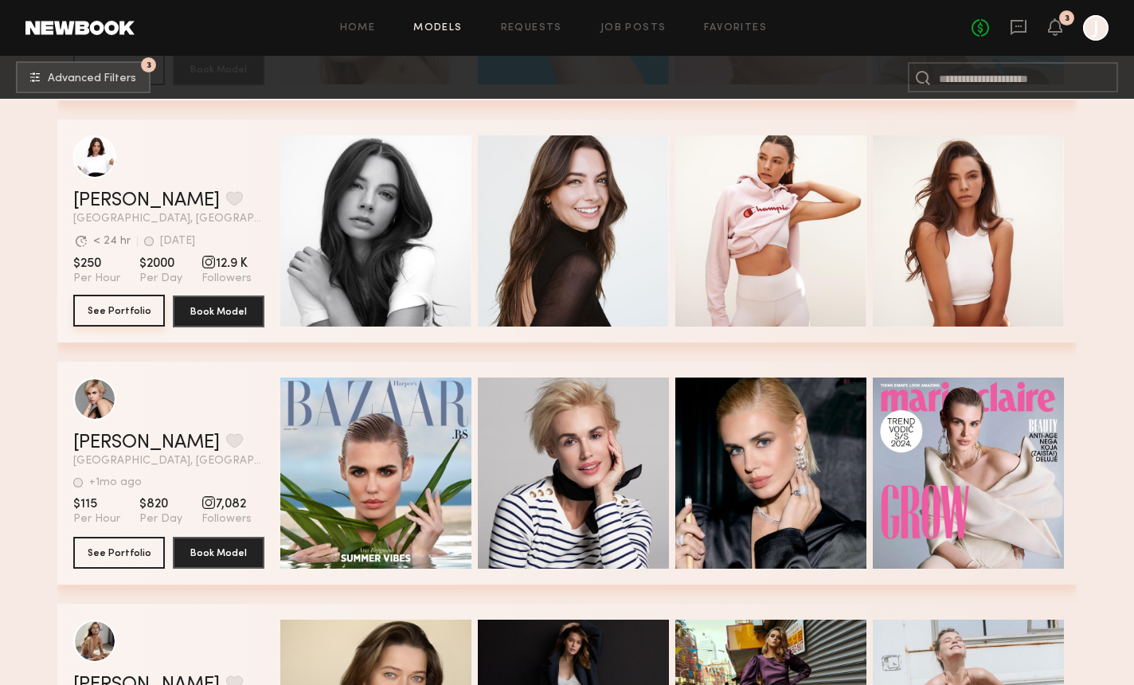
click at [121, 315] on button "See Portfolio" at bounding box center [119, 311] width 92 height 32
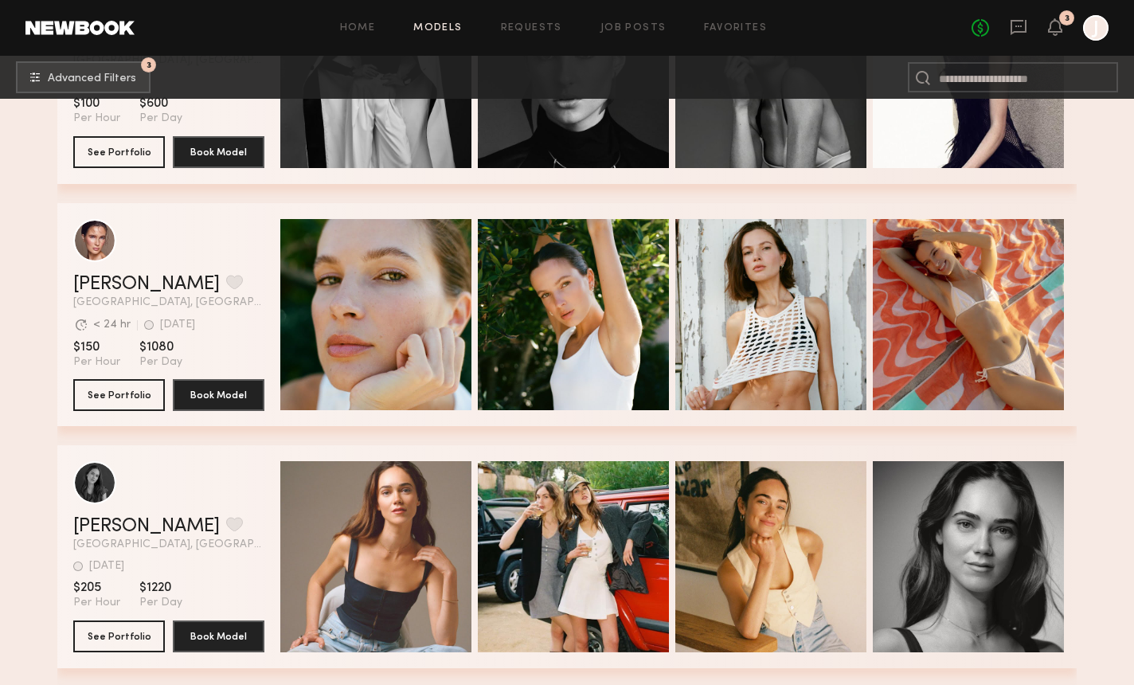
scroll to position [87835, 0]
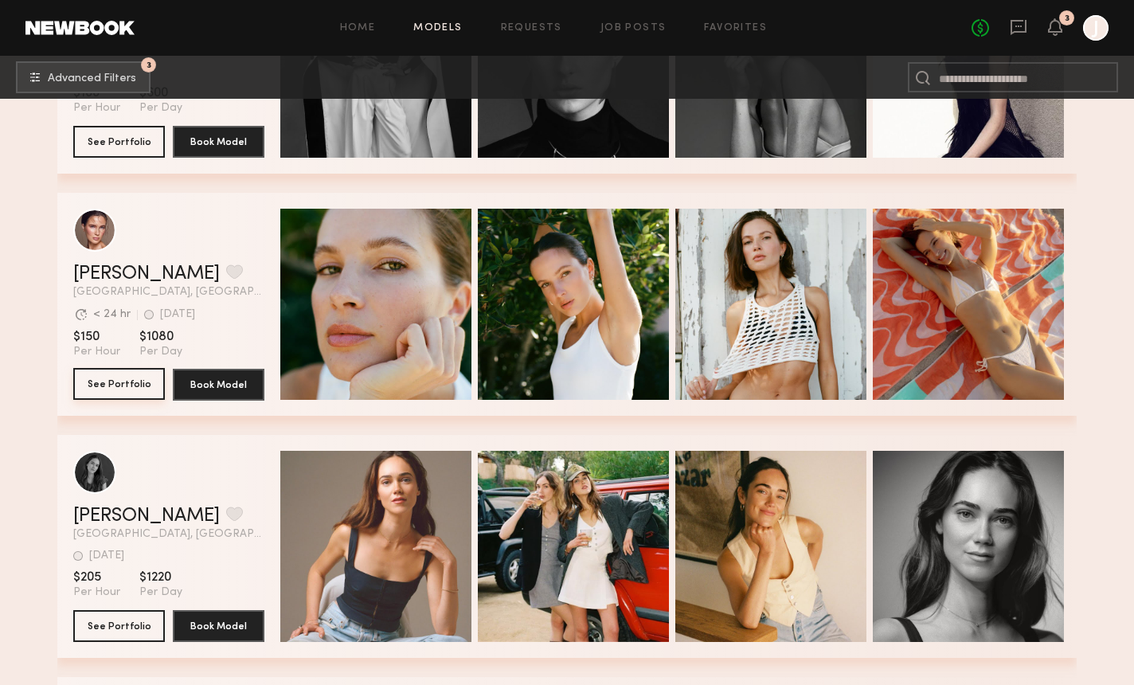
click at [120, 397] on button "See Portfolio" at bounding box center [119, 384] width 92 height 32
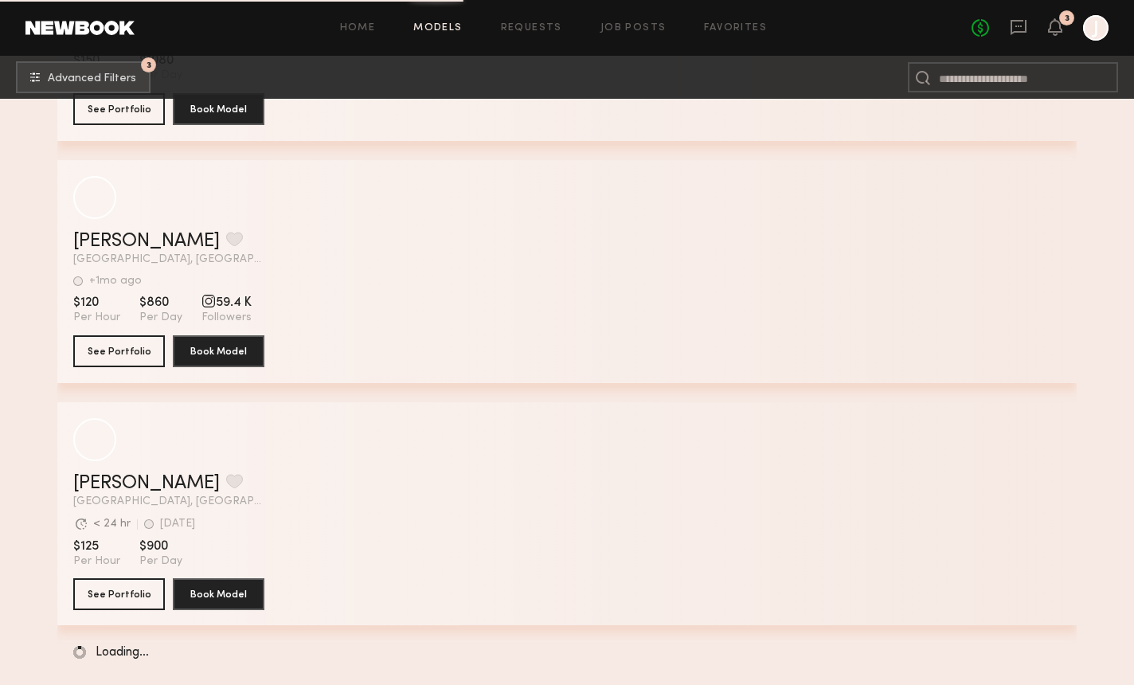
scroll to position [121768, 0]
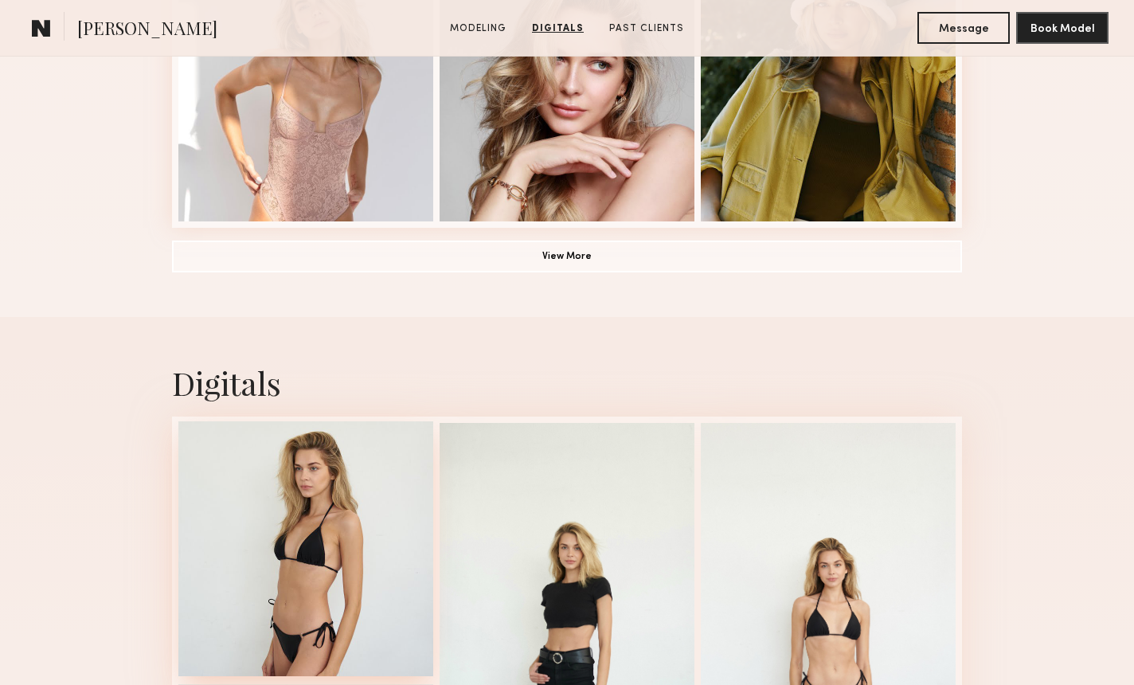
scroll to position [1177, 0]
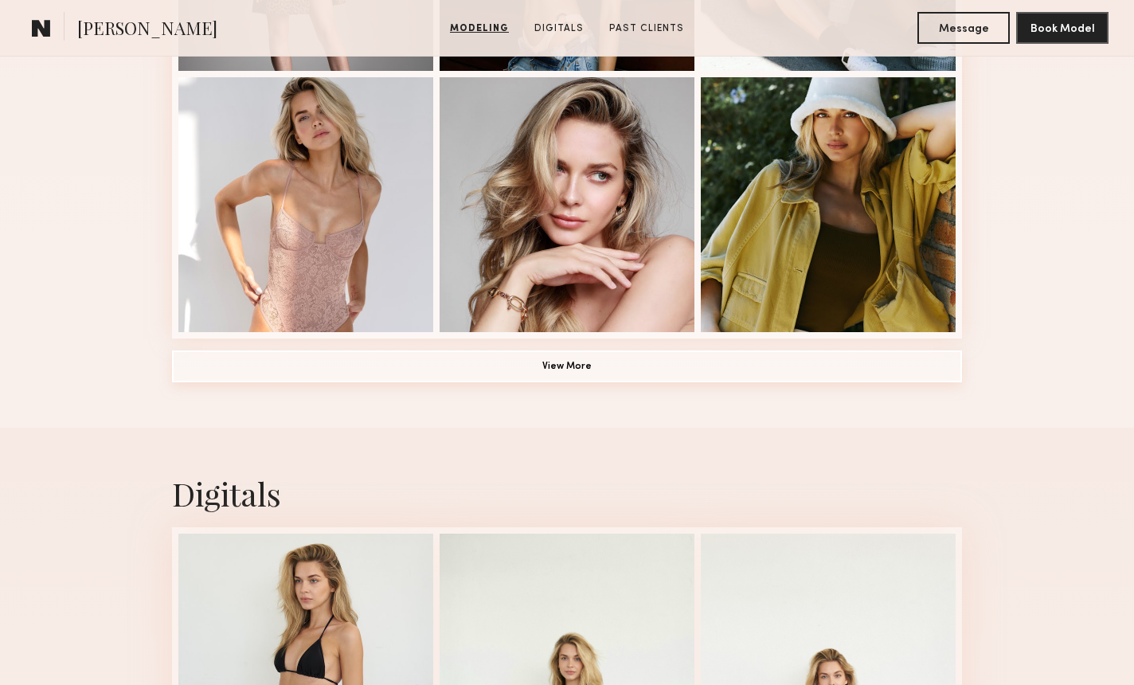
click at [573, 364] on button "View More" at bounding box center [567, 366] width 790 height 32
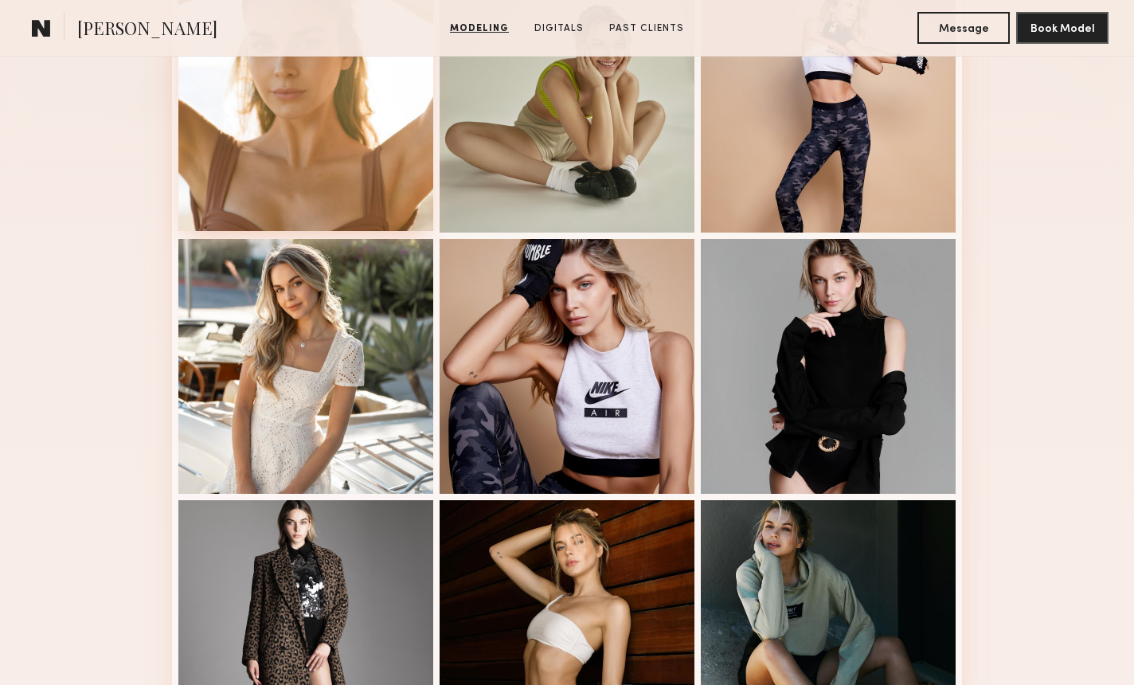
scroll to position [497, 0]
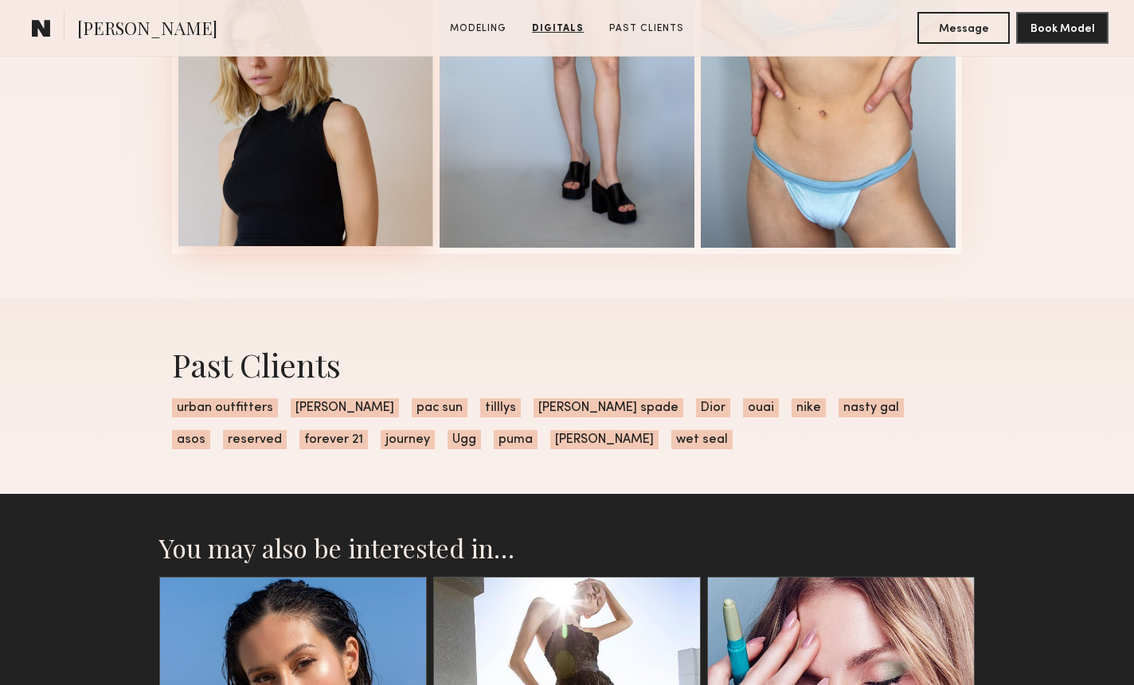
scroll to position [2027, 0]
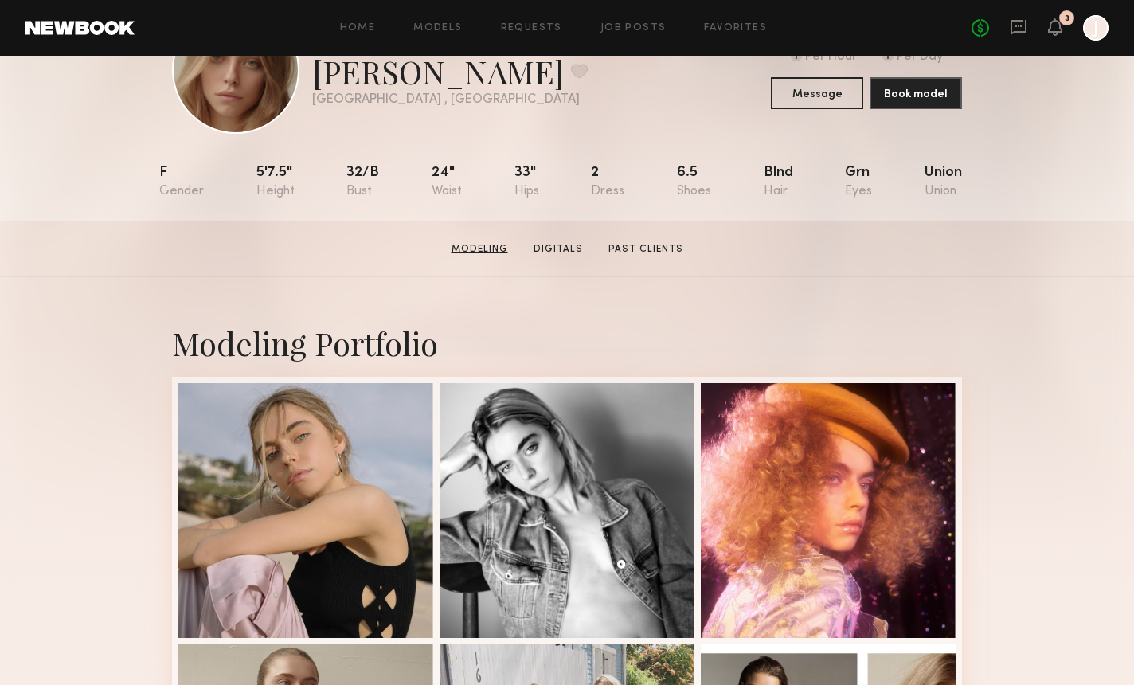
click at [478, 253] on link "Modeling" at bounding box center [479, 249] width 69 height 14
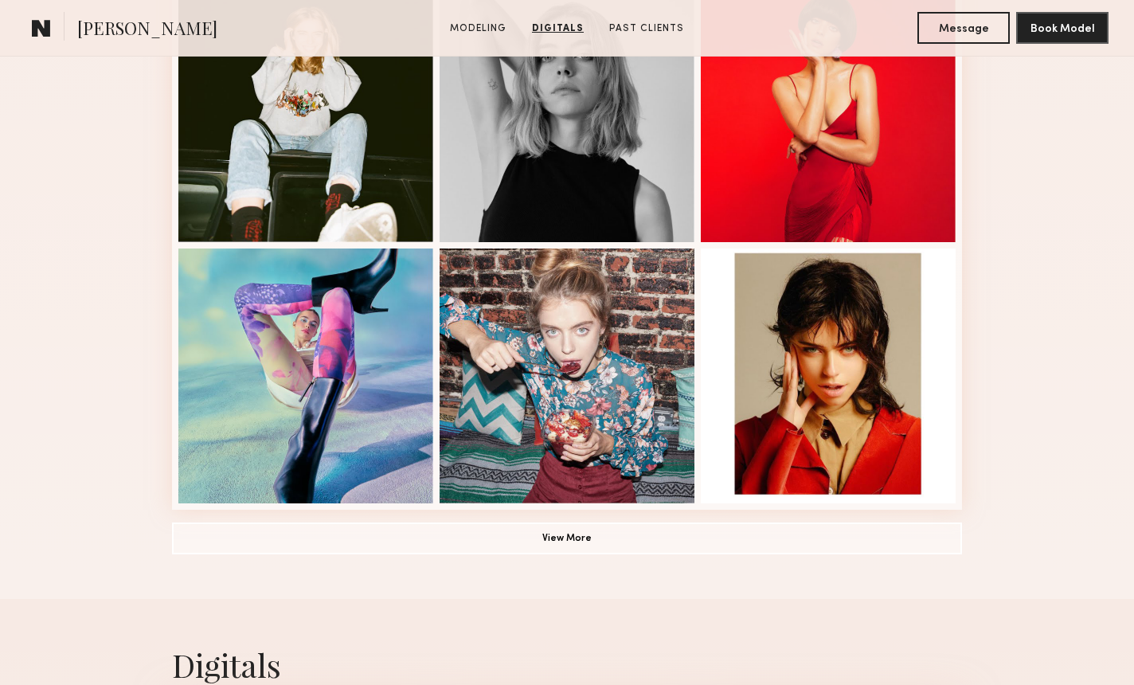
scroll to position [990, 0]
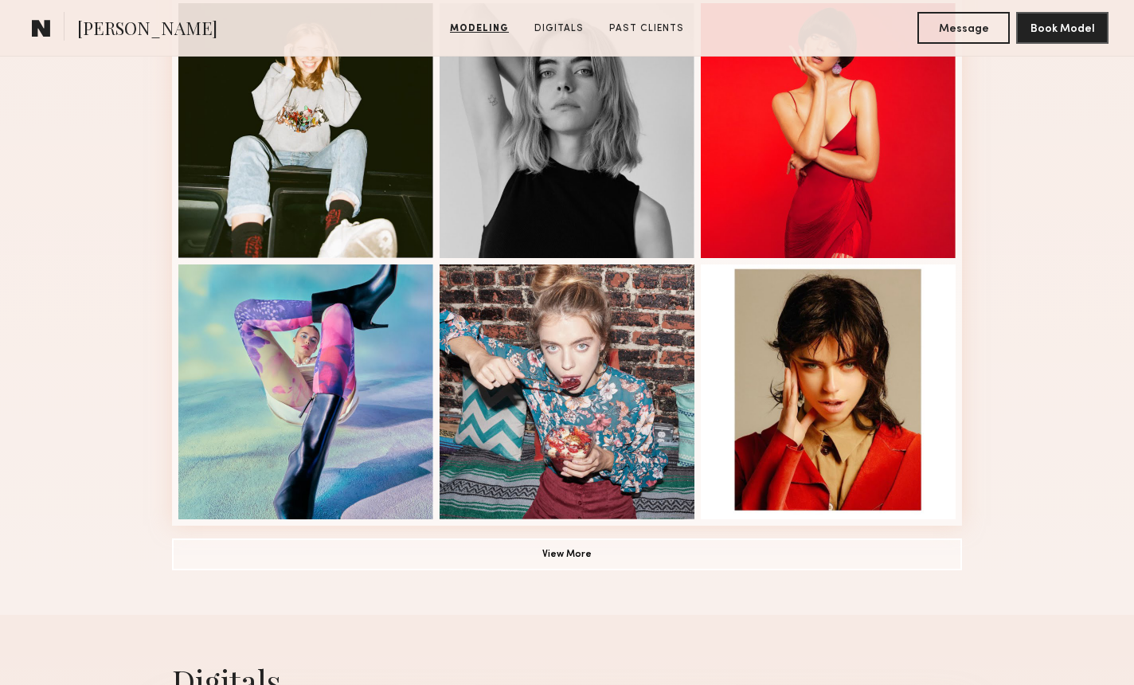
drag, startPoint x: 499, startPoint y: 550, endPoint x: 411, endPoint y: 527, distance: 91.6
click at [499, 550] on button "View More" at bounding box center [567, 554] width 790 height 32
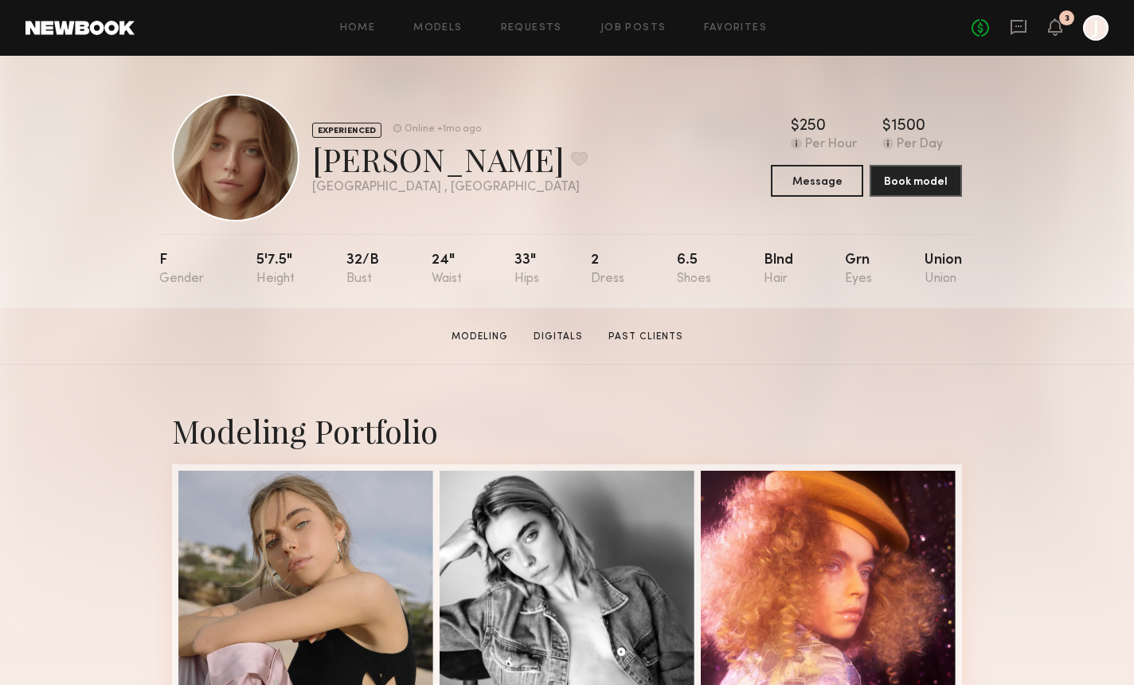
scroll to position [0, 0]
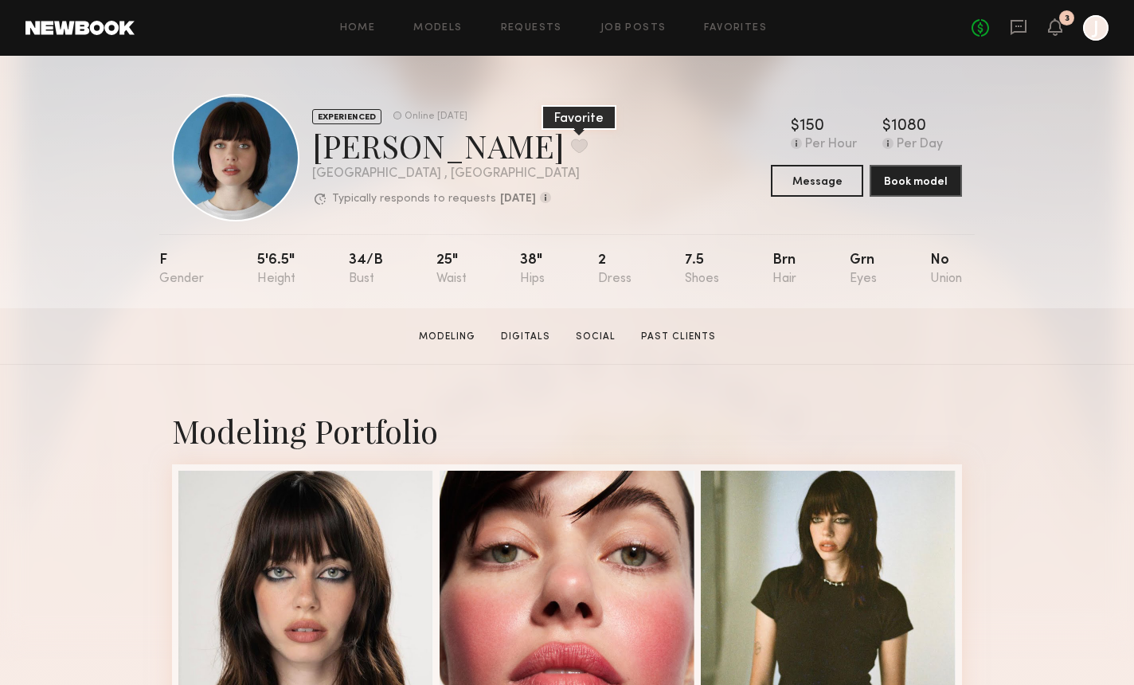
click at [571, 143] on button at bounding box center [579, 146] width 17 height 14
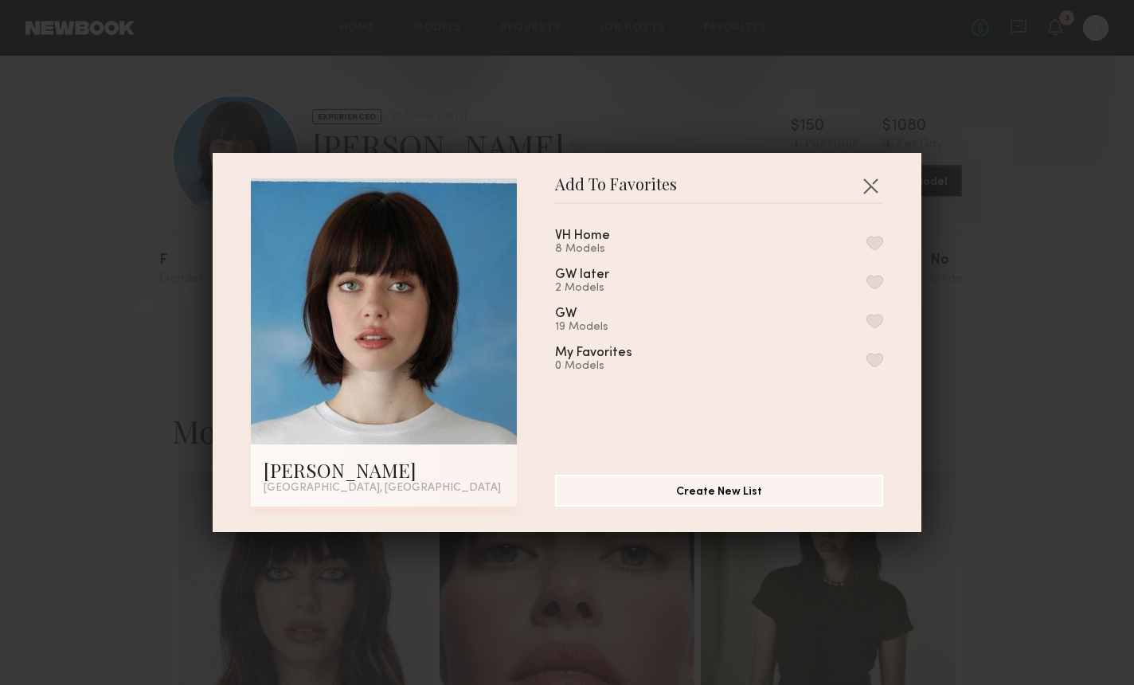
click at [875, 283] on button "button" at bounding box center [875, 282] width 17 height 14
click at [879, 183] on button "button" at bounding box center [870, 185] width 25 height 25
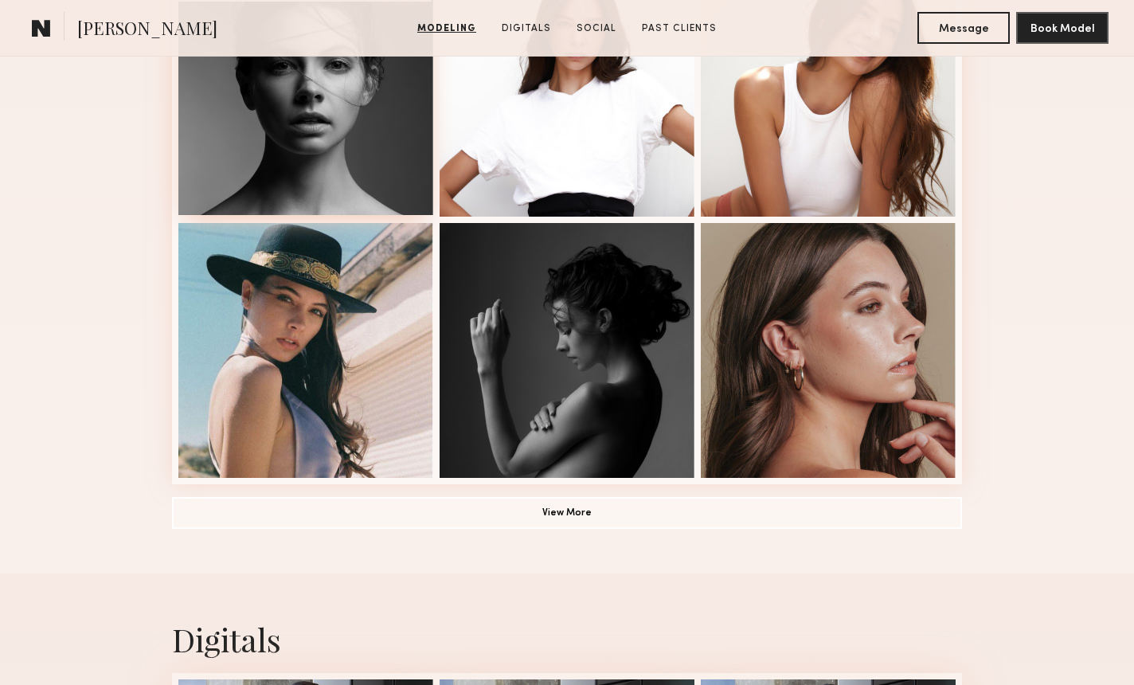
scroll to position [1035, 0]
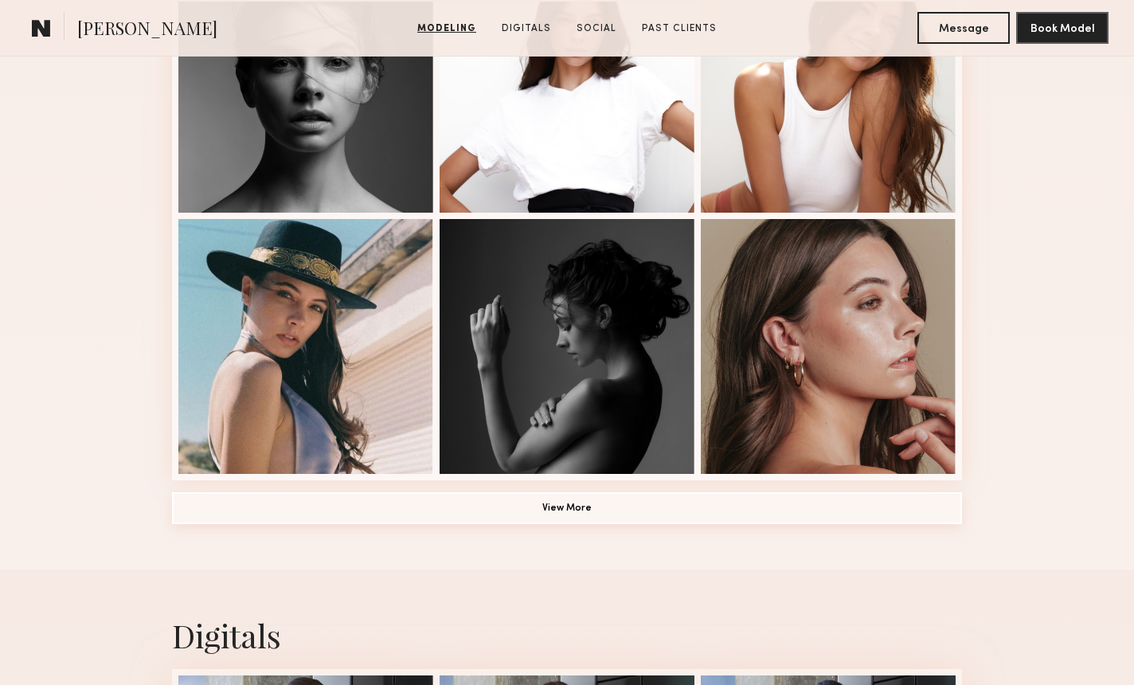
click at [499, 503] on button "View More" at bounding box center [567, 508] width 790 height 32
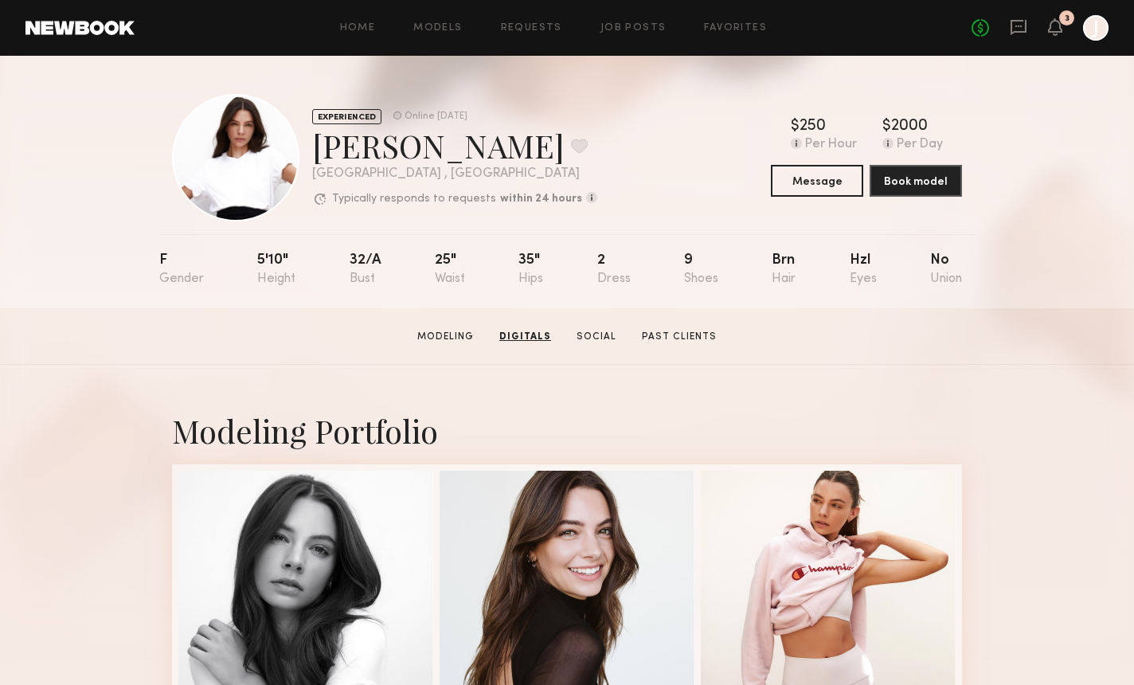
scroll to position [0, 0]
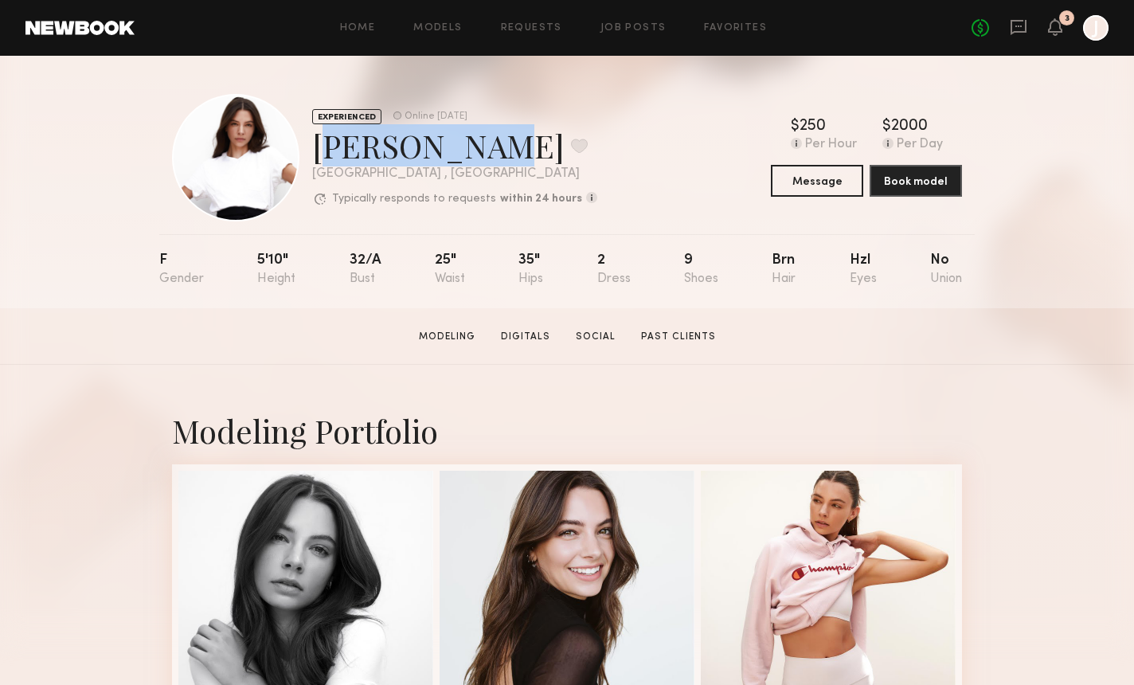
drag, startPoint x: 440, startPoint y: 148, endPoint x: 665, endPoint y: 91, distance: 231.8
click at [307, 147] on div "EXPERIENCED Online [DATE] [PERSON_NAME] Favorite [GEOGRAPHIC_DATA] , [GEOGRAPHI…" at bounding box center [384, 157] width 425 height 127
click at [571, 152] on button at bounding box center [579, 146] width 17 height 14
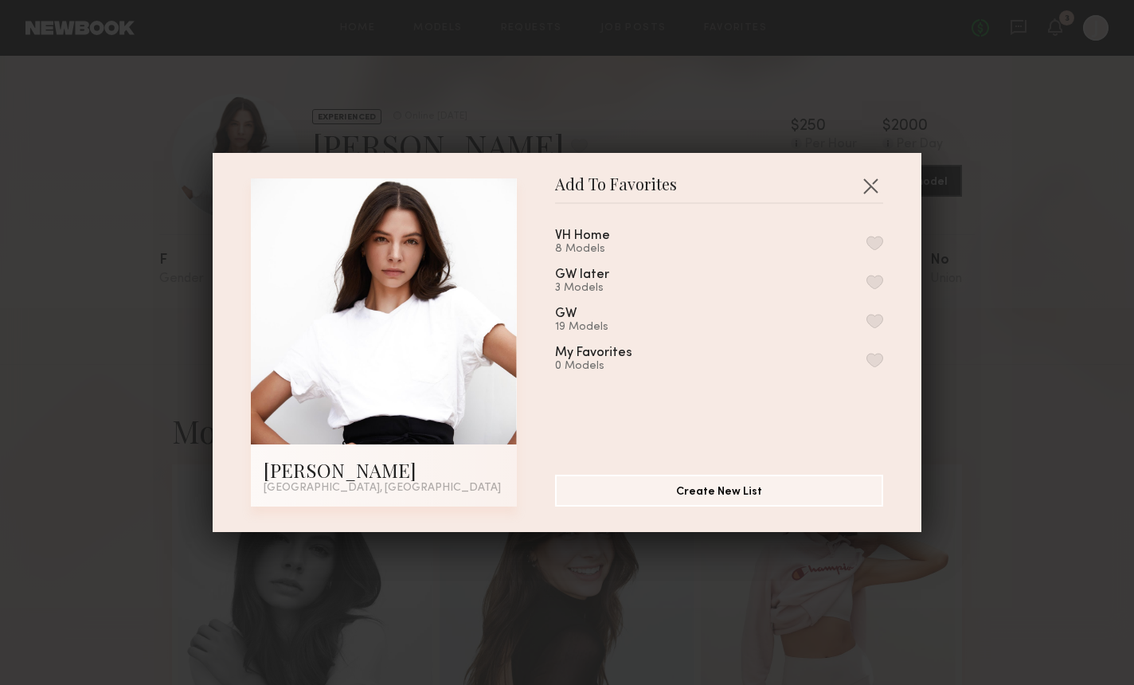
click at [884, 282] on div "VH Home 8 Models GW later 3 Models GW 19 Models My Favorites 0 Models" at bounding box center [727, 333] width 344 height 233
drag, startPoint x: 875, startPoint y: 278, endPoint x: 896, endPoint y: 287, distance: 23.2
click at [875, 278] on button "button" at bounding box center [875, 282] width 17 height 14
click at [877, 186] on button "button" at bounding box center [870, 185] width 25 height 25
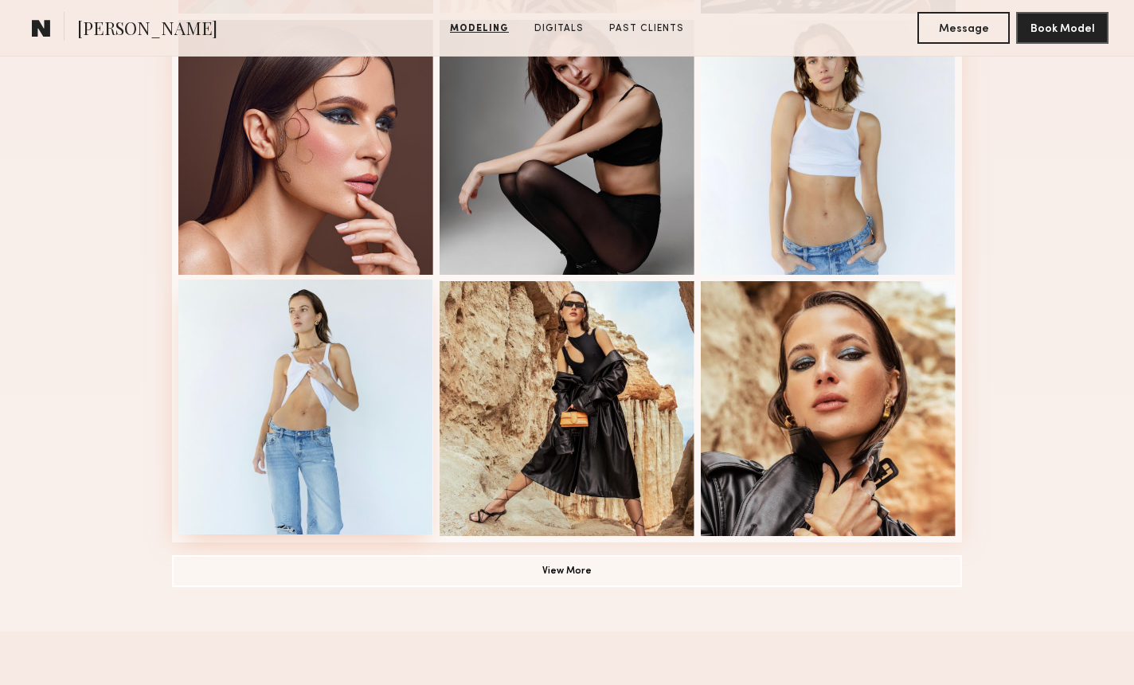
scroll to position [1012, 0]
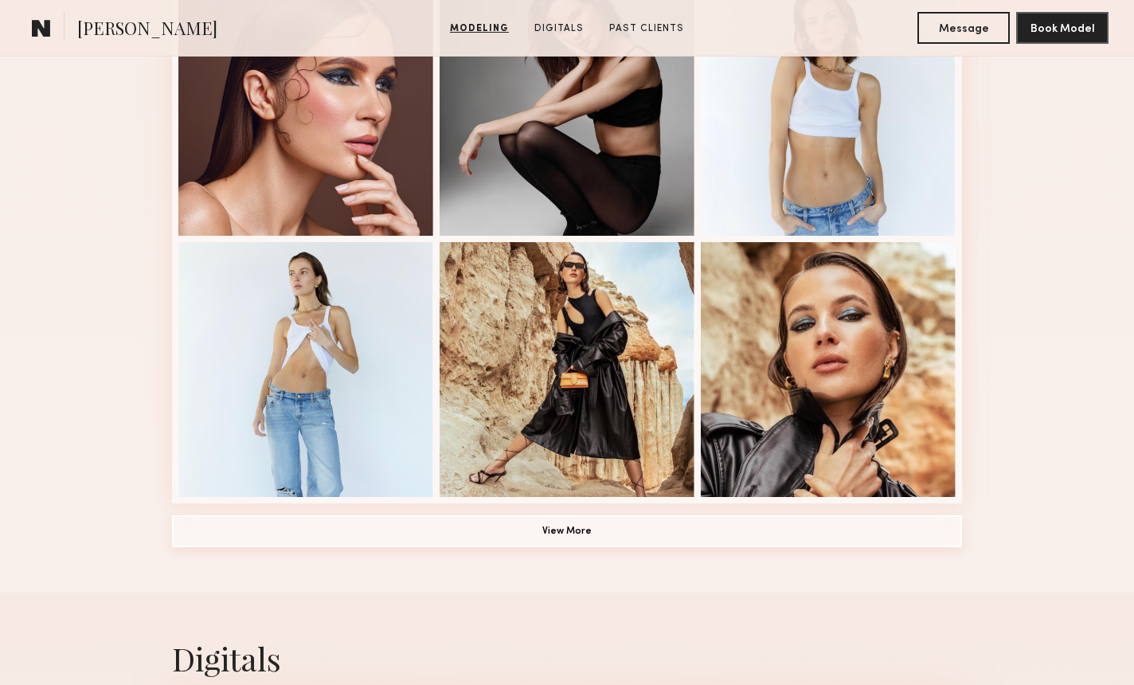
click at [505, 530] on button "View More" at bounding box center [567, 531] width 790 height 32
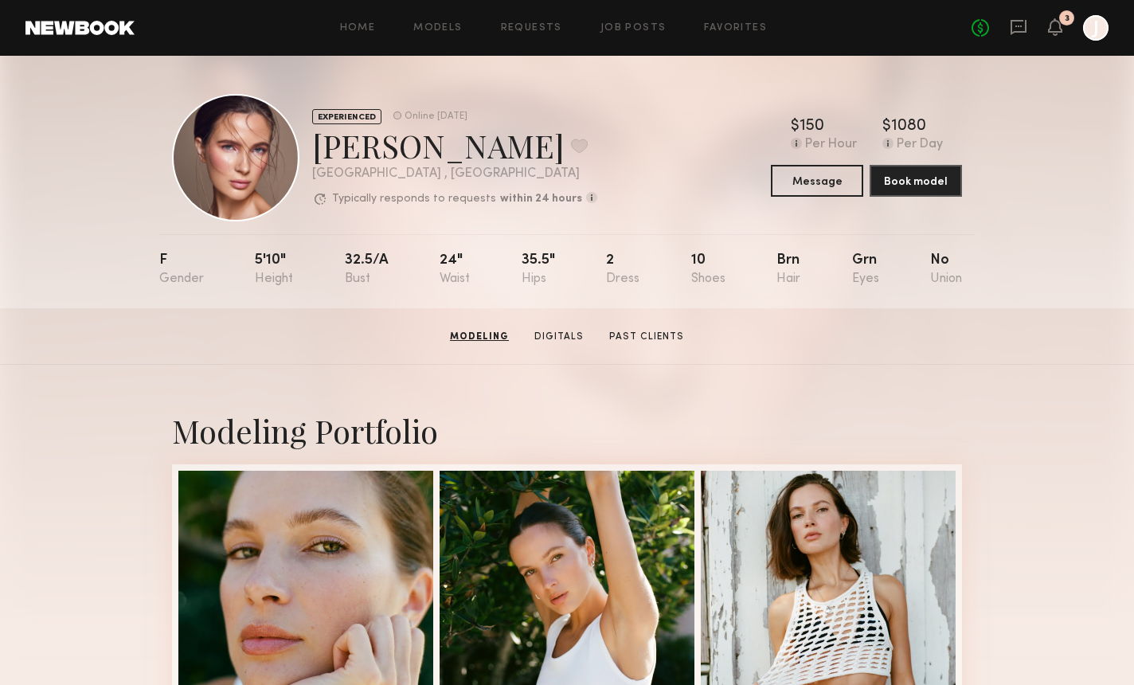
scroll to position [0, 0]
